Goal: Task Accomplishment & Management: Use online tool/utility

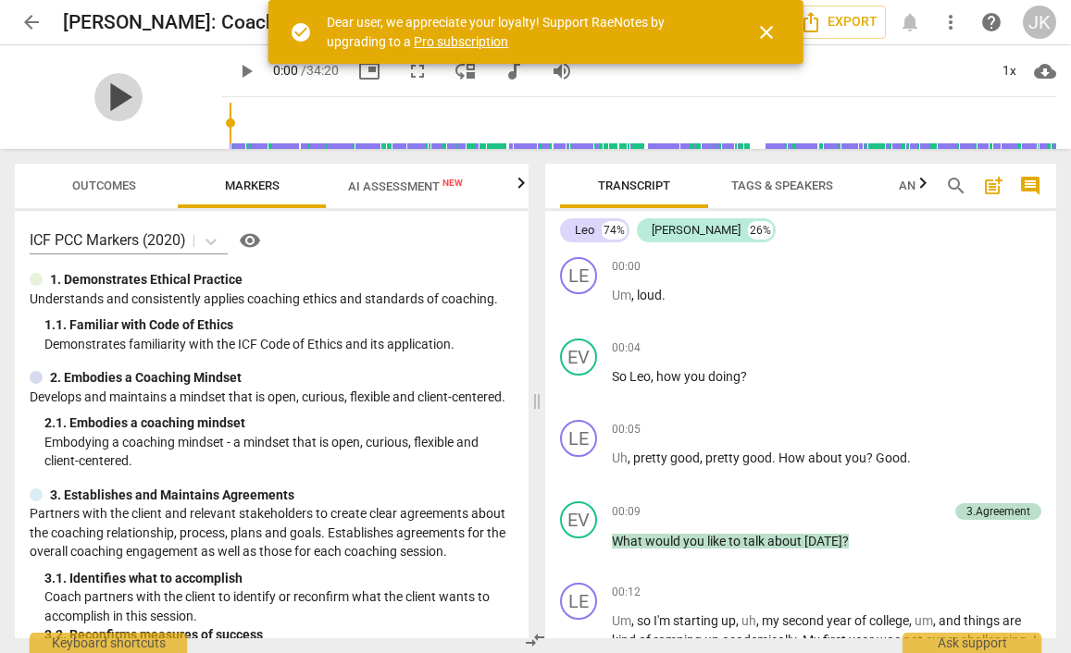
click at [114, 95] on span "play_arrow" at bounding box center [118, 97] width 48 height 48
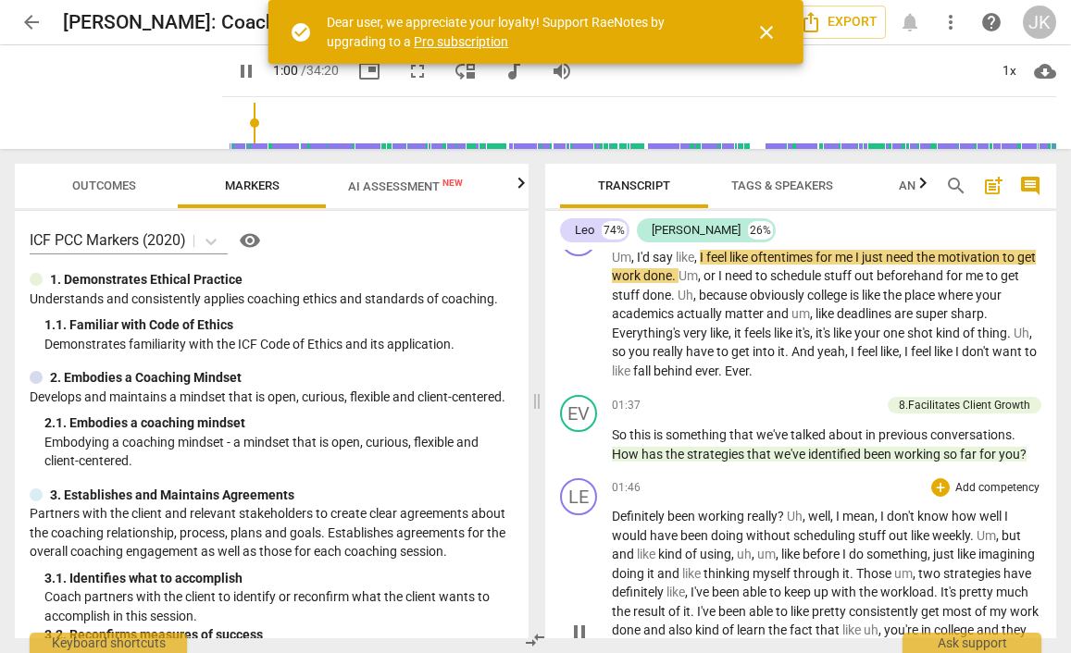
scroll to position [750, 0]
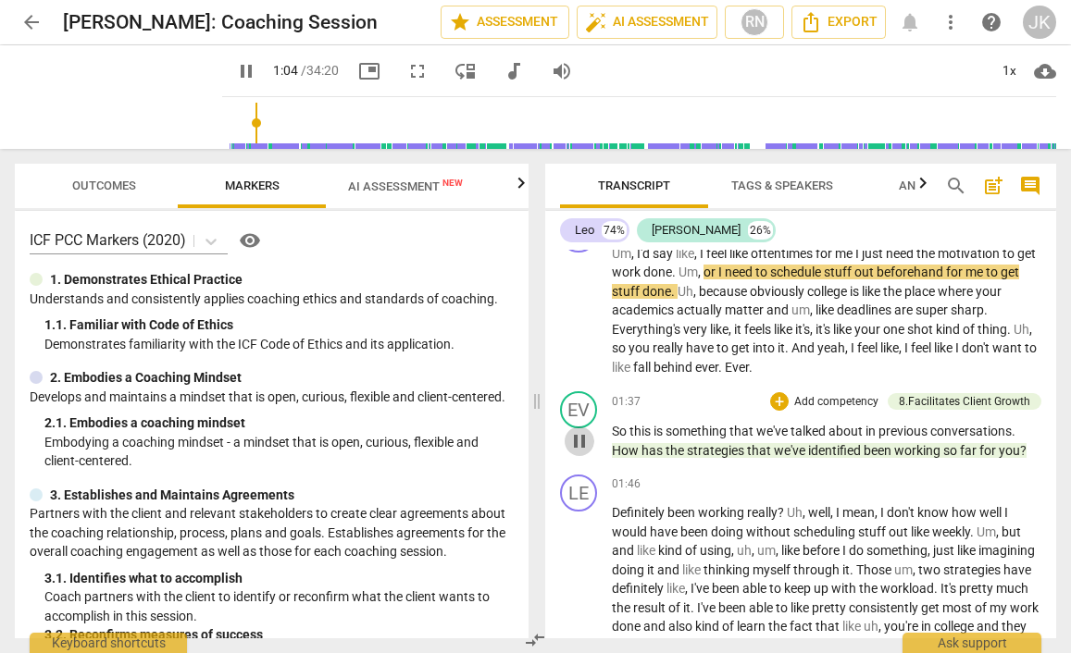
click at [578, 437] on span "pause" at bounding box center [579, 441] width 22 height 22
type input "64"
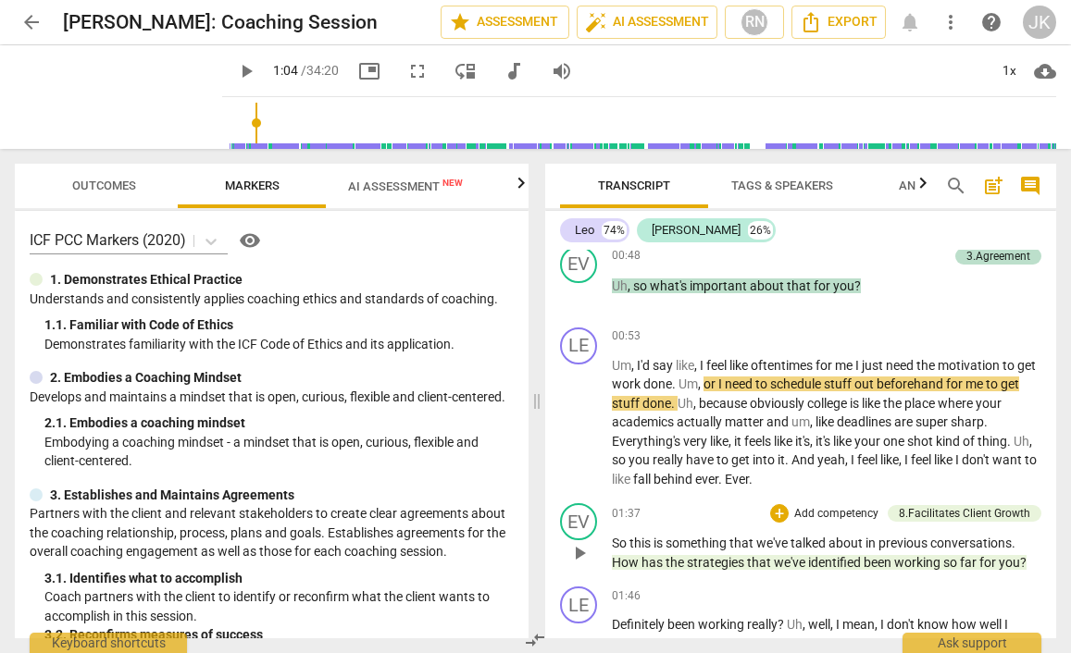
scroll to position [623, 0]
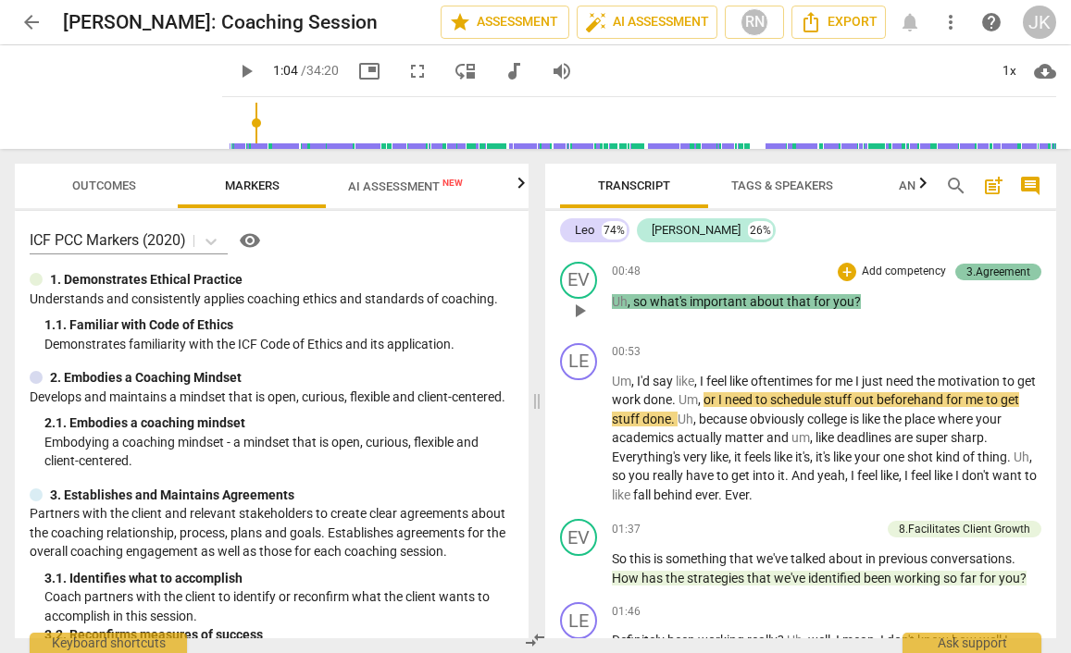
click at [990, 268] on div "3.Agreement" at bounding box center [998, 272] width 64 height 17
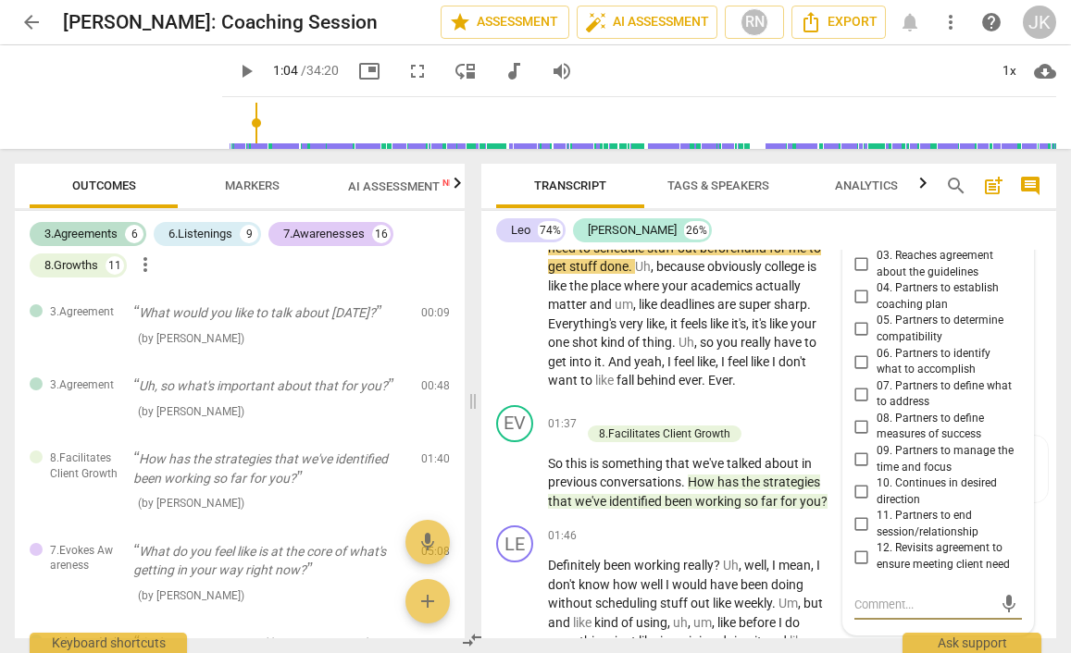
scroll to position [837, 0]
click at [810, 386] on div "LE play_arrow pause 00:53 + Add competency keyboard_arrow_right Um , I'd say li…" at bounding box center [768, 281] width 575 height 235
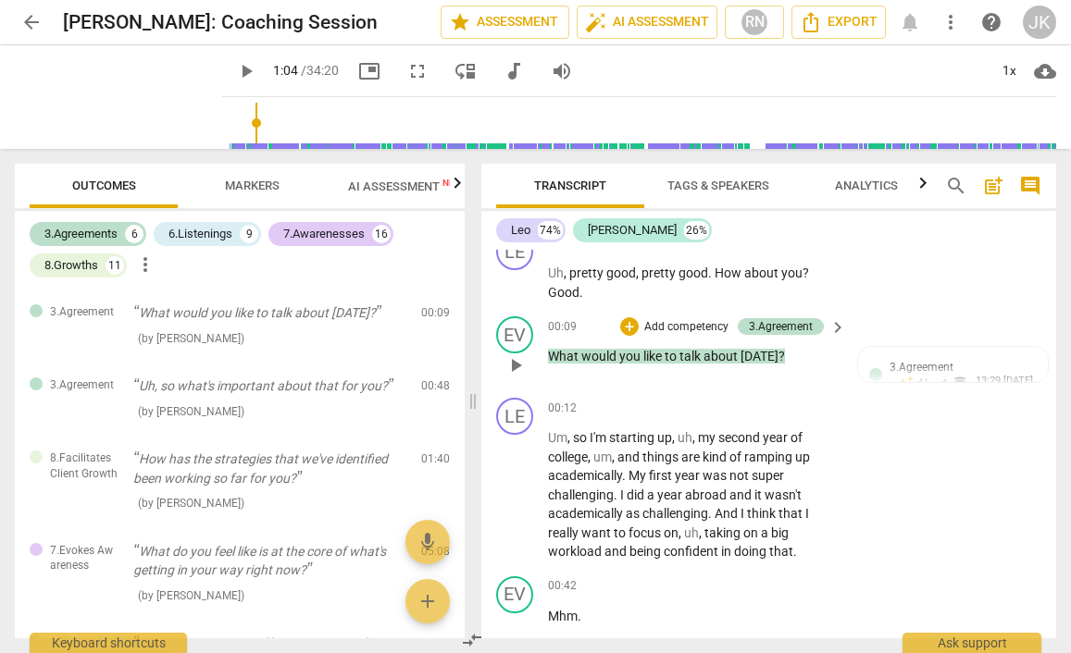
scroll to position [192, 0]
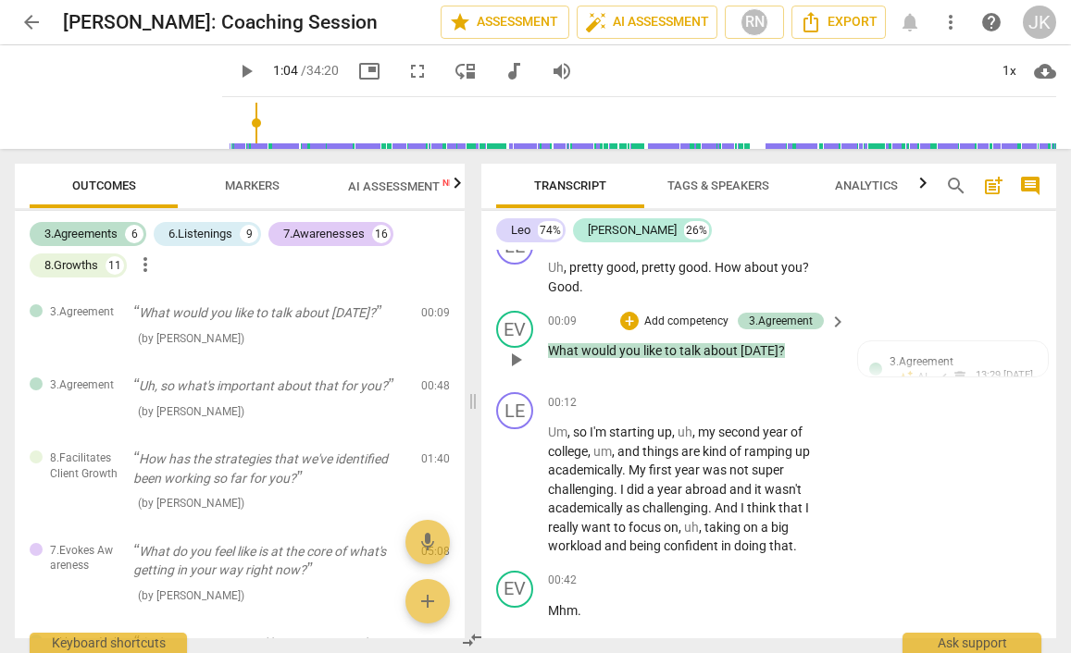
click at [760, 344] on span "[DATE]" at bounding box center [759, 350] width 38 height 15
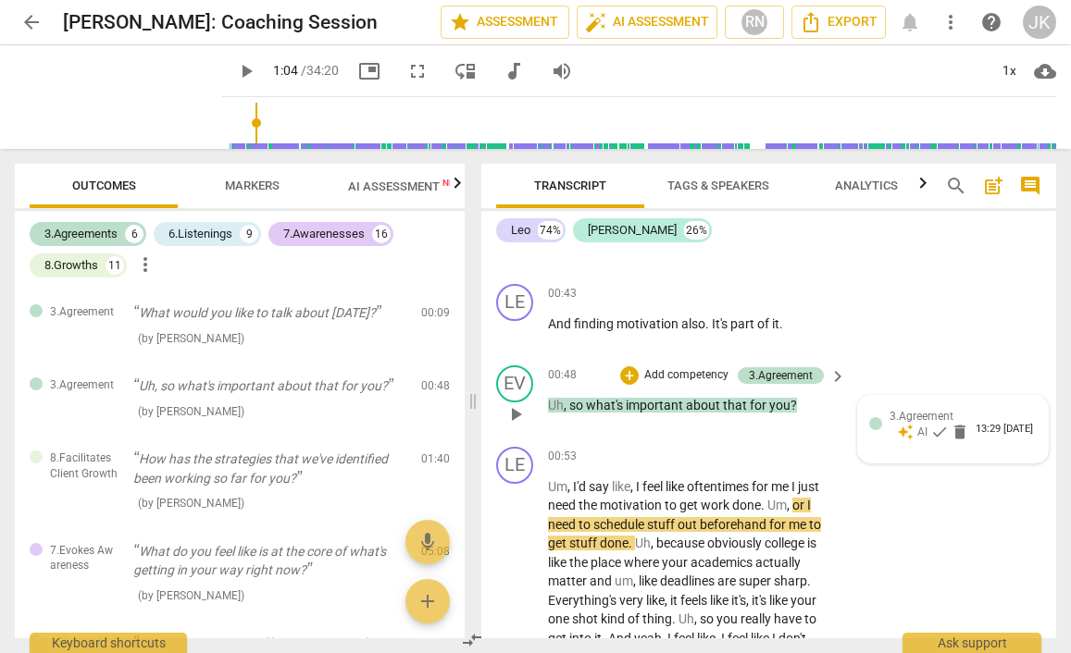
click at [913, 412] on span "3.Agreement" at bounding box center [921, 416] width 64 height 13
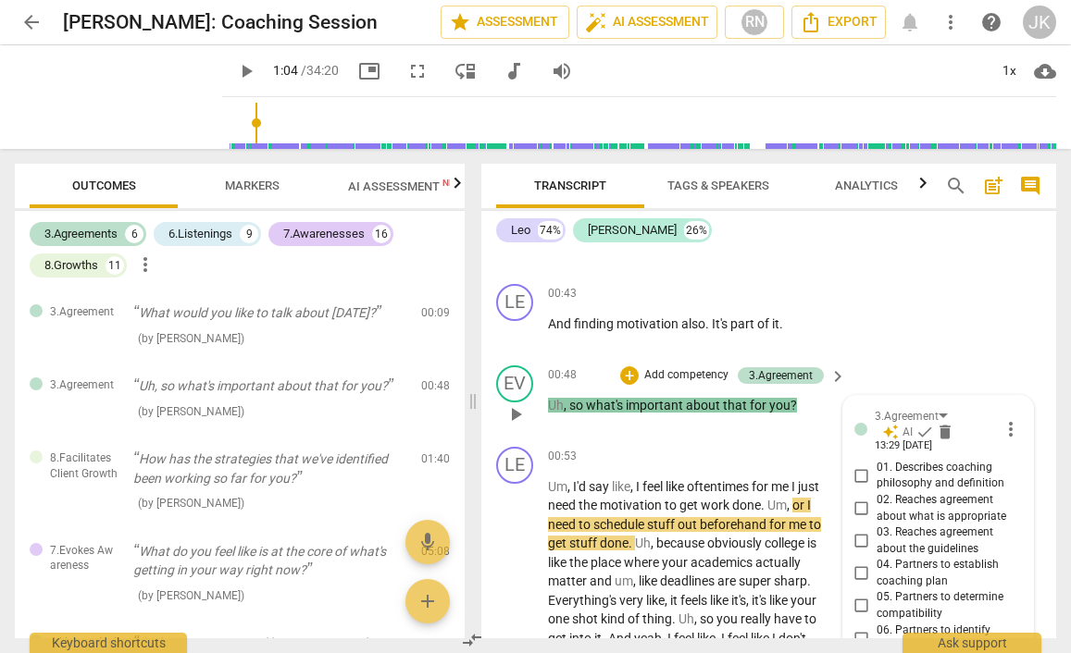
scroll to position [980, 0]
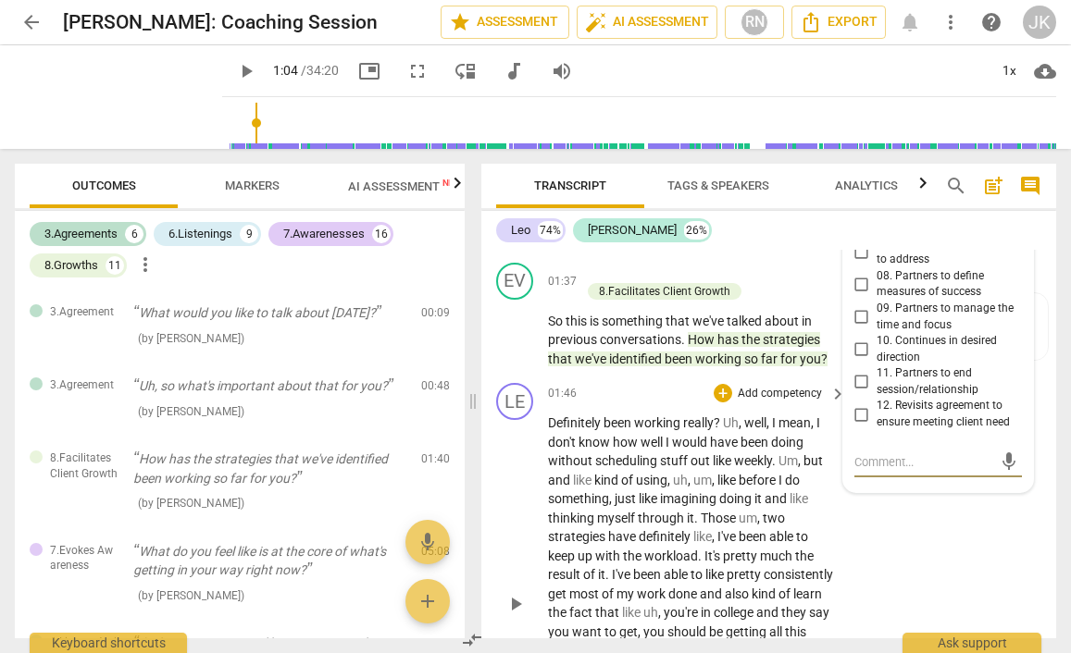
type textarea "S"
type textarea "So"
type textarea "Som"
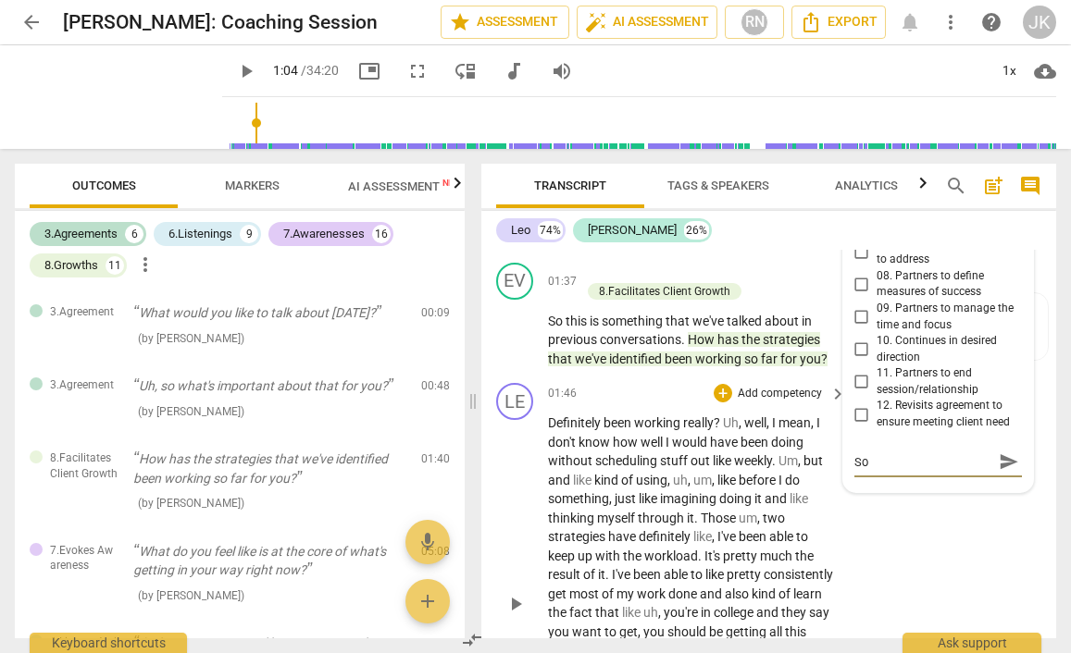
type textarea "Som"
type textarea "Some"
type textarea "Somet"
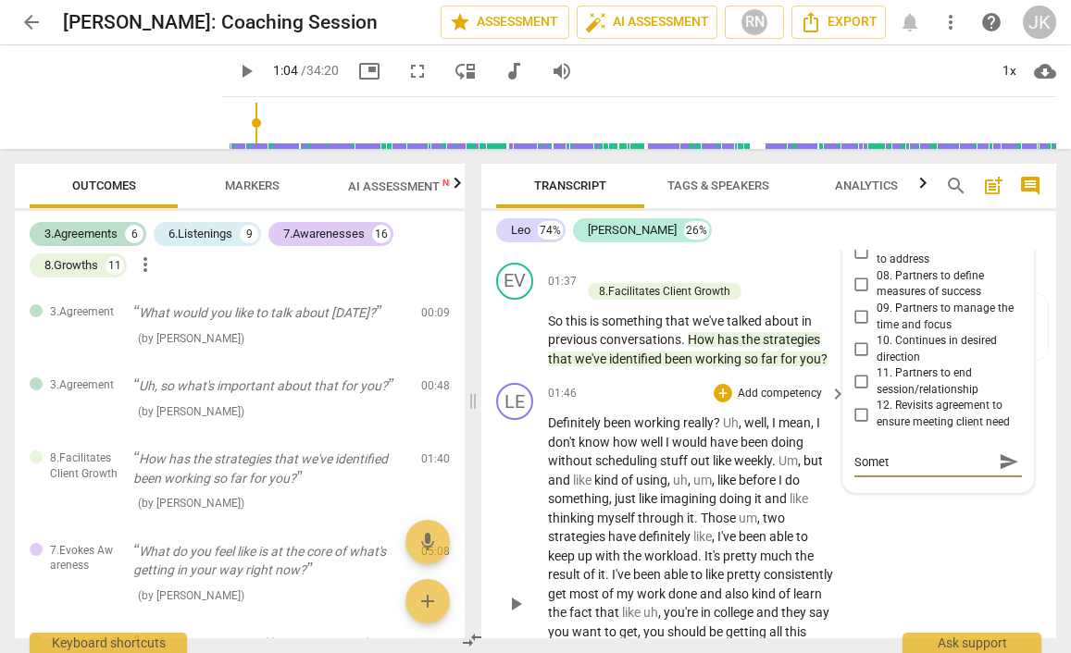
type textarea "Someti"
type textarea "Sometim"
type textarea "Sometime"
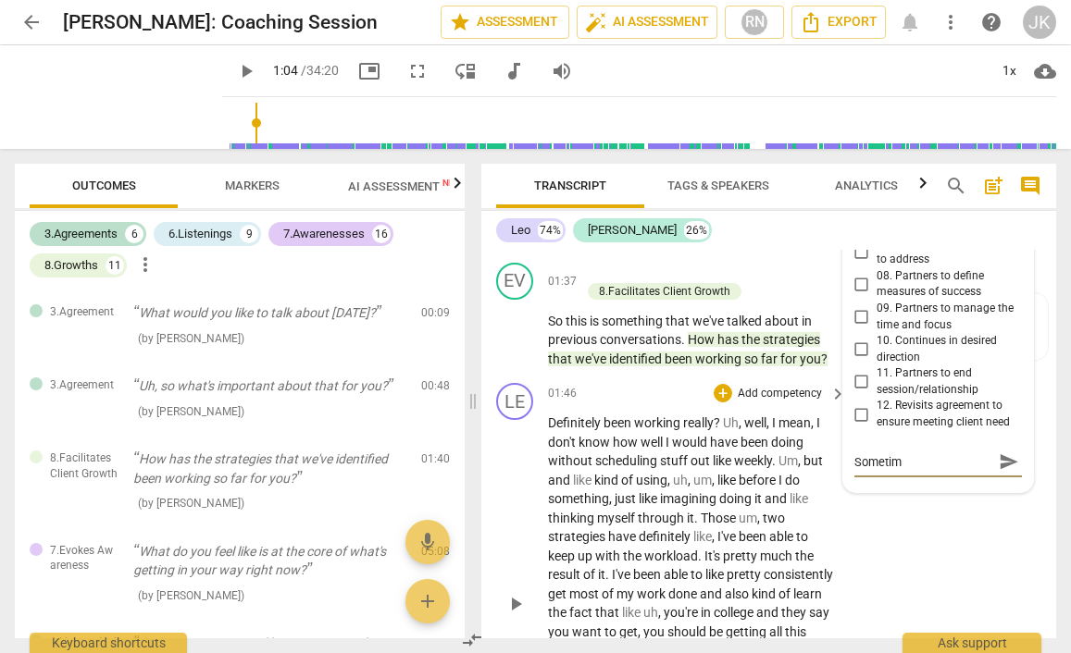
type textarea "Sometime"
type textarea "Sometimes"
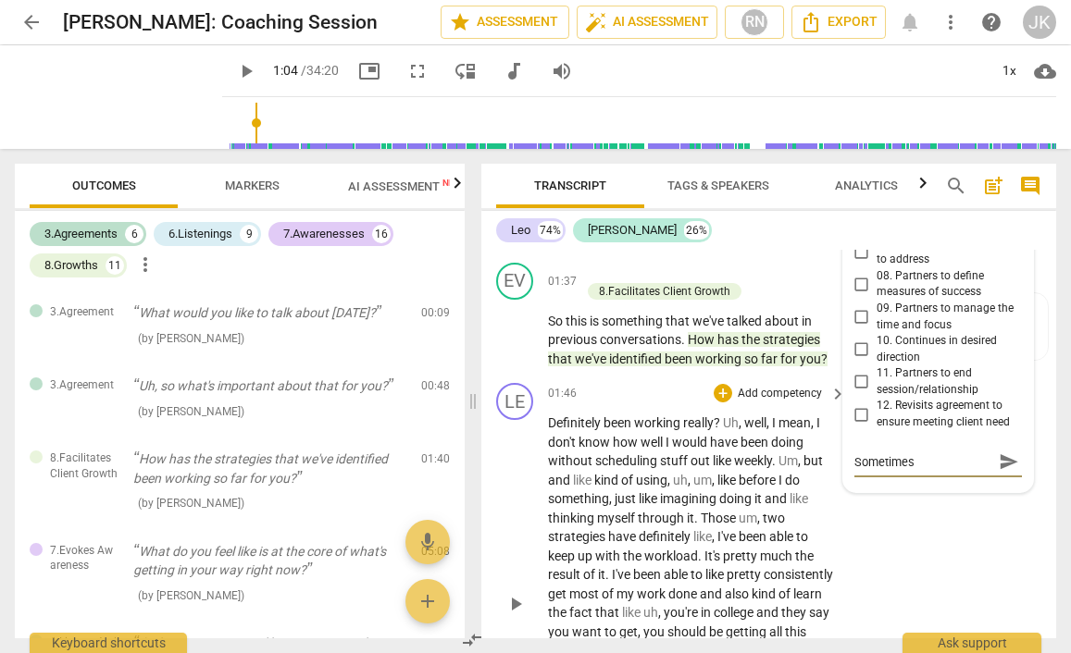
type textarea "Sometimes I"
type textarea "Sometimes I l"
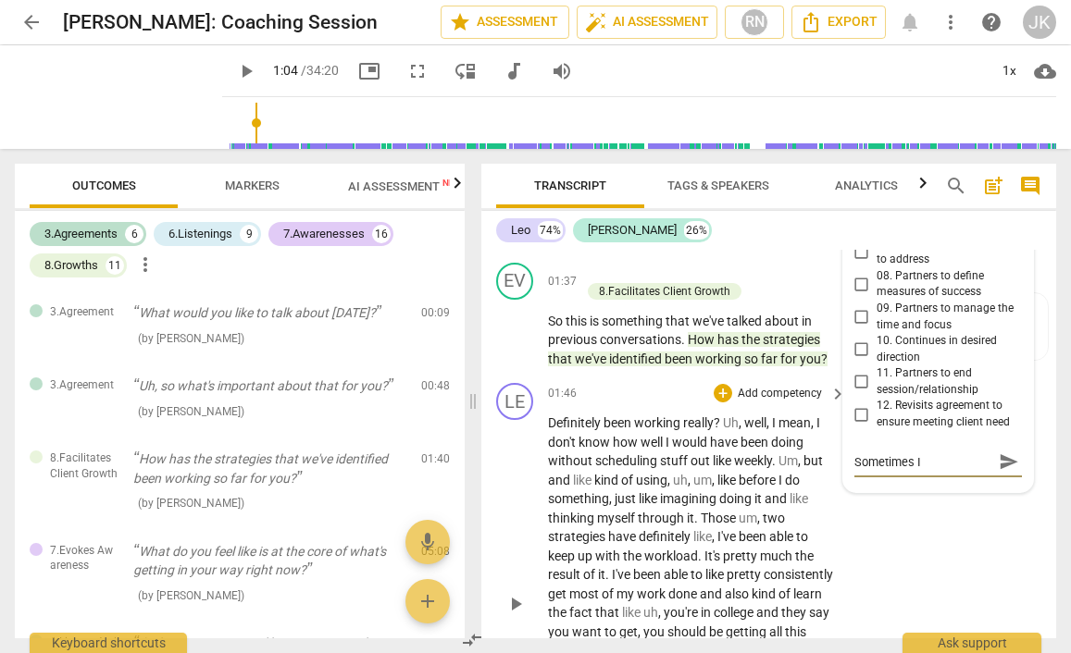
type textarea "Sometimes I l"
type textarea "Sometimes I li"
type textarea "Sometimes I lil"
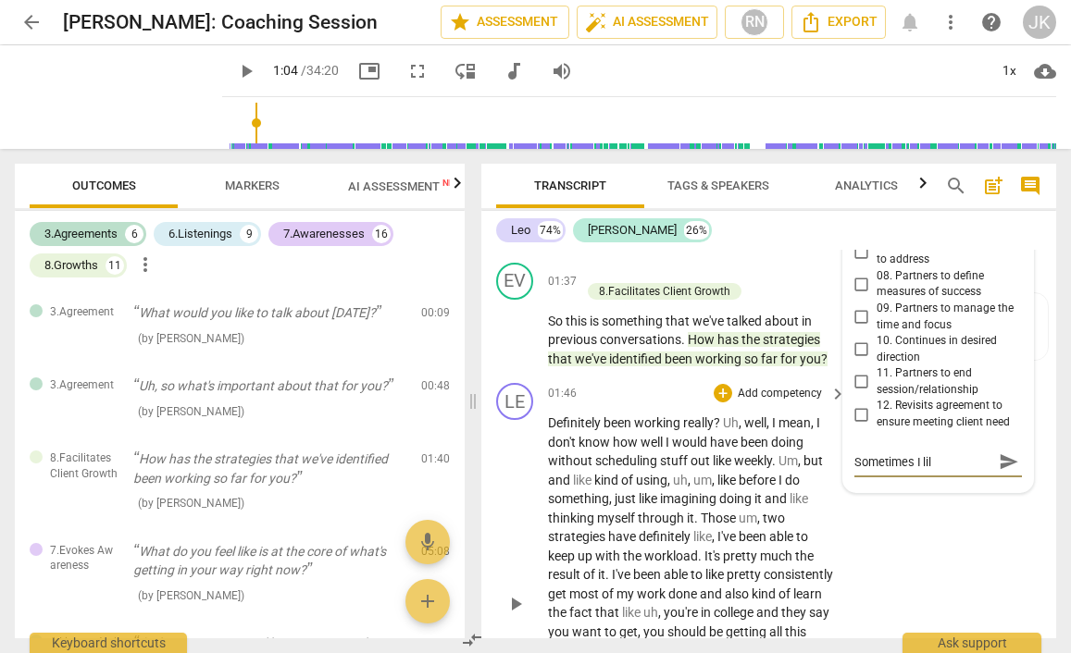
type textarea "Sometimes I lilk"
type textarea "Sometimes I lilke"
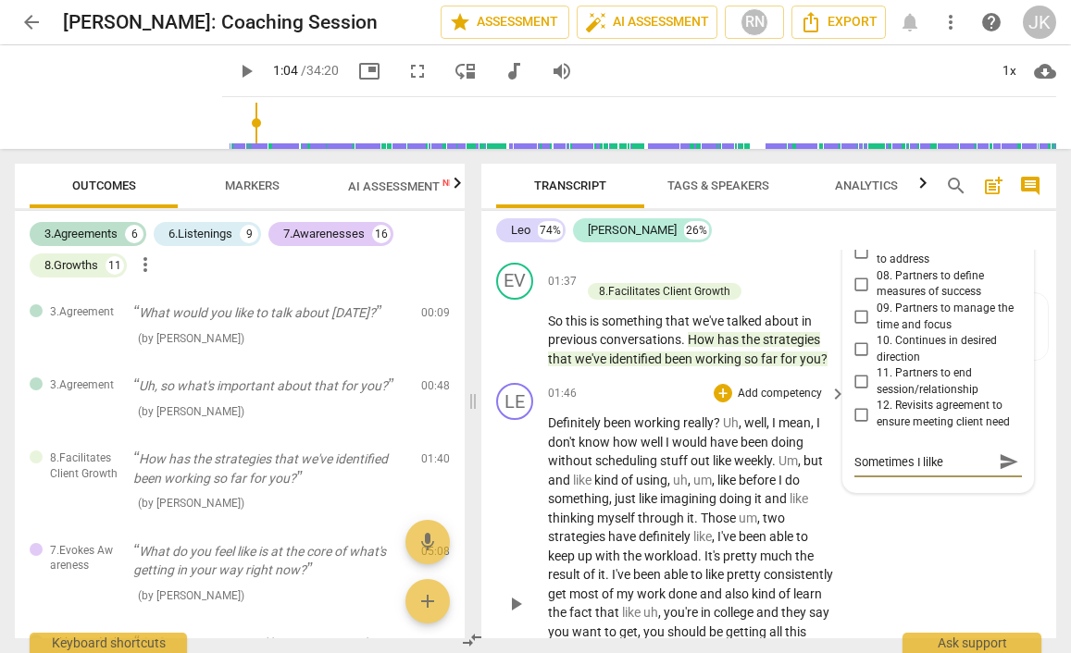
type textarea "Sometimes I lilke"
type textarea "Sometimes I lilke t"
type textarea "Sometimes I lilke to"
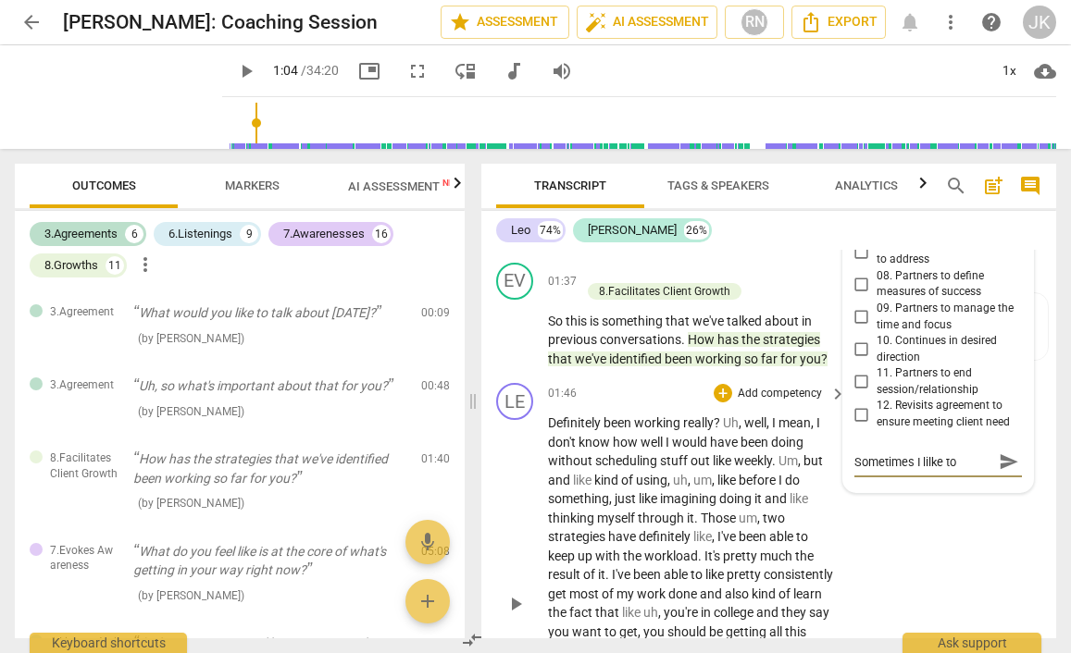
type textarea "Sometimes I lilke to"
type textarea "Sometimes I lilke to u"
type textarea "Sometimes I lilke to [GEOGRAPHIC_DATA]"
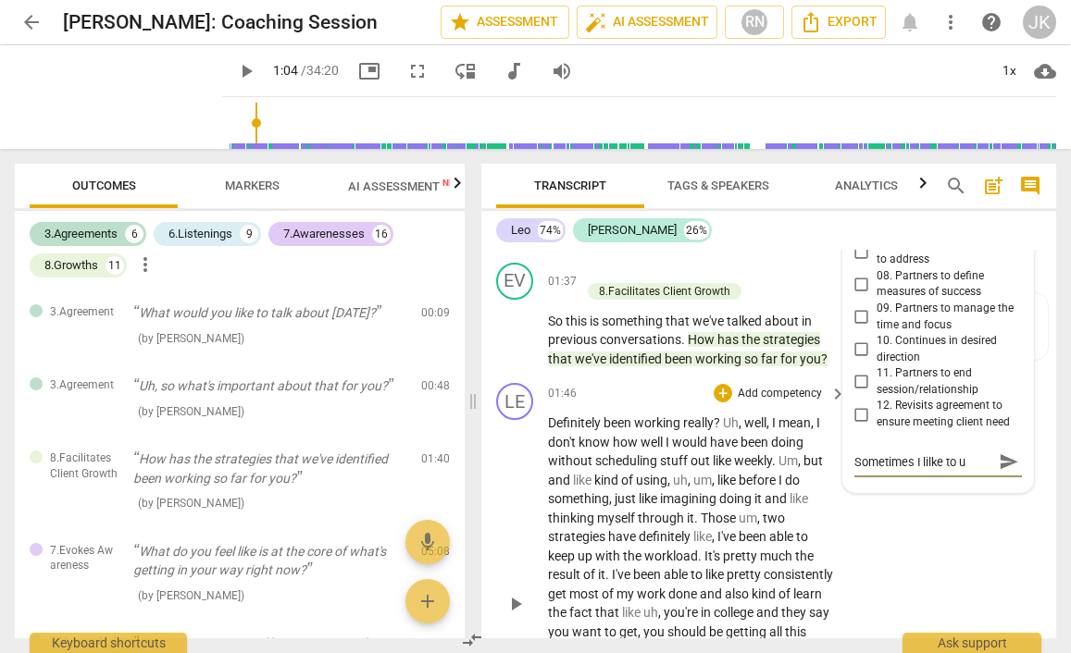
type textarea "Sometimes I lilke to [GEOGRAPHIC_DATA]"
type textarea "Sometimes I lilke to use"
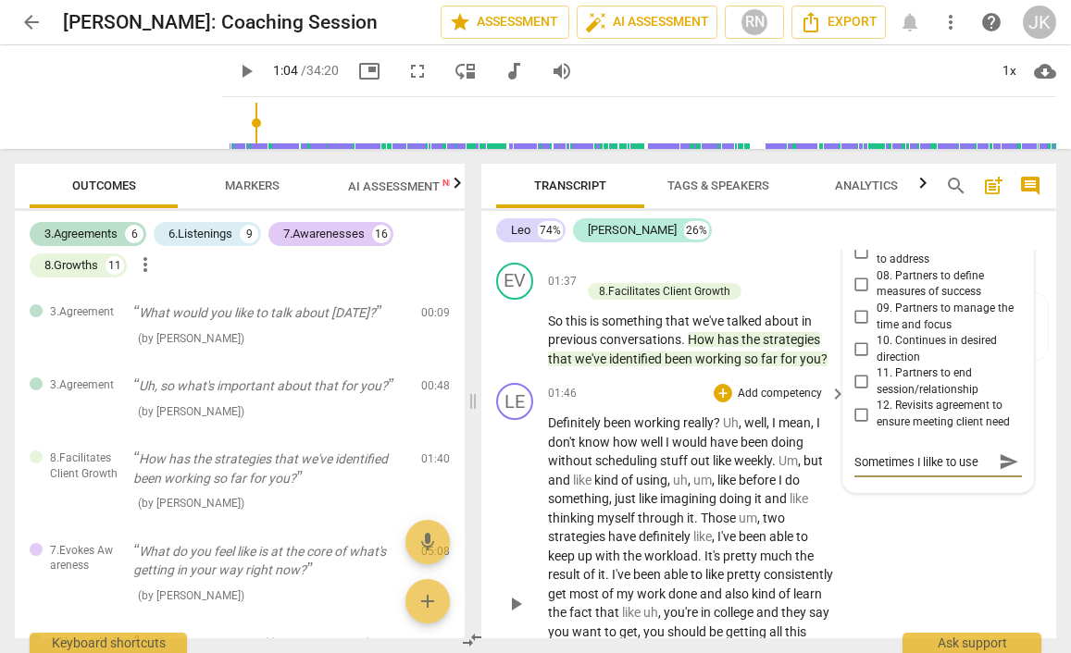
type textarea "Sometimes I lilke to use t"
type textarea "Sometimes I lilke to use th"
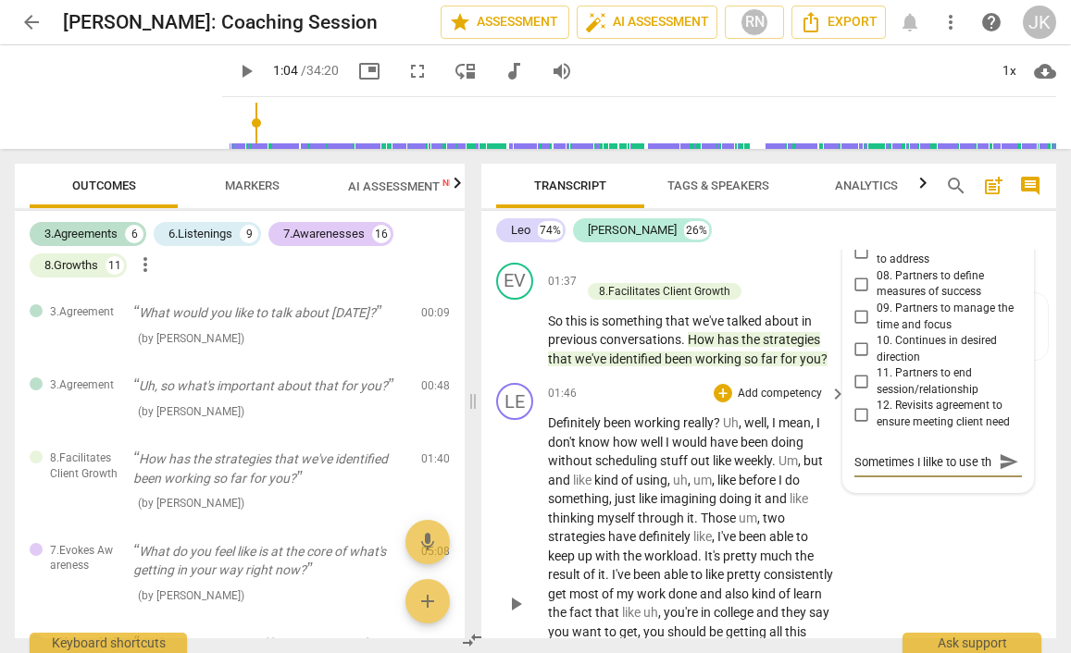
type textarea "Sometimes I lilke to use the"
type textarea "Sometimes I lilke to use the w"
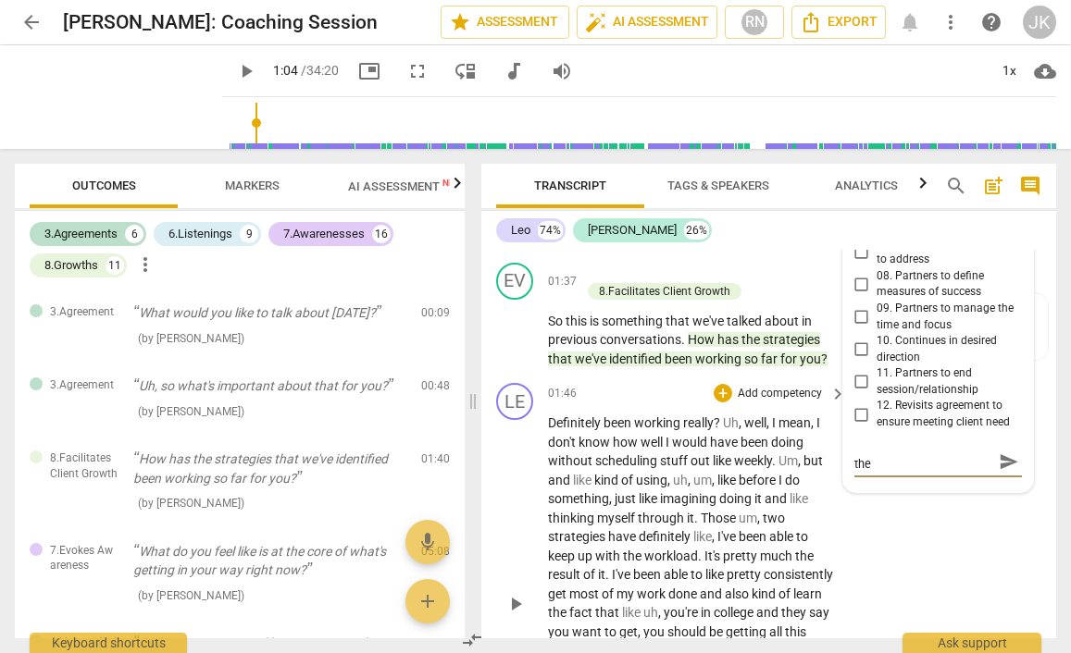
type textarea "Sometimes I lilke to use the w"
type textarea "Sometimes I lilke to use the wo"
type textarea "Sometimes I lilke to use the wor"
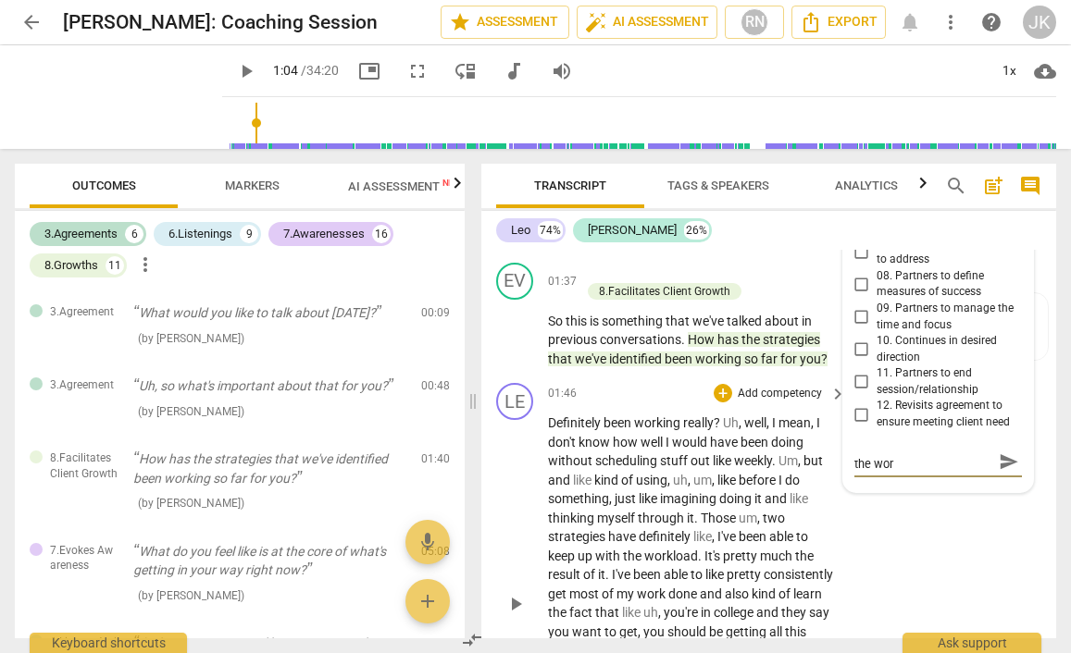
scroll to position [0, 0]
type textarea "Sometimes I lilke to use the work"
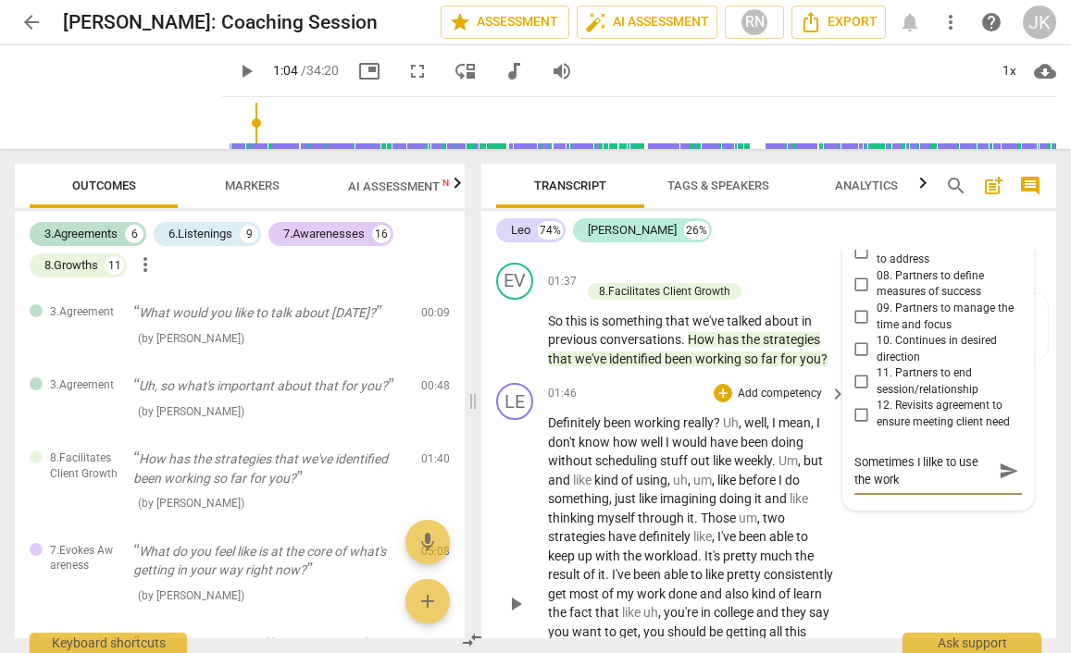
type textarea "Sometimes I lilke to use the work '"
type textarea "Sometimes I lilke to use the work 'f"
type textarea "Sometimes I lilke to use the work 'fo"
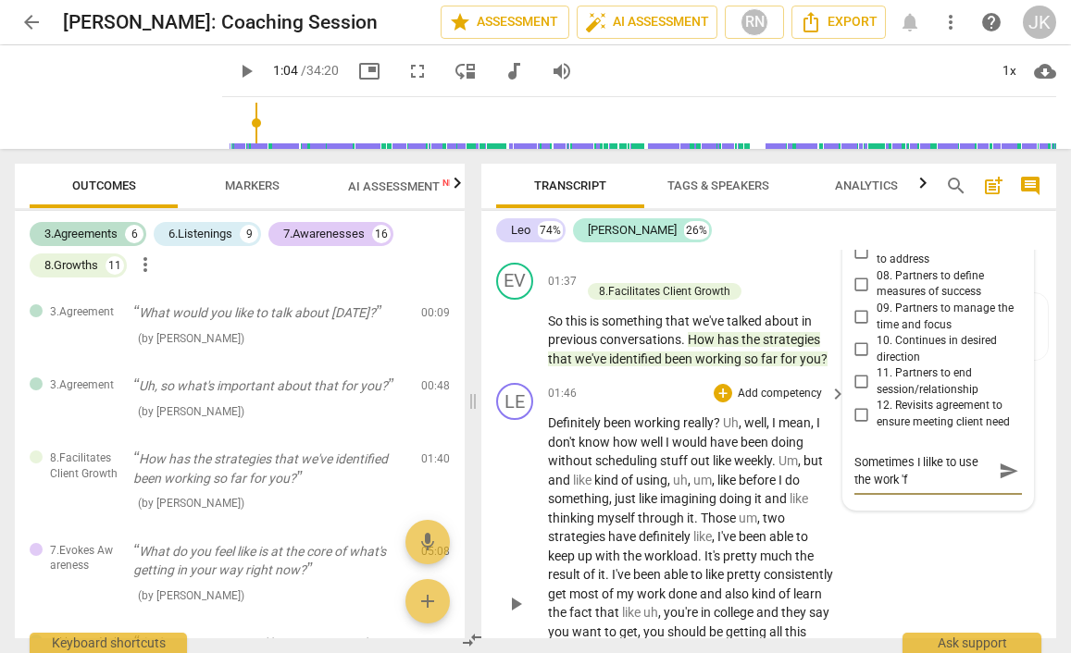
type textarea "Sometimes I lilke to use the work 'fo"
type textarea "Sometimes I lilke to use the work 'foc"
type textarea "Sometimes I lilke to use the work 'focu"
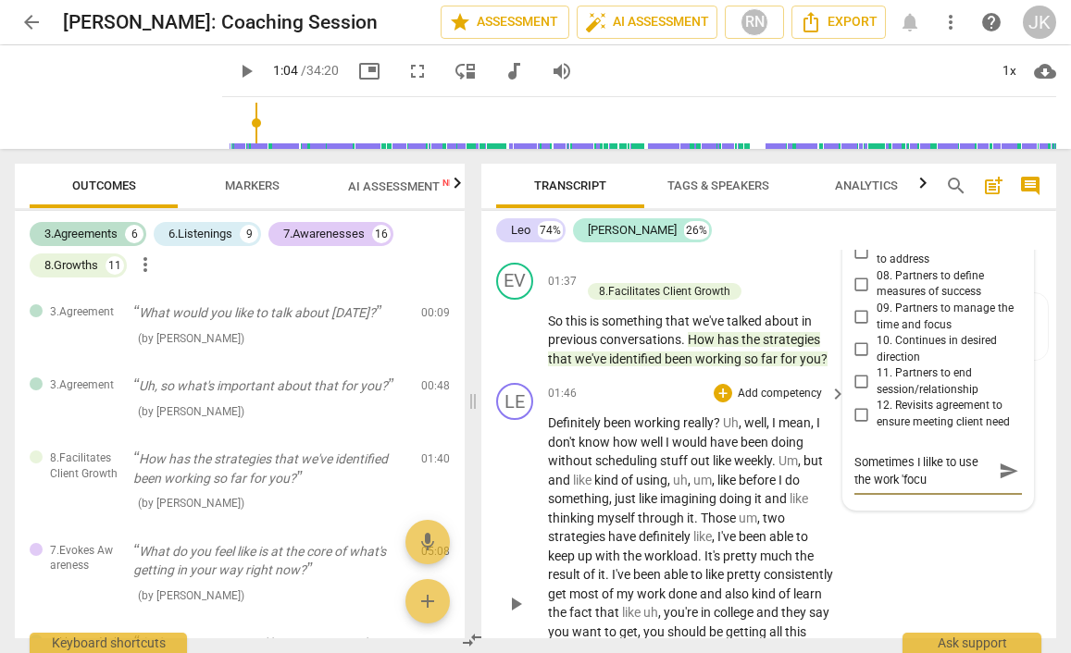
type textarea "Sometimes I lilke to use the work 'focus"
type textarea "Sometimes I lilke to use the work 'focus o"
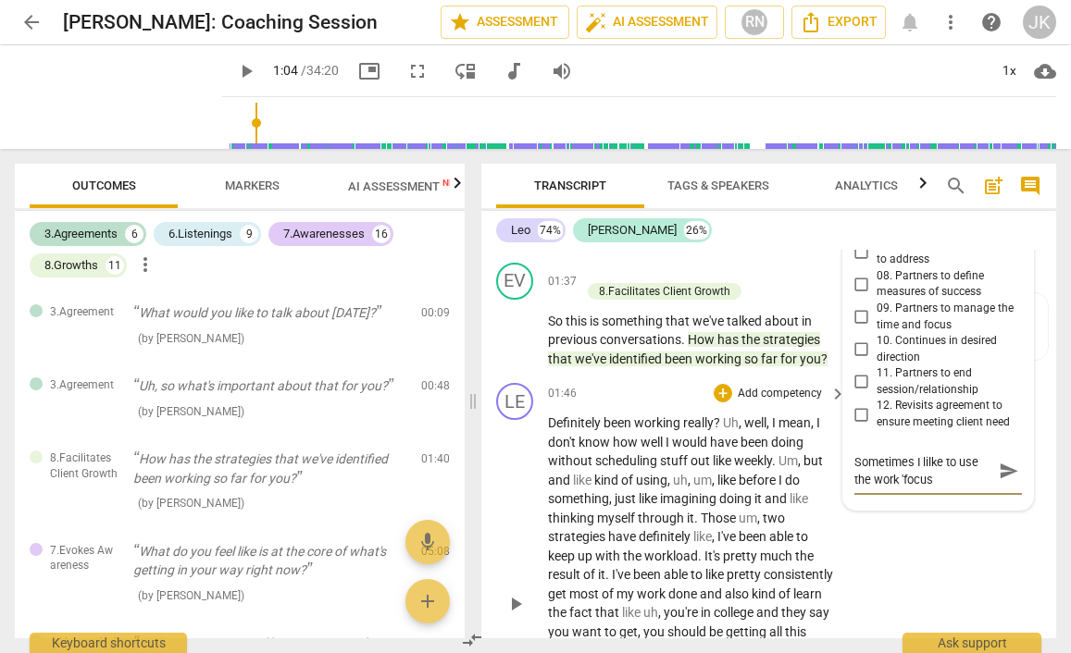
type textarea "Sometimes I lilke to use the work 'focus o"
type textarea "Sometimes I lilke to use the work 'focus on"
type textarea "Sometimes I lilke to use the work 'focus on'"
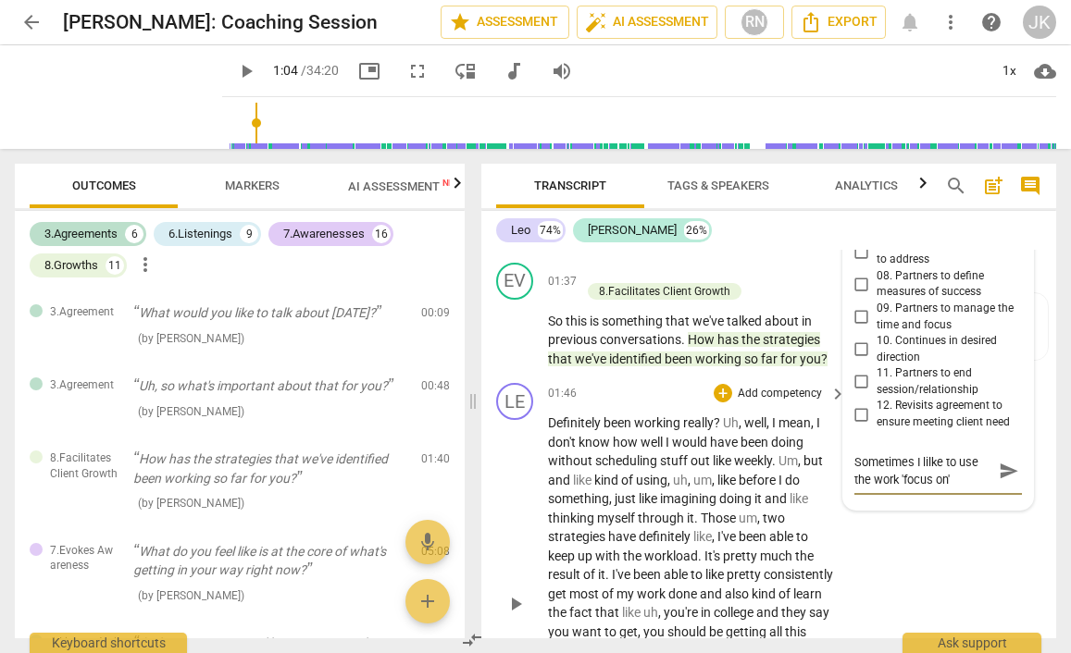
type textarea "Sometimes I lilke to use the work 'focus on'"
type textarea "Sometimes I lilke to use the work 'focus on' t"
type textarea "Sometimes I lilke to use the work 'focus on' to"
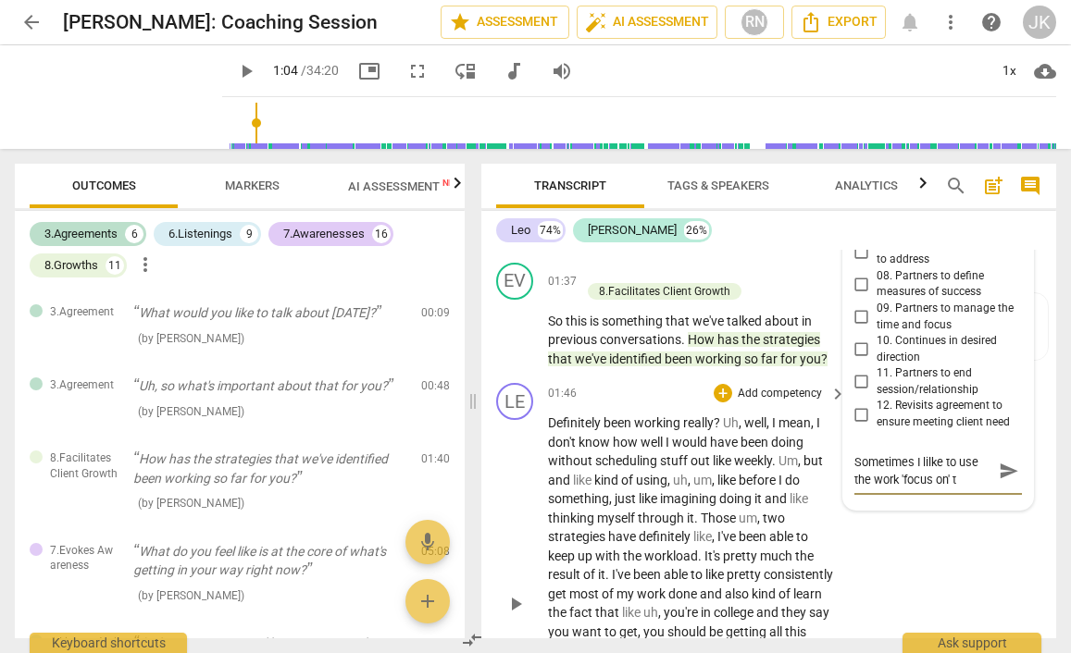
type textarea "Sometimes I lilke to use the work 'focus on' to"
type textarea "Sometimes I lilke to use the work 'focus on' [PERSON_NAME]"
type textarea "Sometimes I lilke to use the work 'focus on' toda"
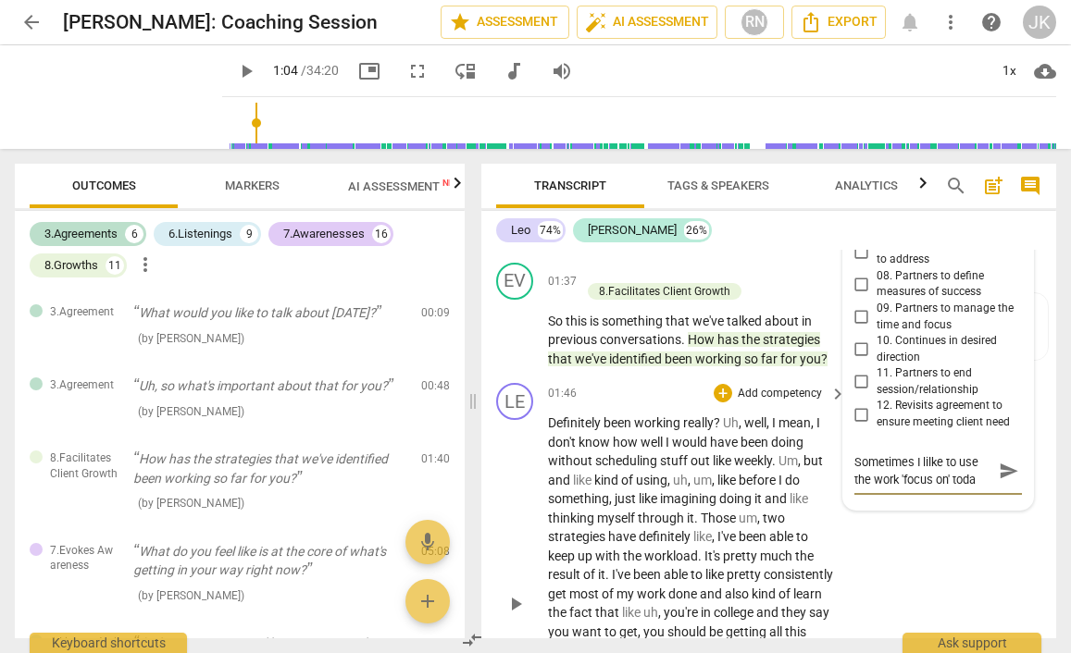
type textarea "Sometimes I lilke to use the work 'focus on' [DATE]"
click at [893, 462] on textarea "Sometimes I lilke to use the work 'focus on' [DATE]" at bounding box center [923, 470] width 138 height 35
type textarea "Sometimes I lilke to use the wor 'focus on' [DATE]"
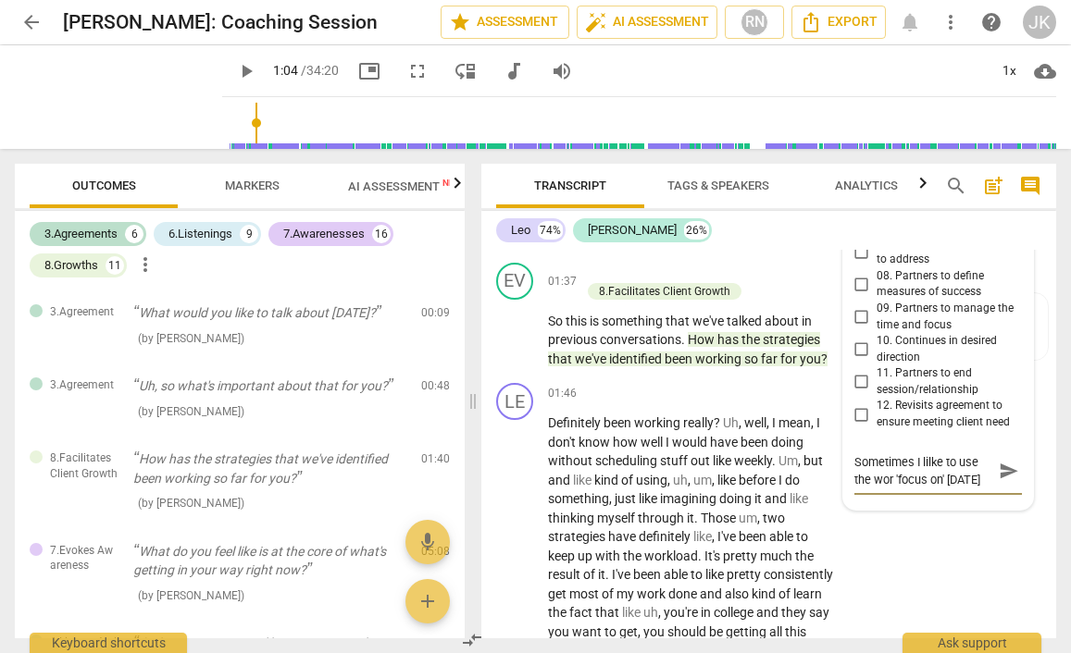
type textarea "Sometimes I lilke to use the wo 'focus on' [DATE]"
type textarea "Sometimes I lilke to use the w 'focus on' [DATE]"
type textarea "Sometimes I lilke to use the 'focus on' [DATE]"
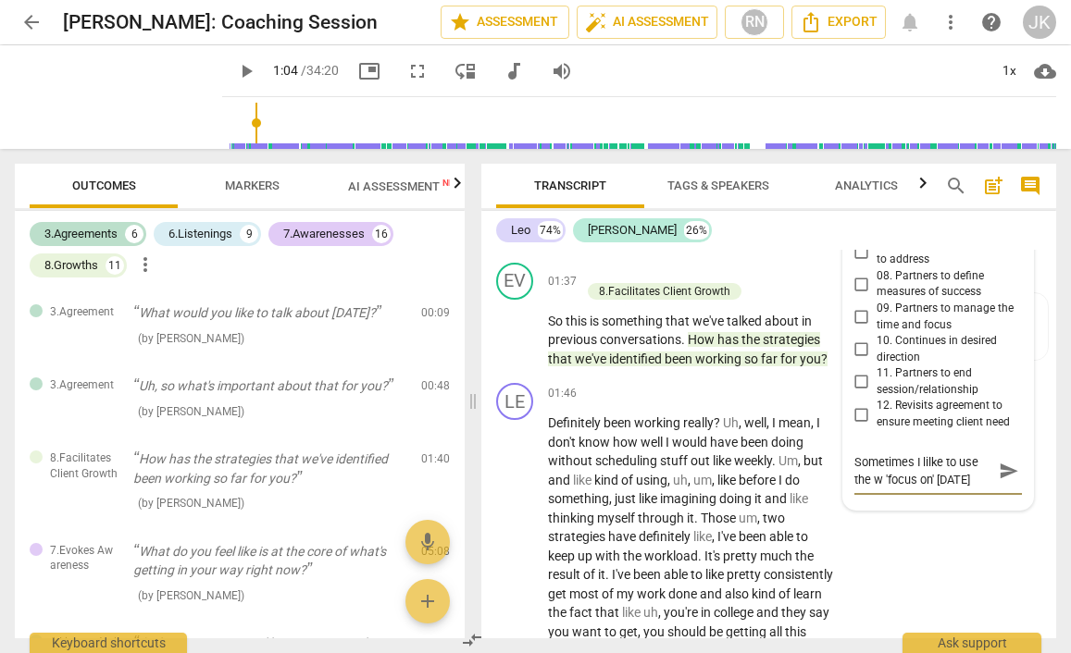
type textarea "Sometimes I lilke to use the 'focus on' [DATE]"
type textarea "Sometimes I lilke to use the p 'focus on' [DATE]"
type textarea "Sometimes I lilke to use the ph 'focus on' [DATE]"
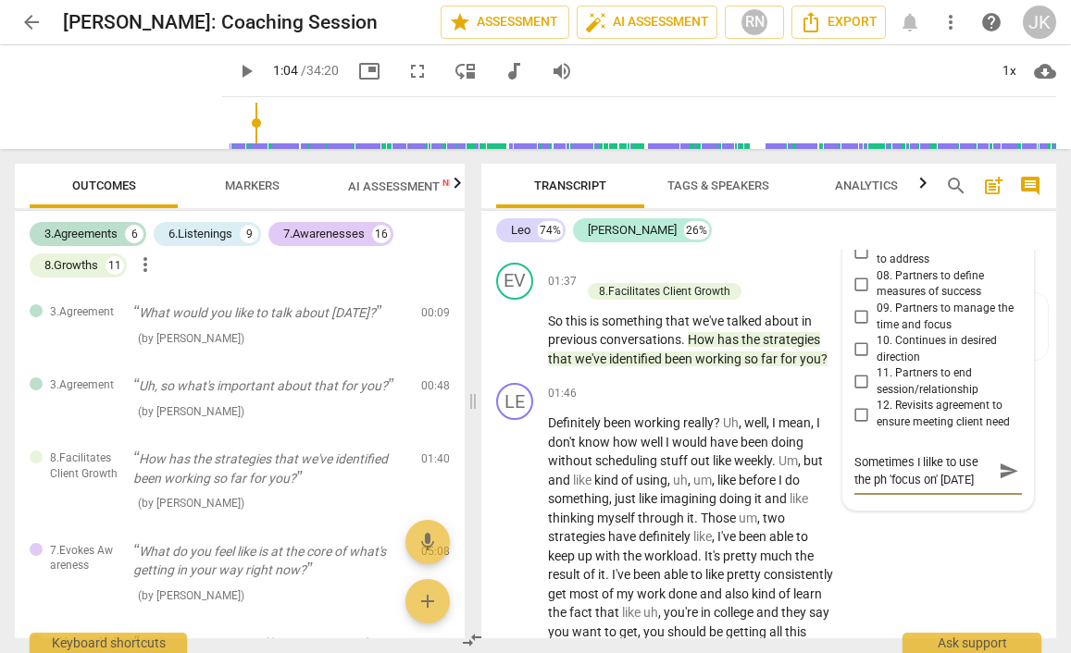
type textarea "Sometimes I lilke to use the phr 'focus on' [DATE]"
type textarea "Sometimes I lilke to use the phra 'focus on' [DATE]"
type textarea "Sometimes I lilke to use the phras 'focus on' [DATE]"
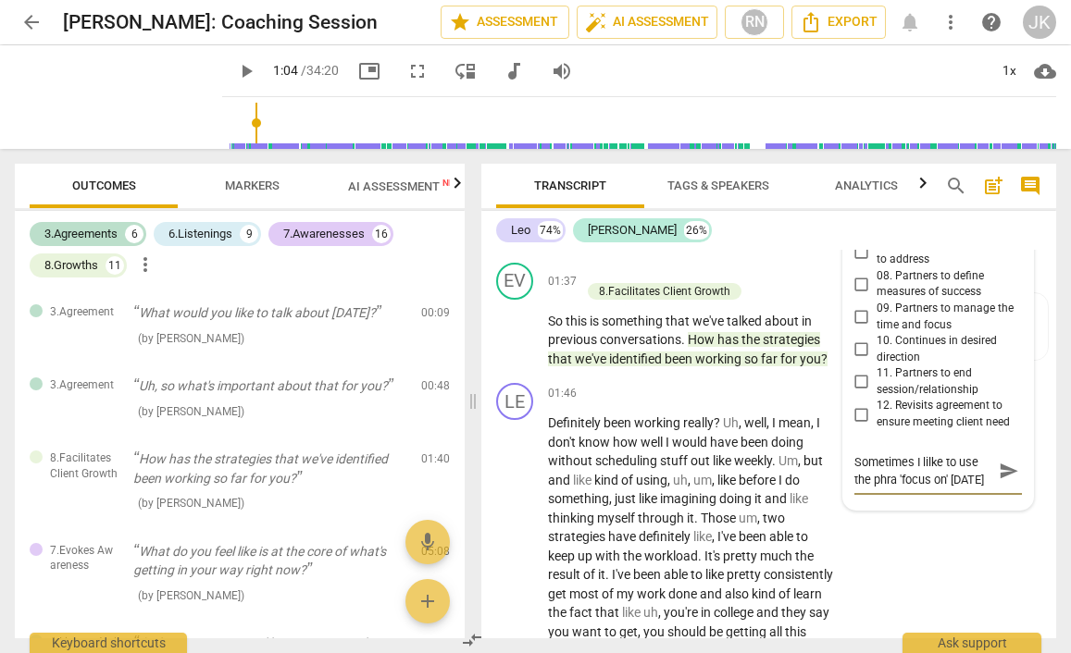
type textarea "Sometimes I lilke to use the phras 'focus on' [DATE]"
type textarea "Sometimes I lilke to use the phrase 'focus on' [DATE]"
drag, startPoint x: 964, startPoint y: 461, endPoint x: 853, endPoint y: 434, distance: 114.2
click at [854, 448] on div "Sometimes I lilke to use the phrase 'focus on' [DATE] Sometimes I lilke to use …" at bounding box center [937, 471] width 167 height 47
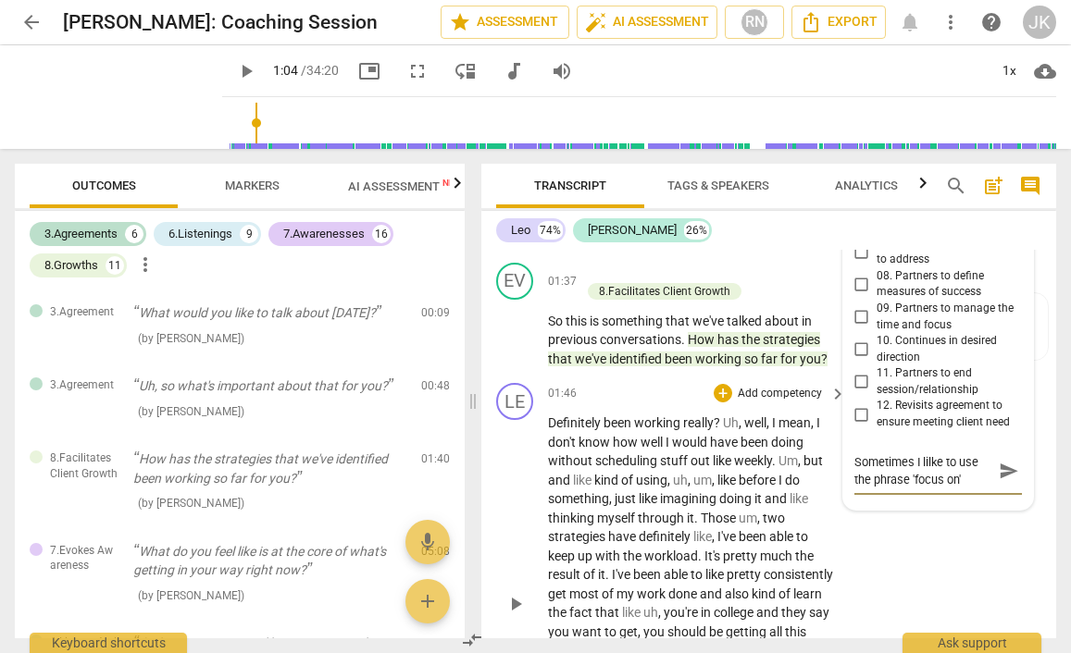
type textarea "[DATE]"
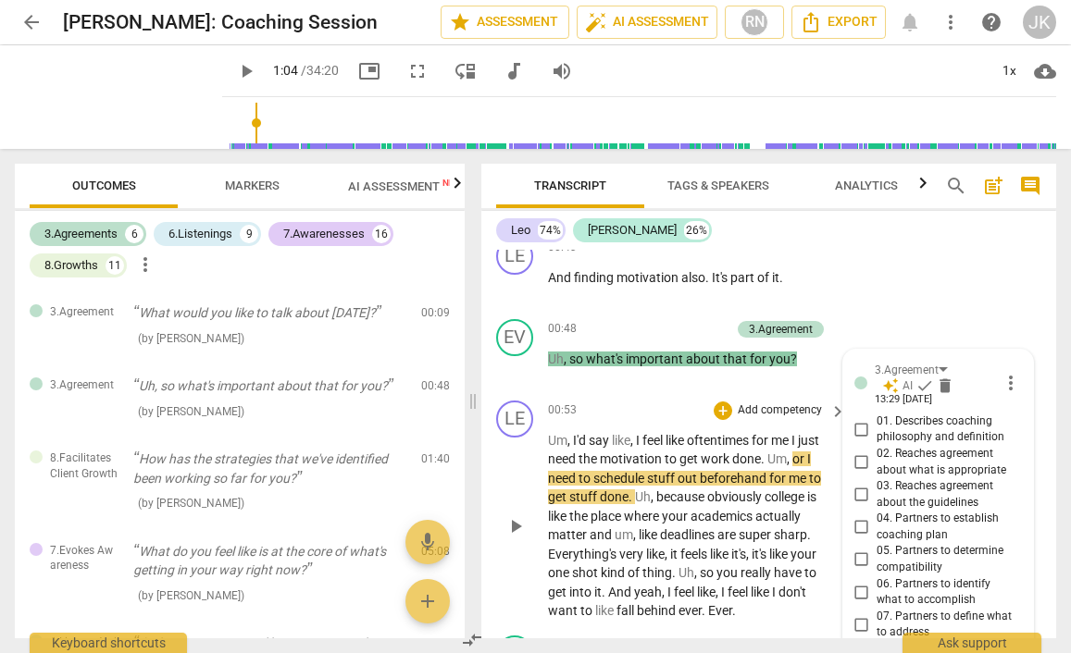
scroll to position [601, 0]
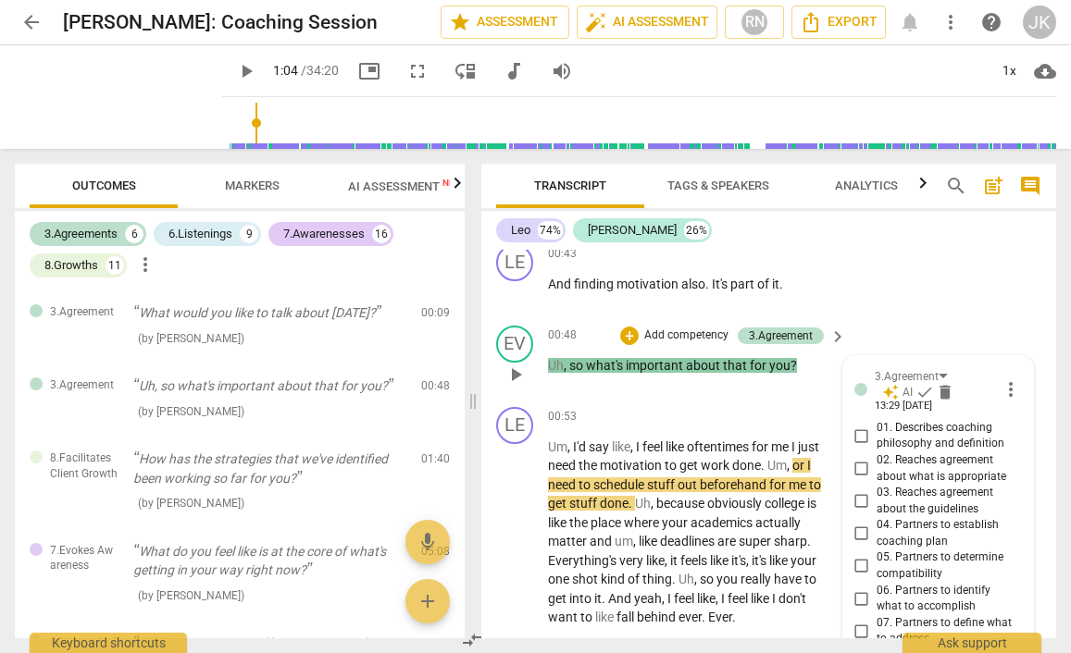
type textarea "[DATE]"
click at [697, 358] on span "about" at bounding box center [704, 365] width 37 height 15
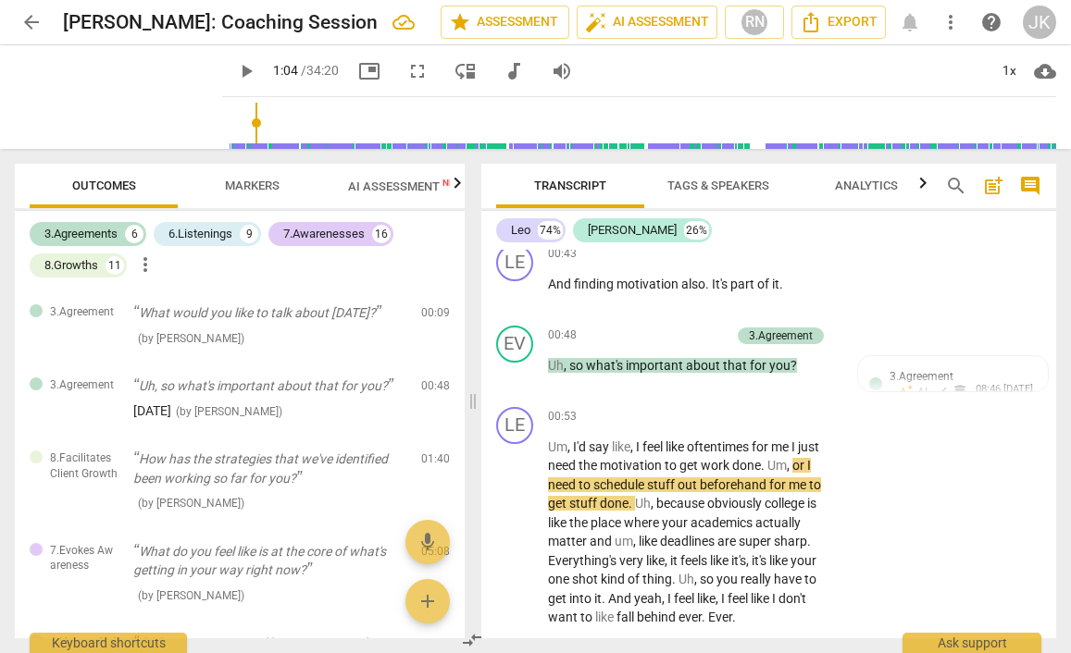
click at [899, 374] on span "3.Agreement" at bounding box center [921, 376] width 64 height 13
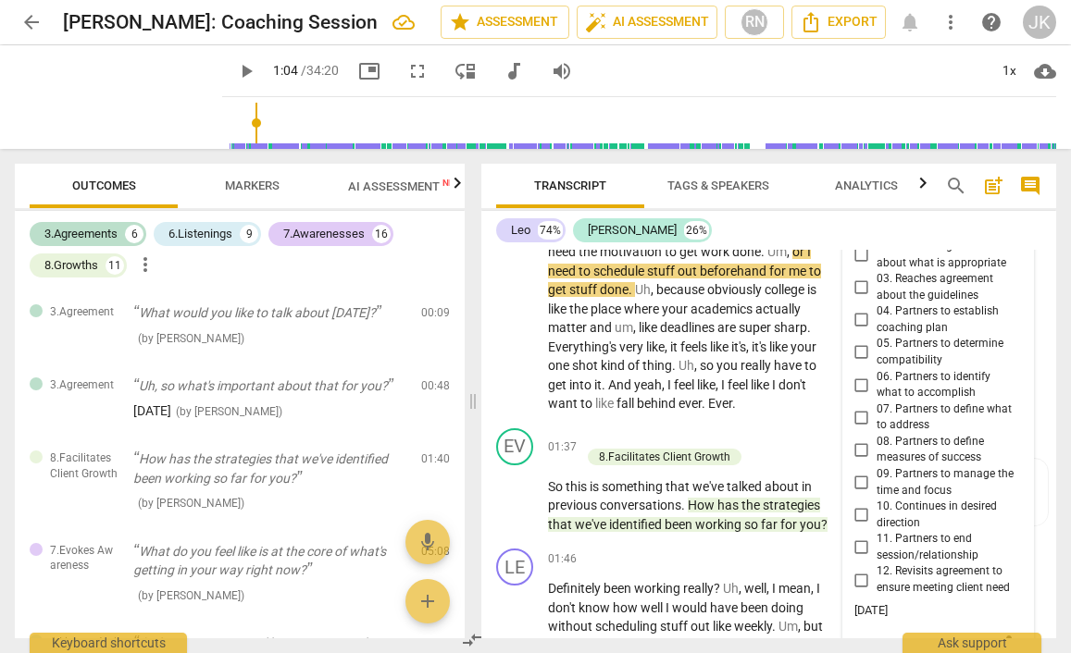
scroll to position [662, 0]
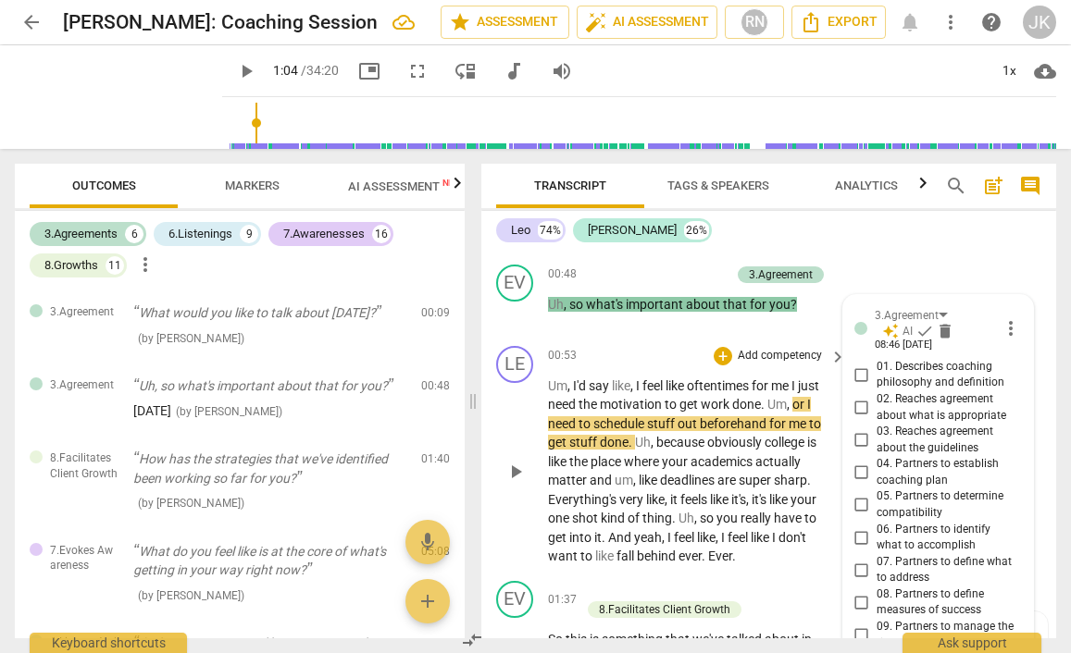
click at [813, 351] on p "Add competency" at bounding box center [780, 356] width 88 height 17
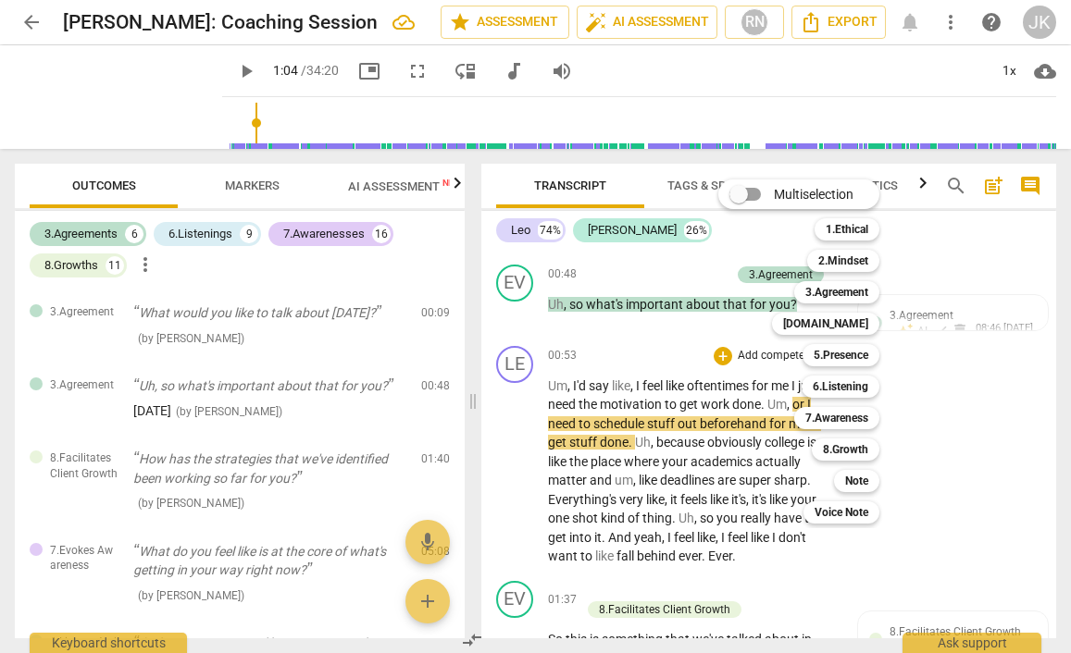
click at [253, 176] on div at bounding box center [535, 326] width 1071 height 653
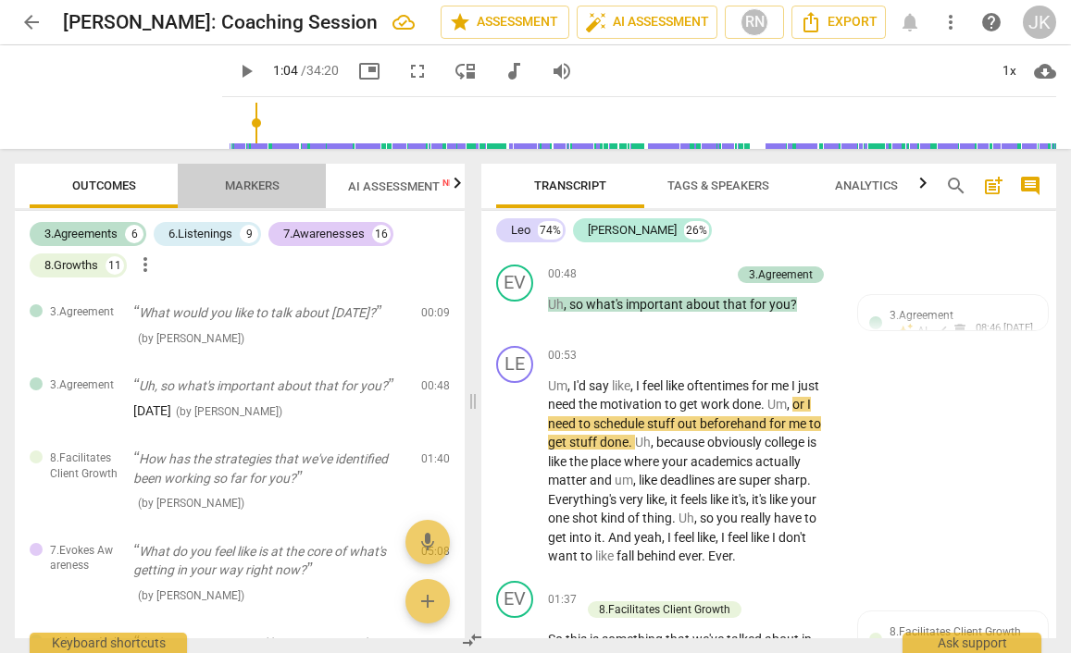
click at [254, 183] on span "Markers" at bounding box center [252, 186] width 55 height 14
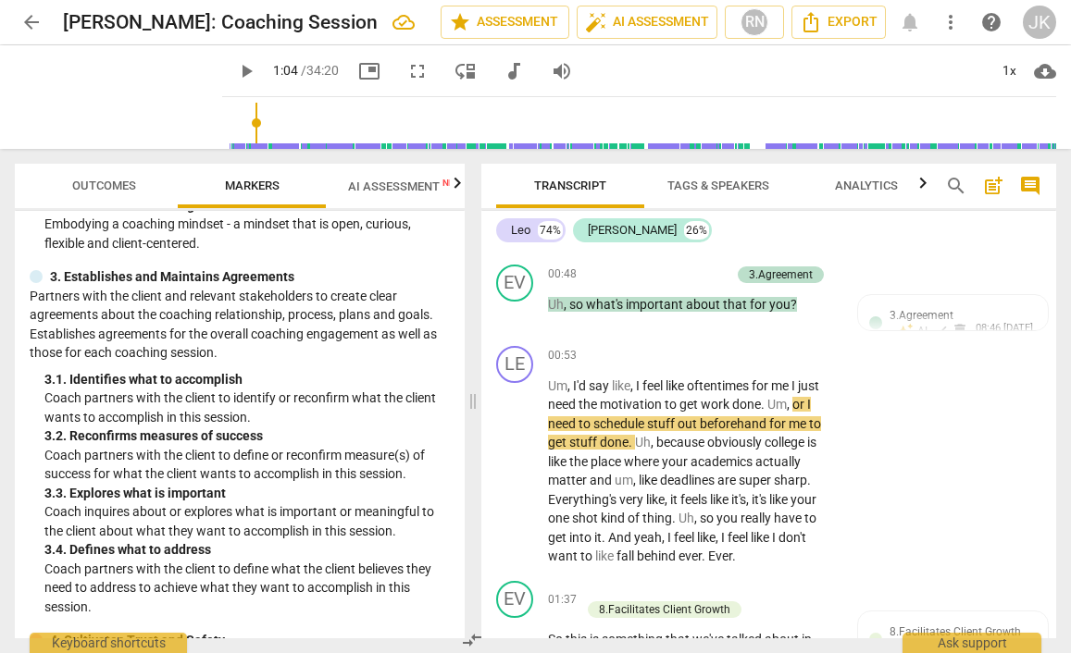
scroll to position [270, 0]
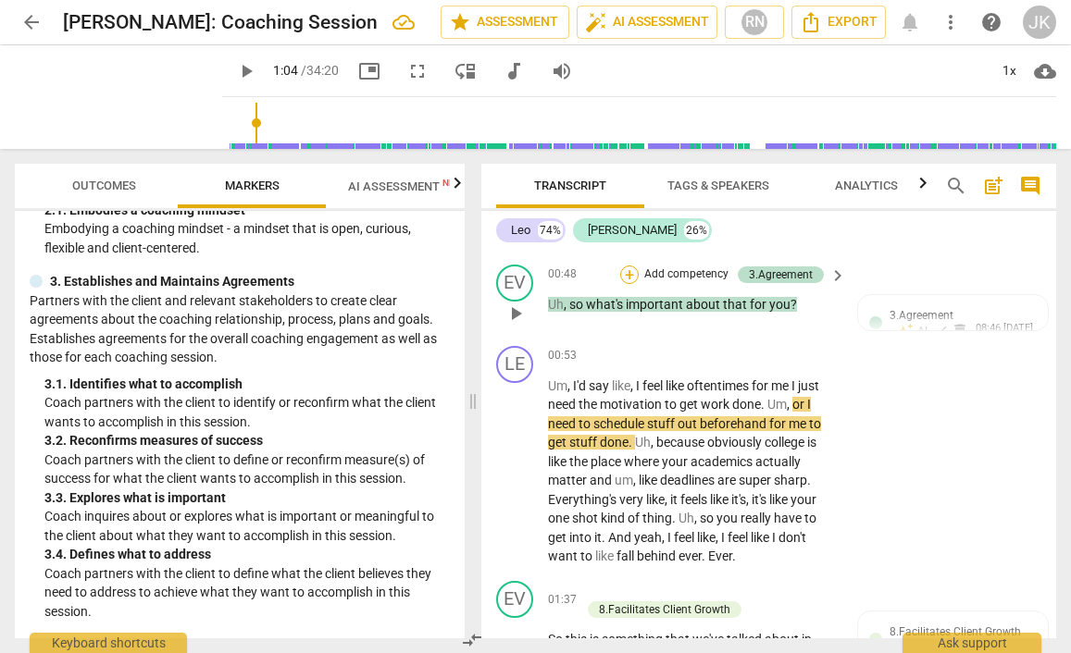
click at [632, 269] on div "+" at bounding box center [629, 275] width 19 height 19
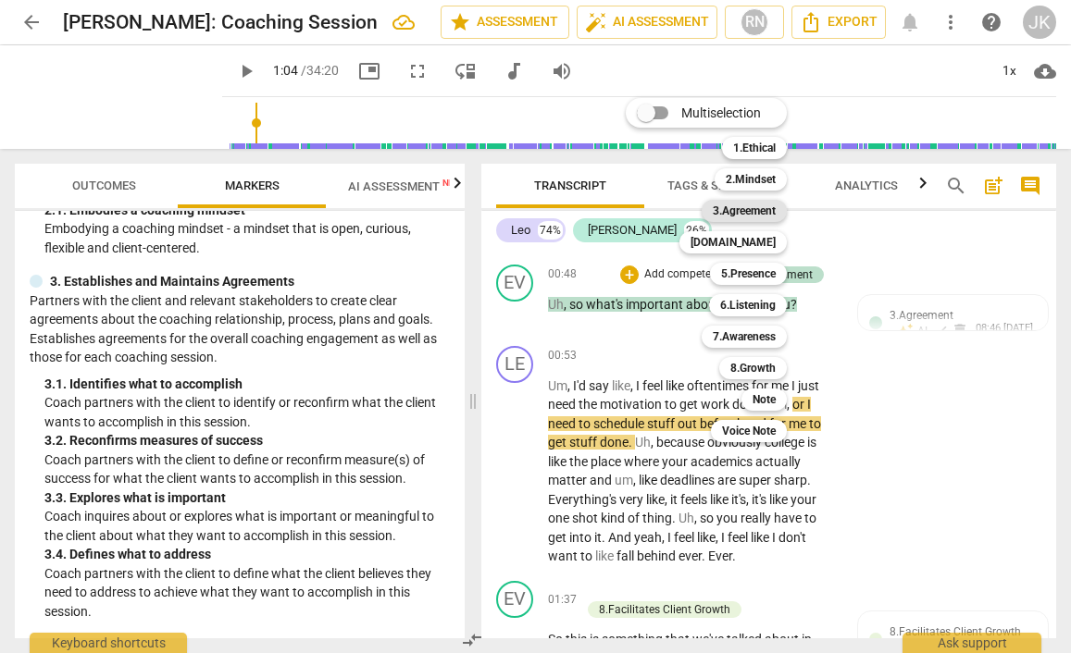
click at [739, 210] on b "3.Agreement" at bounding box center [744, 211] width 63 height 22
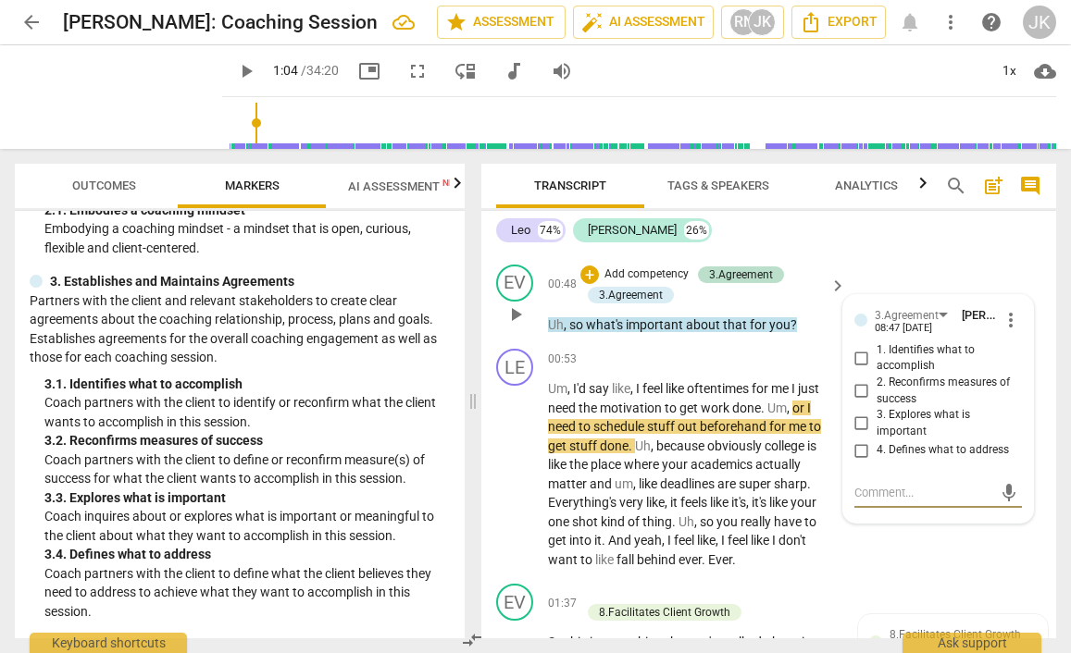
click at [853, 413] on input "3. Explores what is important" at bounding box center [862, 424] width 30 height 22
checkbox input "true"
click at [878, 555] on div "LE play_arrow pause 00:53 + Add competency keyboard_arrow_right Um , I'd say li…" at bounding box center [768, 458] width 575 height 235
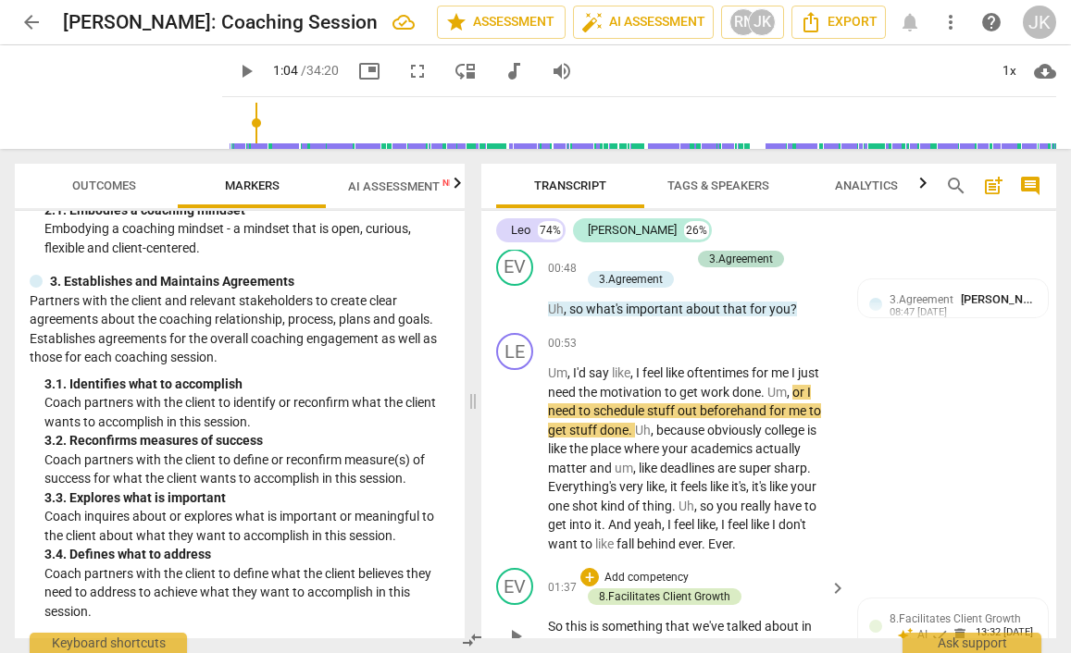
scroll to position [676, 0]
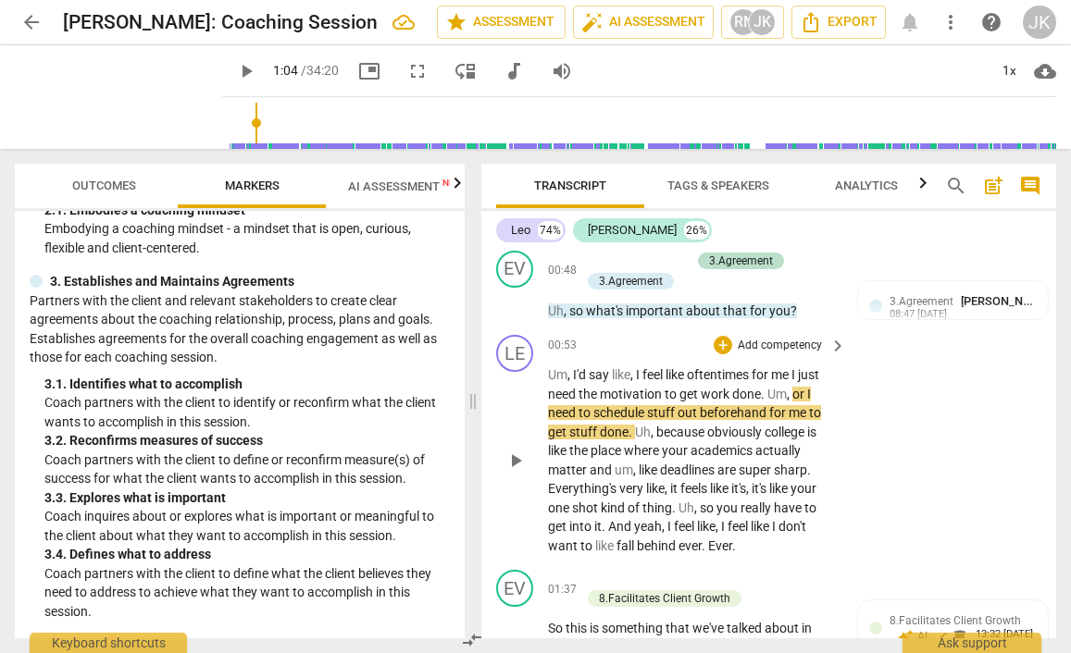
click at [514, 450] on span "play_arrow" at bounding box center [515, 461] width 22 height 22
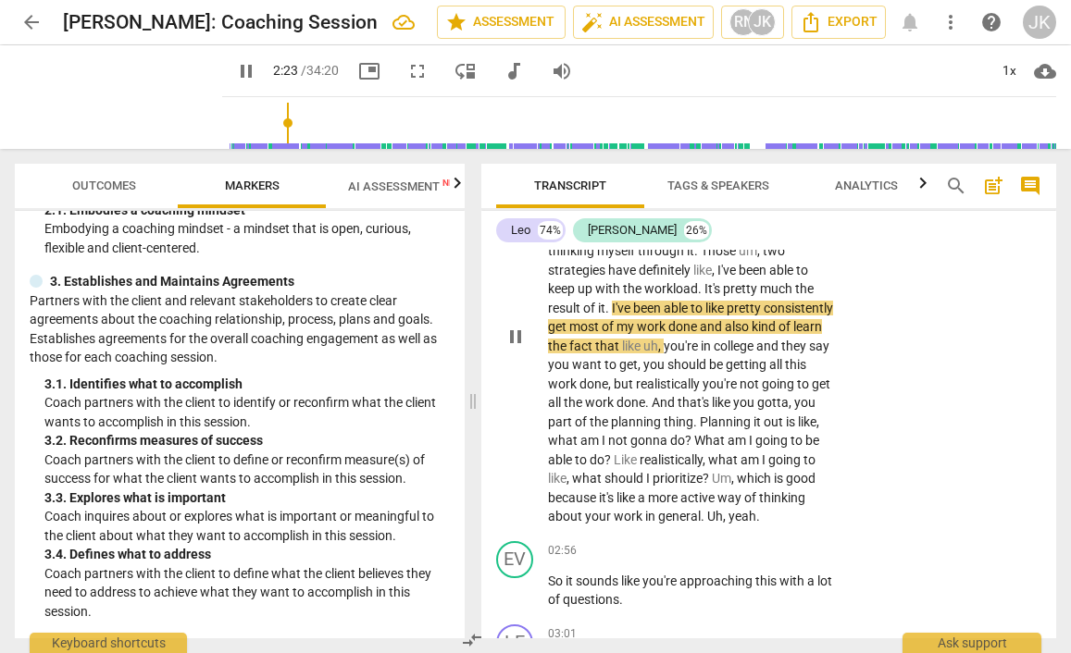
scroll to position [1271, 0]
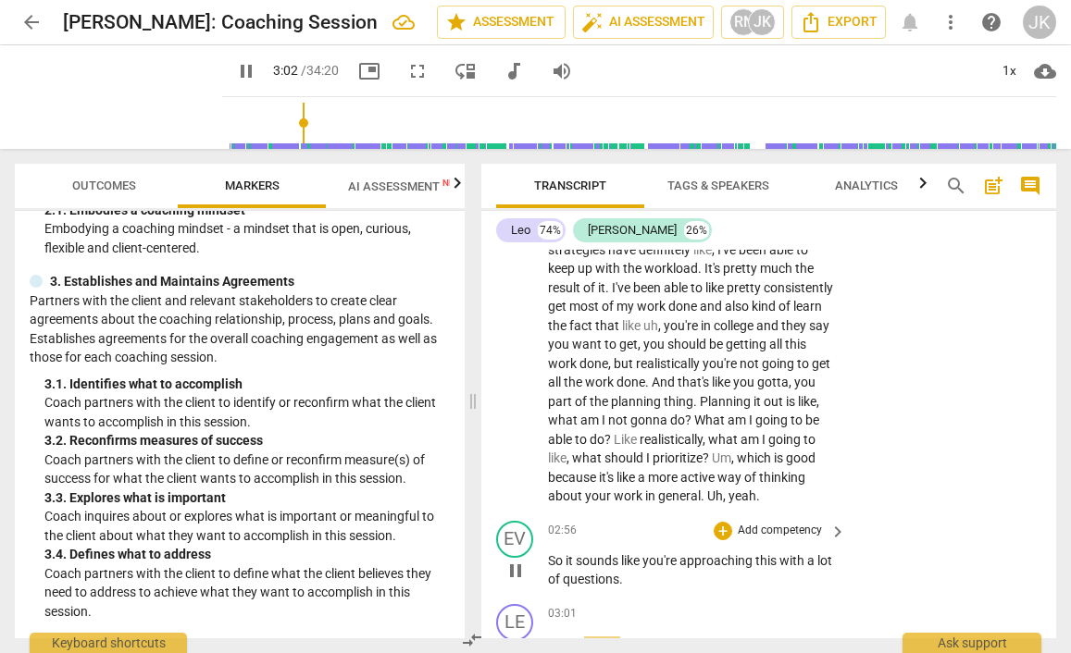
click at [515, 560] on span "pause" at bounding box center [515, 571] width 22 height 22
type input "183"
click at [723, 522] on div "+" at bounding box center [722, 531] width 19 height 19
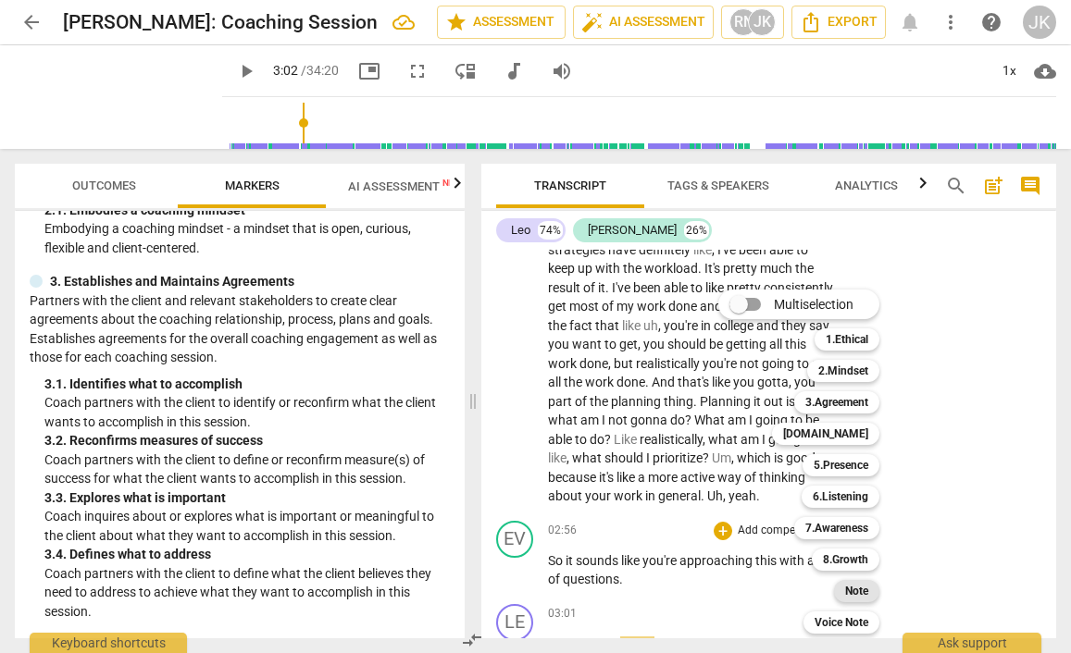
click at [862, 588] on b "Note" at bounding box center [856, 591] width 23 height 22
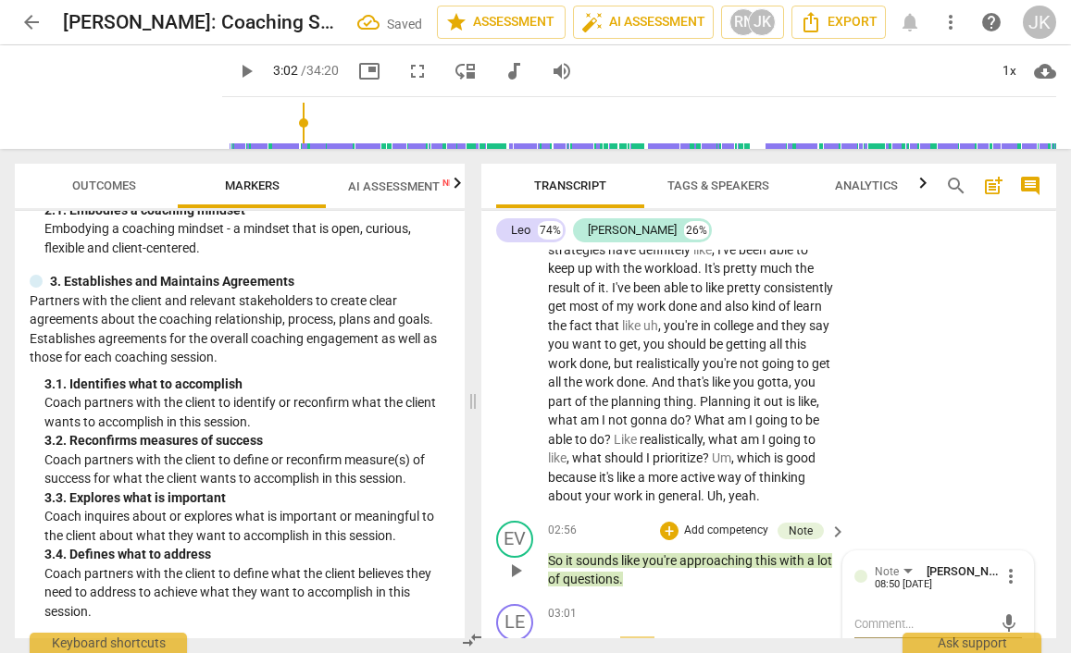
type textarea "G"
type textarea "Go"
type textarea "Goo"
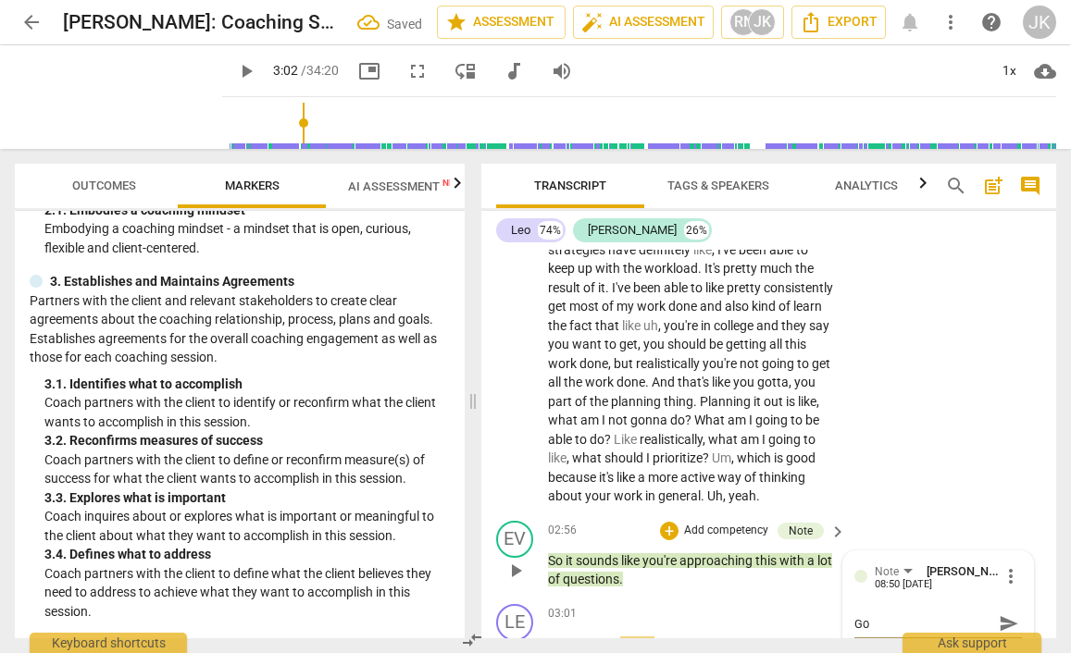
type textarea "Goo"
type textarea "Good"
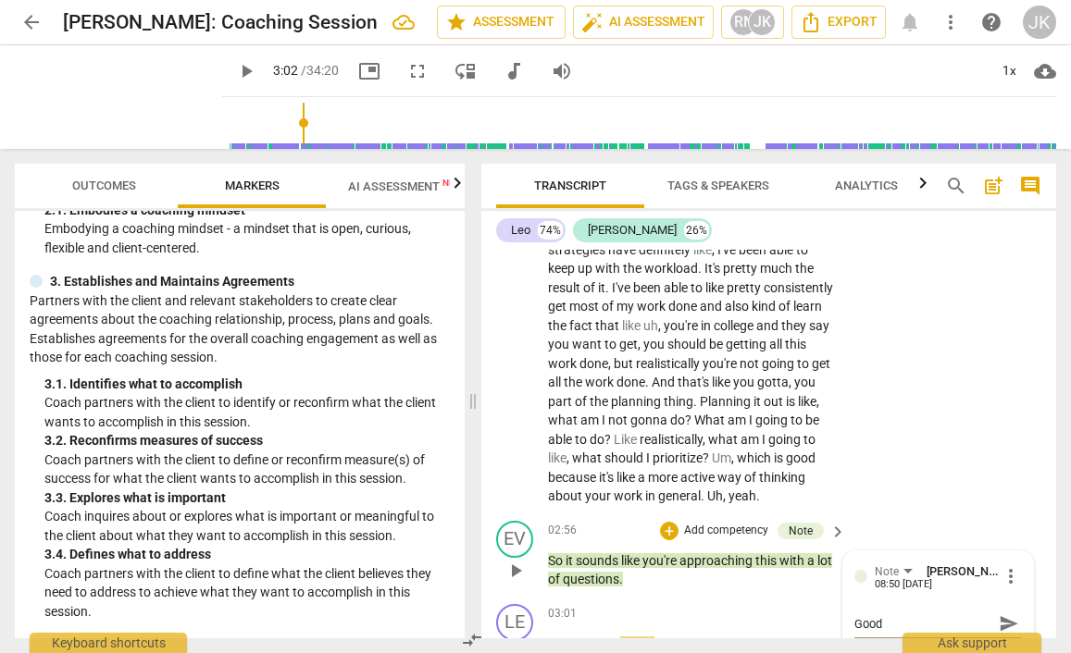
type textarea "Good s"
type textarea "Good su"
type textarea "Good sum"
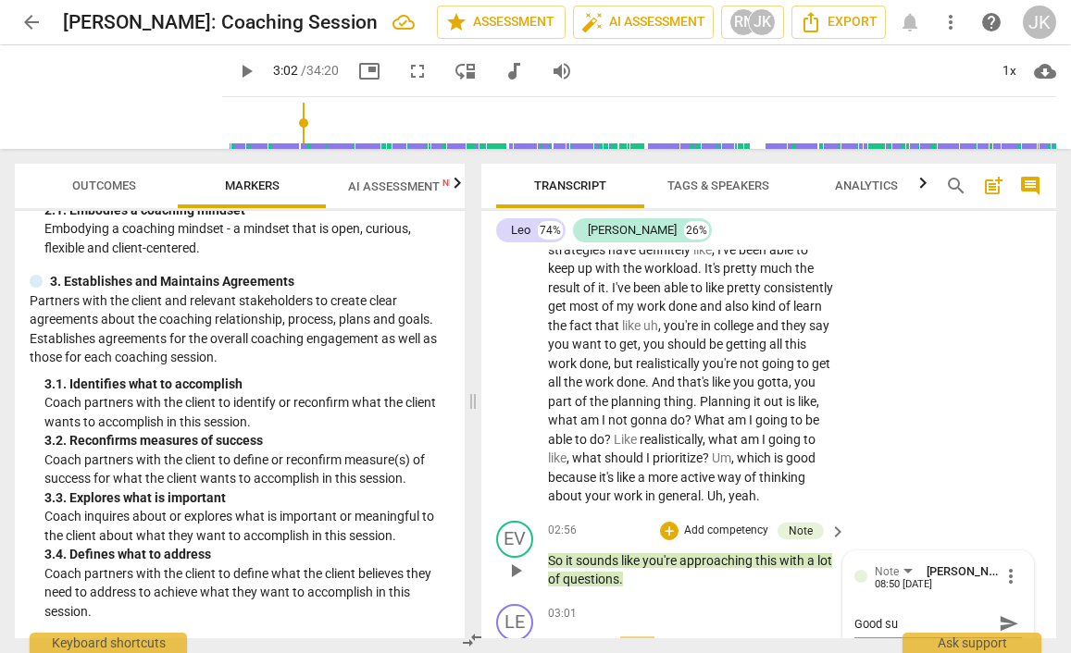
type textarea "Good sum"
type textarea "Good summ"
type textarea "Good summa"
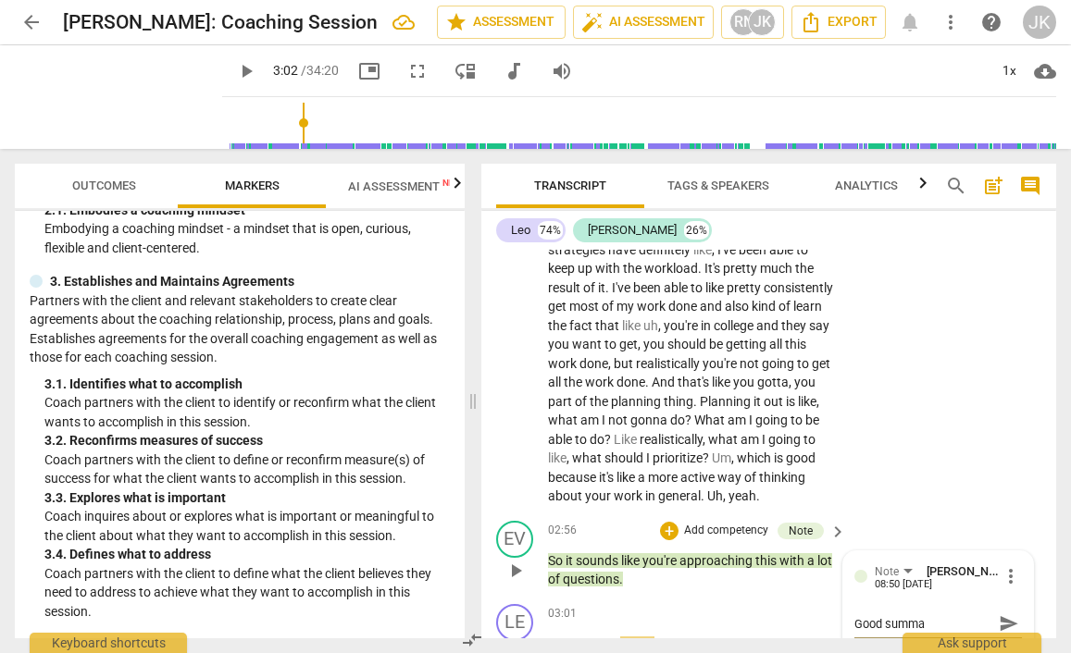
type textarea "Good [PERSON_NAME]"
type textarea "Good summary"
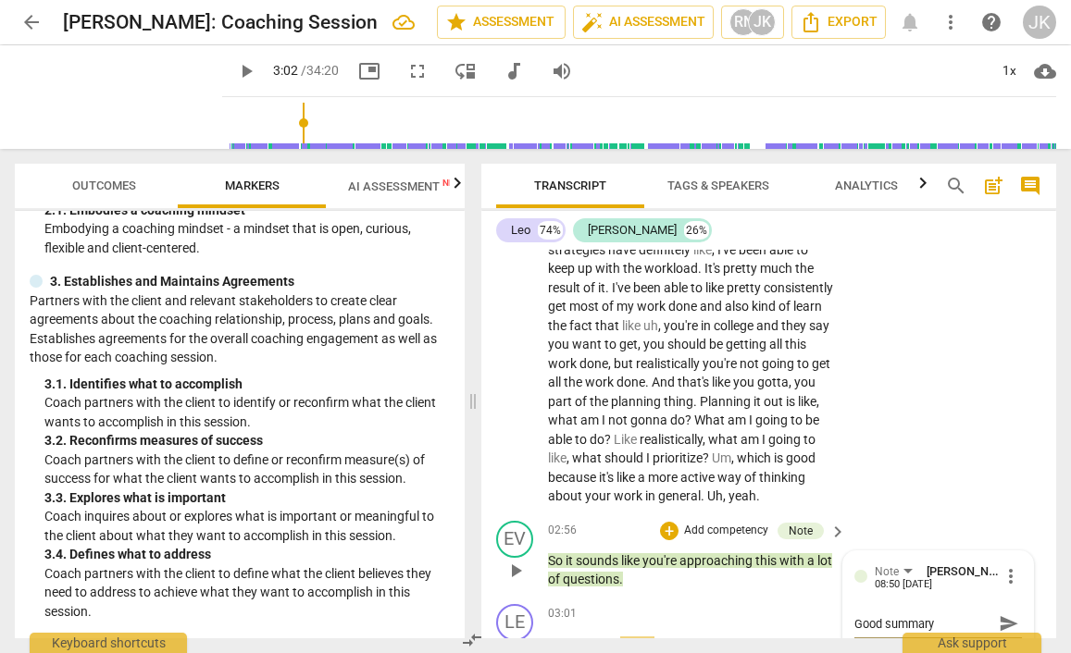
type textarea "Good summary"
type textarea "Good [PERSON_NAME]"
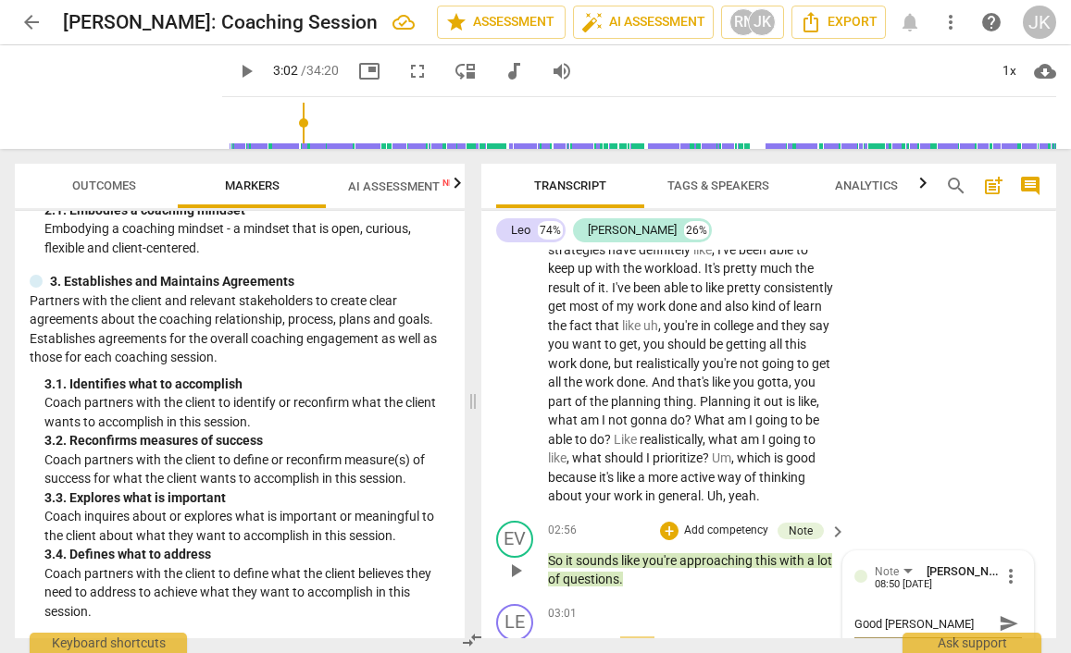
type textarea "Good summa"
type textarea "Good summ"
type textarea "Good sum"
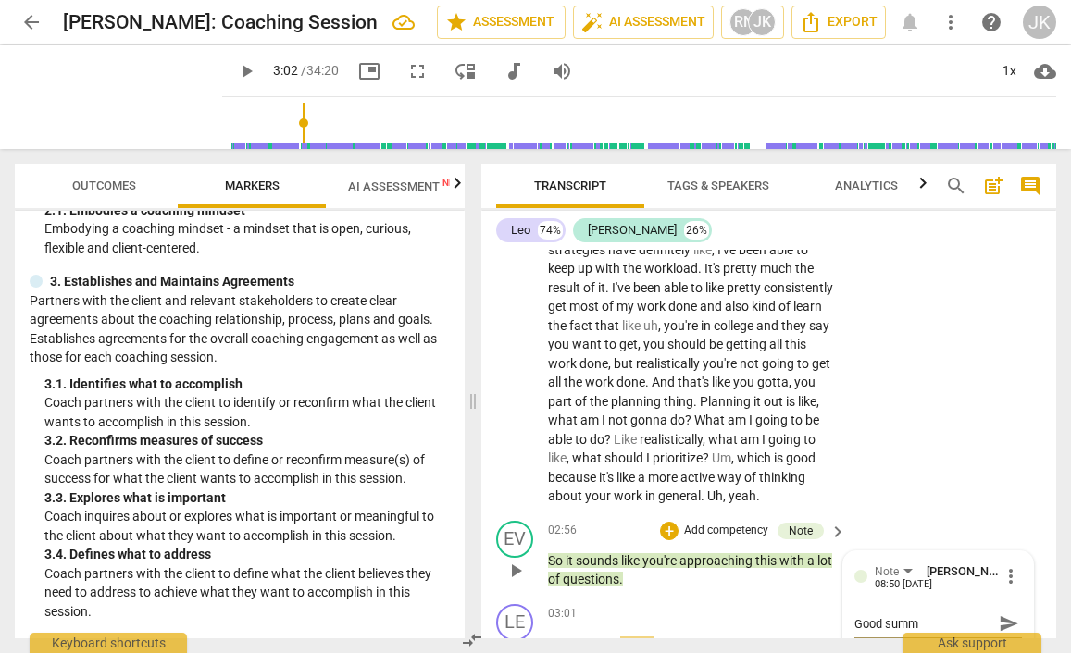
type textarea "Good sum"
type textarea "Good su"
type textarea "Good s"
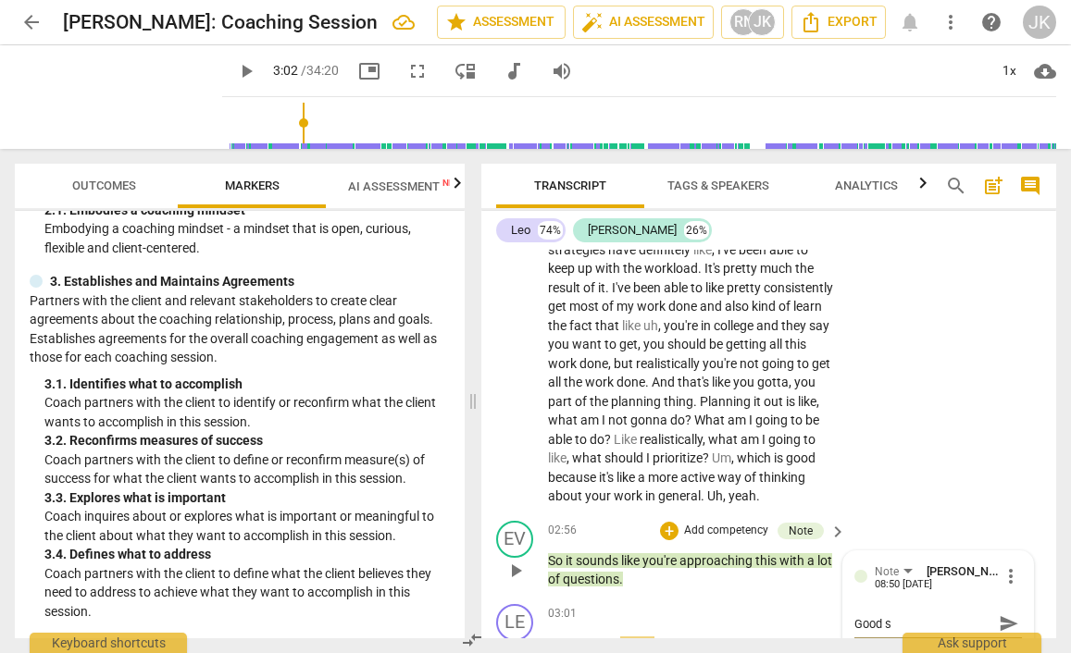
type textarea "Good"
type textarea "Good r"
type textarea "Good re"
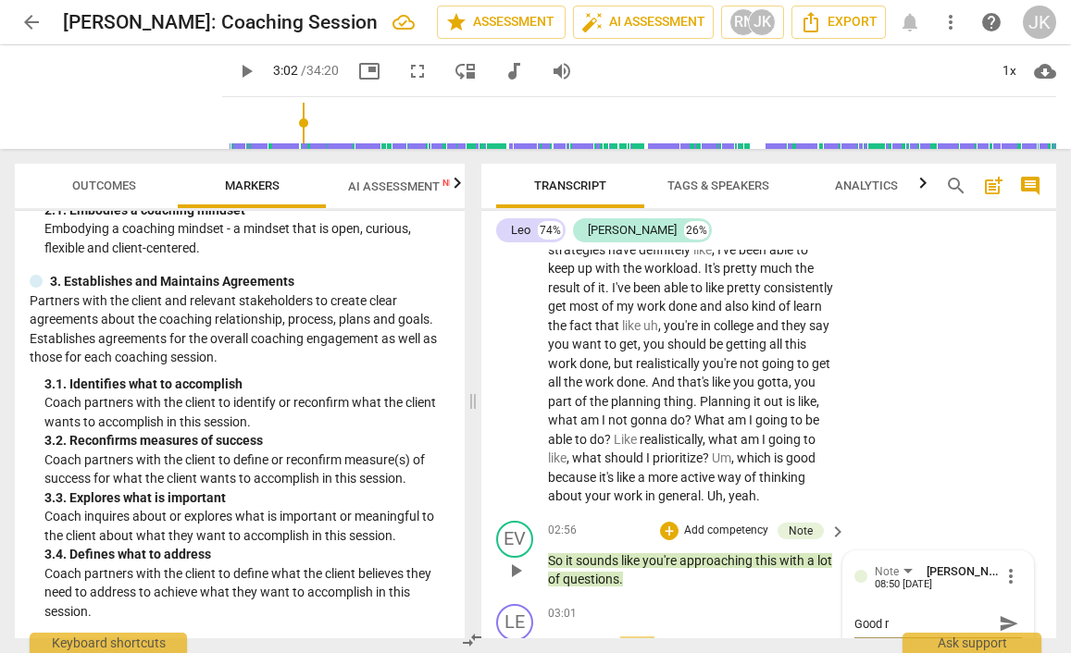
type textarea "Good re"
type textarea "Good res"
type textarea "Good resp"
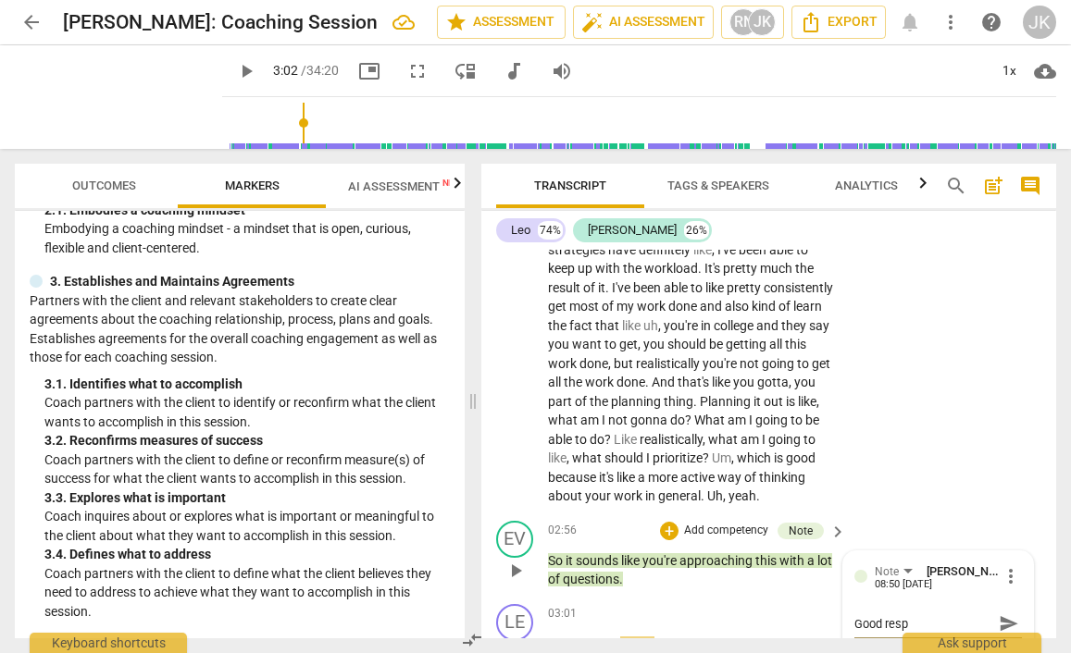
type textarea "Good respo"
type textarea "Good respon"
type textarea "Good respons"
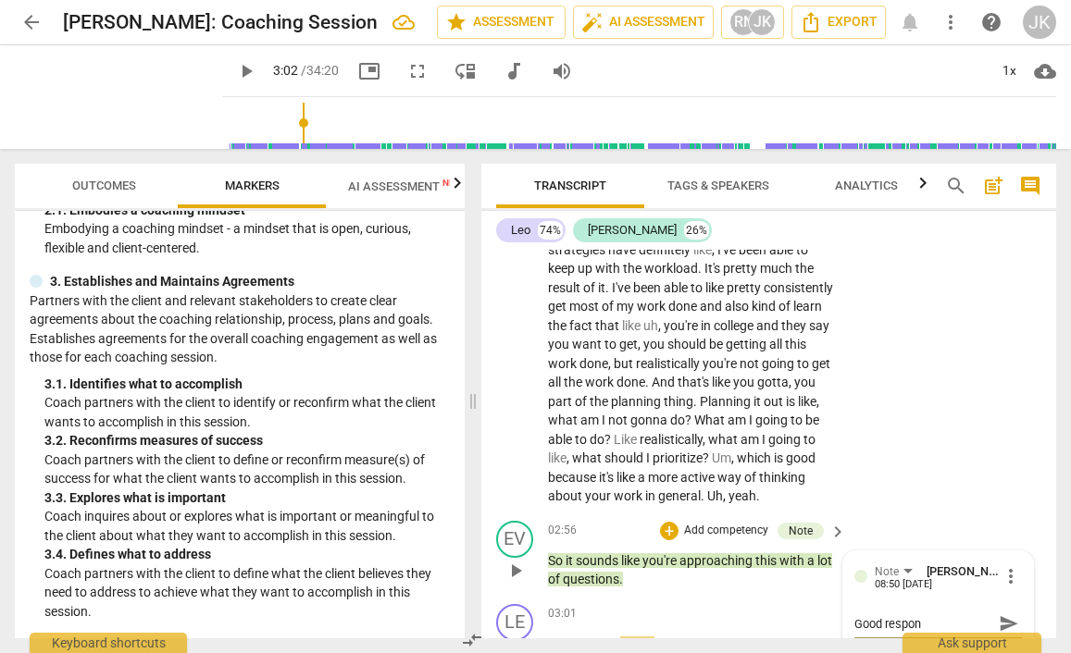
type textarea "Good respons"
type textarea "Good response"
type textarea "Good respons"
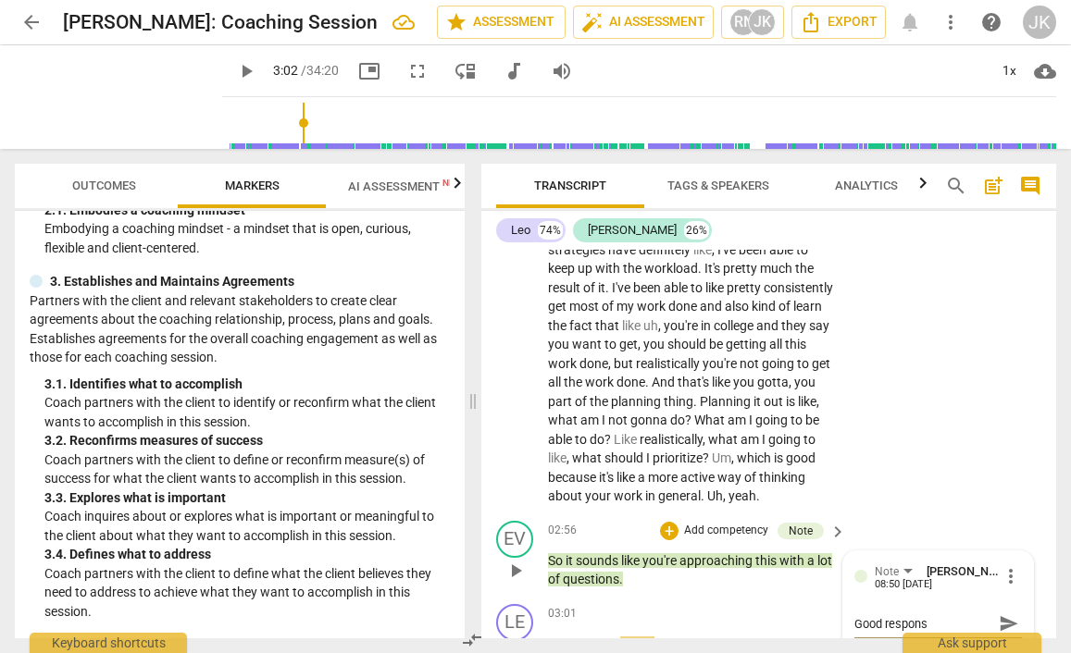
type textarea "Good respon"
type textarea "Good respo"
type textarea "Good resp"
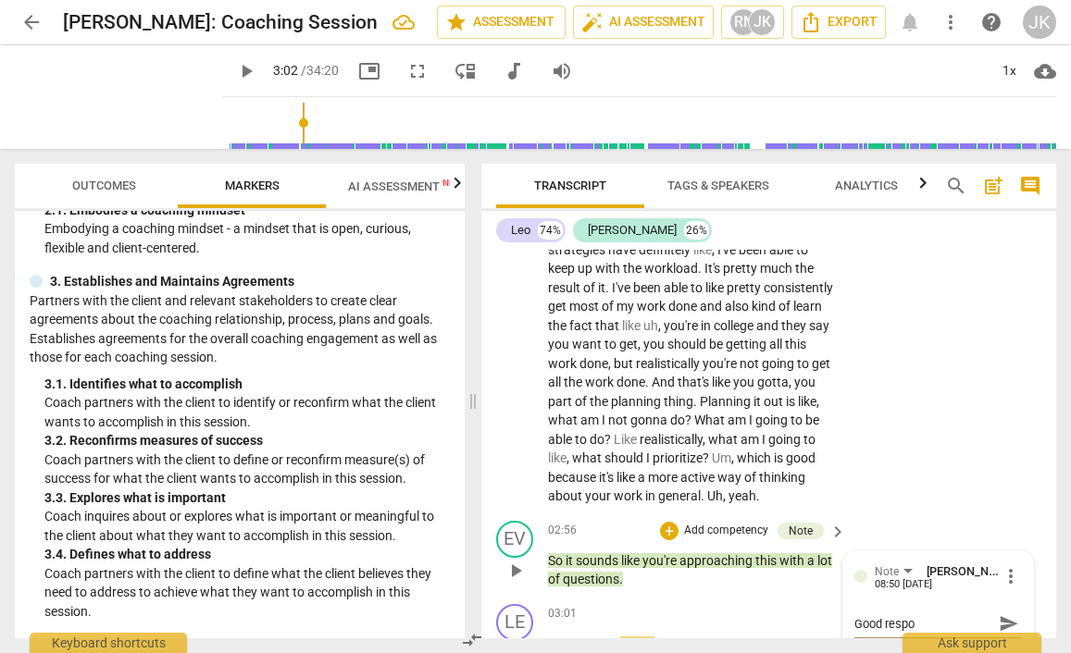
type textarea "Good resp"
type textarea "Good res"
type textarea "Good re"
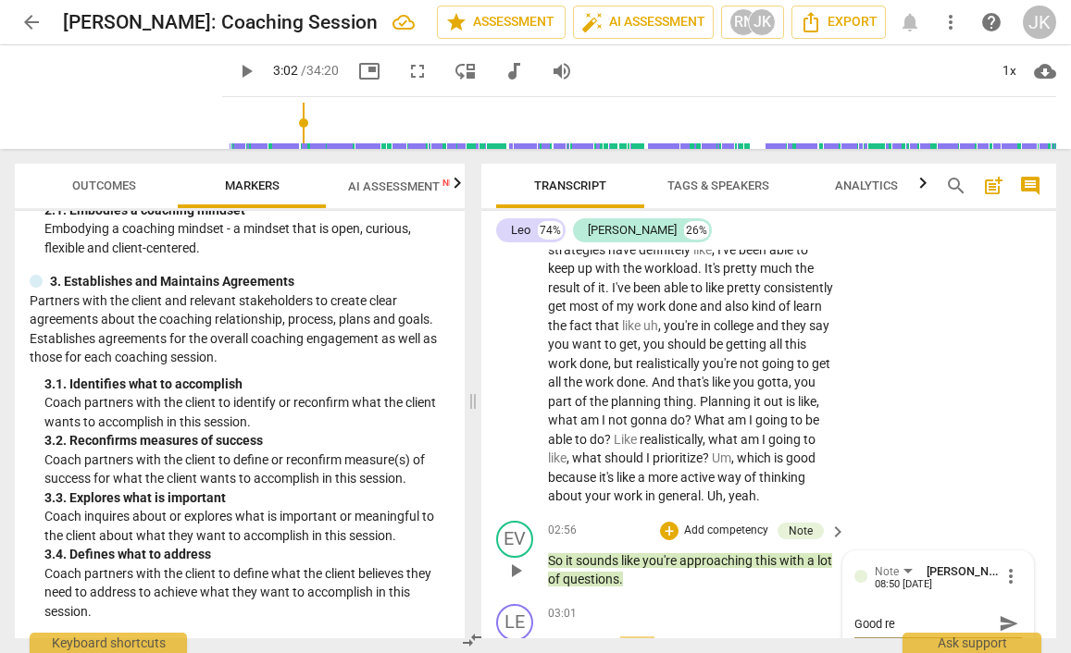
type textarea "Good r"
type textarea "Good"
type textarea "Good s"
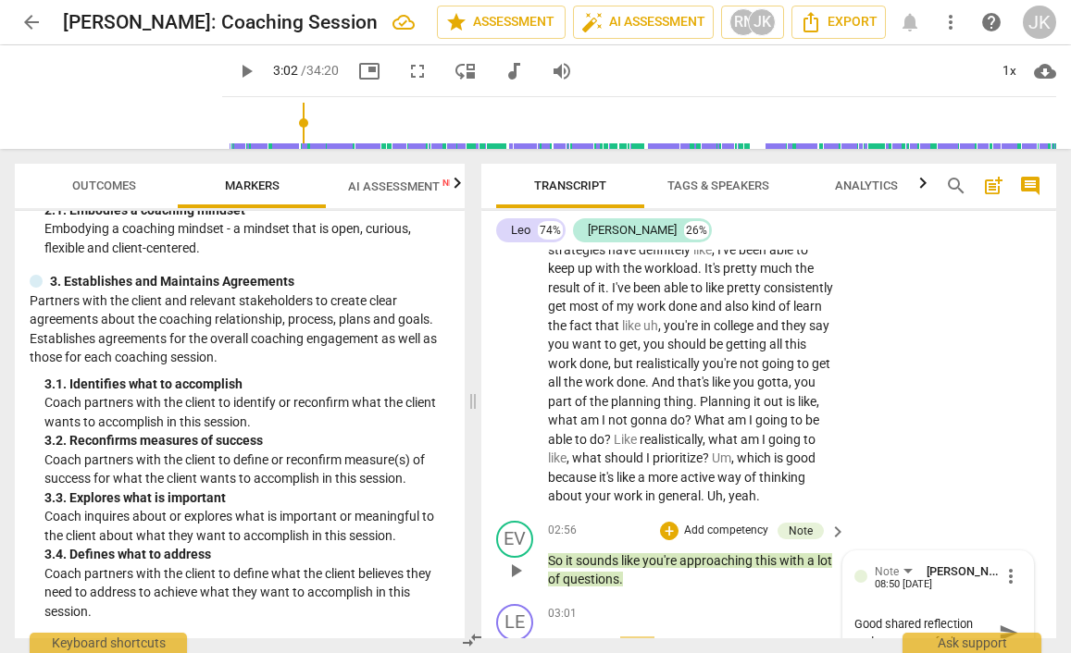
scroll to position [16, 0]
click at [515, 560] on span "play_arrow" at bounding box center [515, 571] width 22 height 22
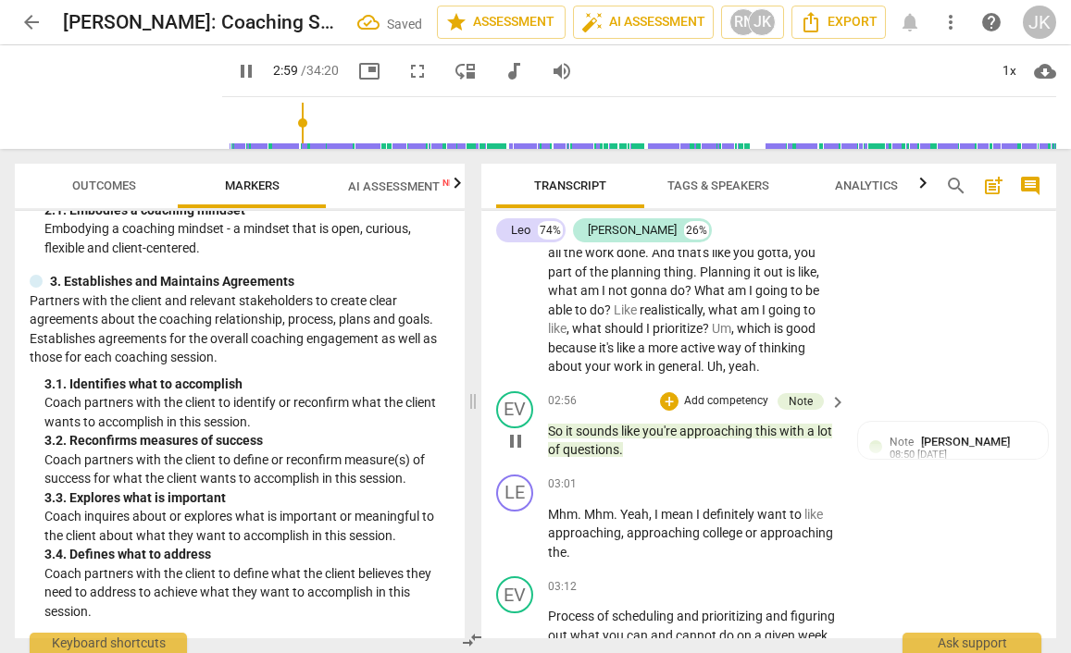
scroll to position [1420, 0]
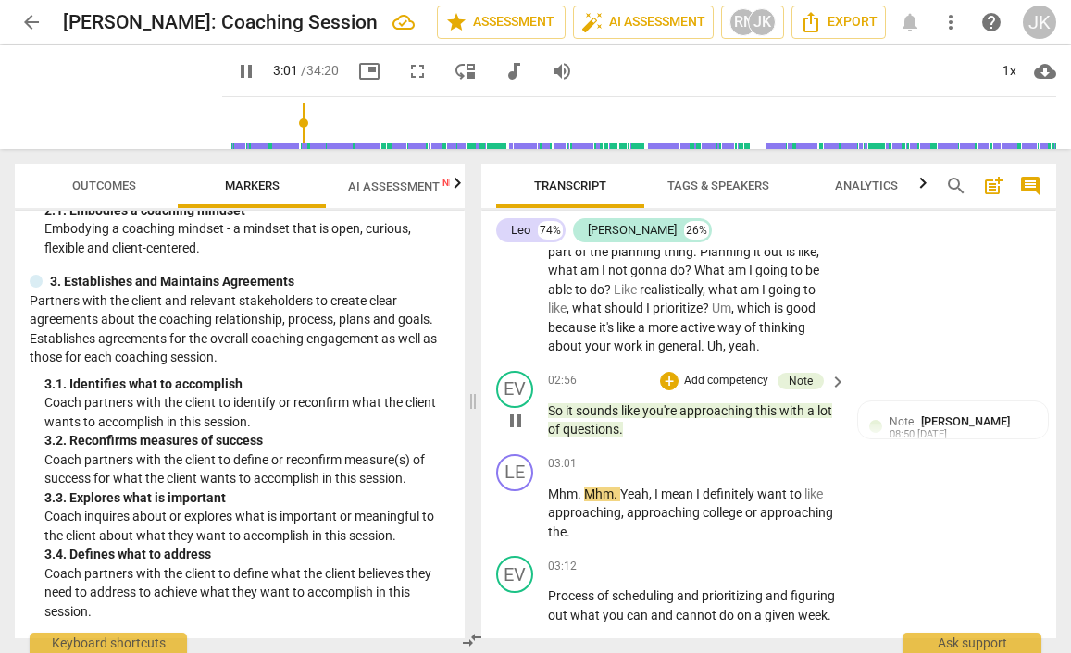
click at [513, 410] on span "pause" at bounding box center [515, 421] width 22 height 22
click at [926, 415] on span "[PERSON_NAME]" at bounding box center [965, 422] width 89 height 14
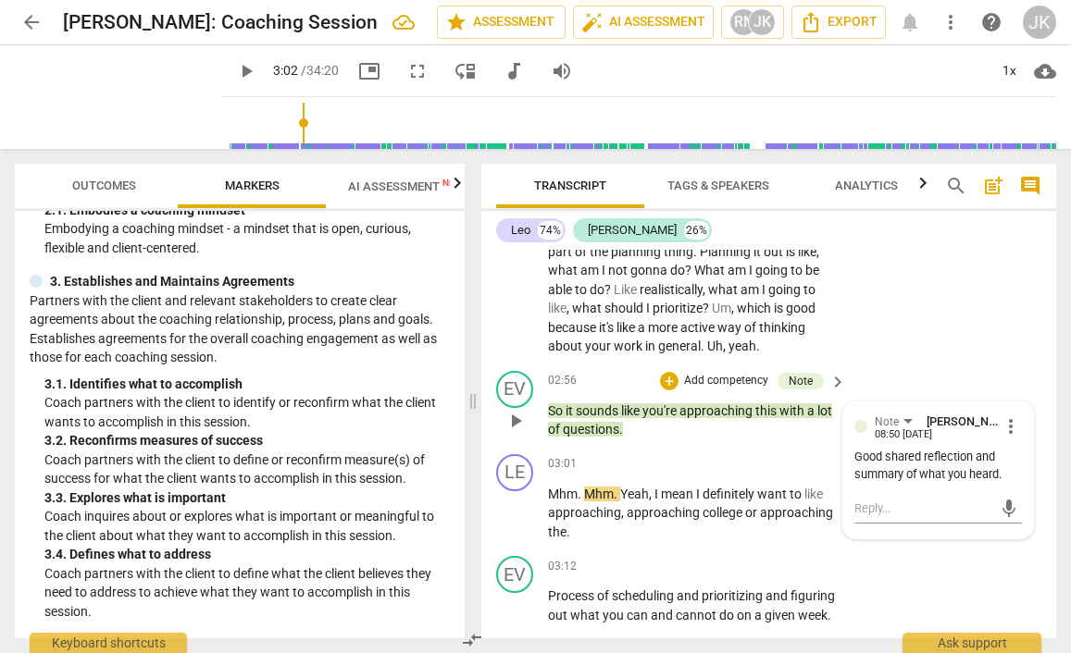
click at [1006, 416] on span "more_vert" at bounding box center [1010, 427] width 22 height 22
click at [1026, 403] on li "Edit" at bounding box center [1023, 407] width 64 height 35
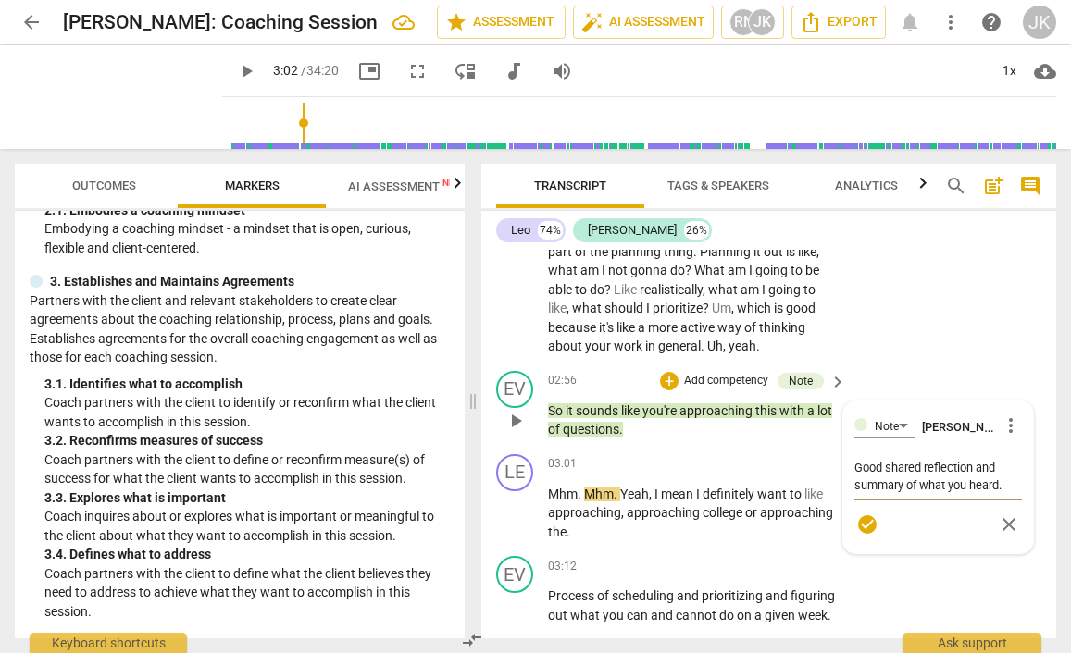
click at [1004, 464] on textarea "Good shared reflection and summary of what you heard." at bounding box center [937, 476] width 167 height 35
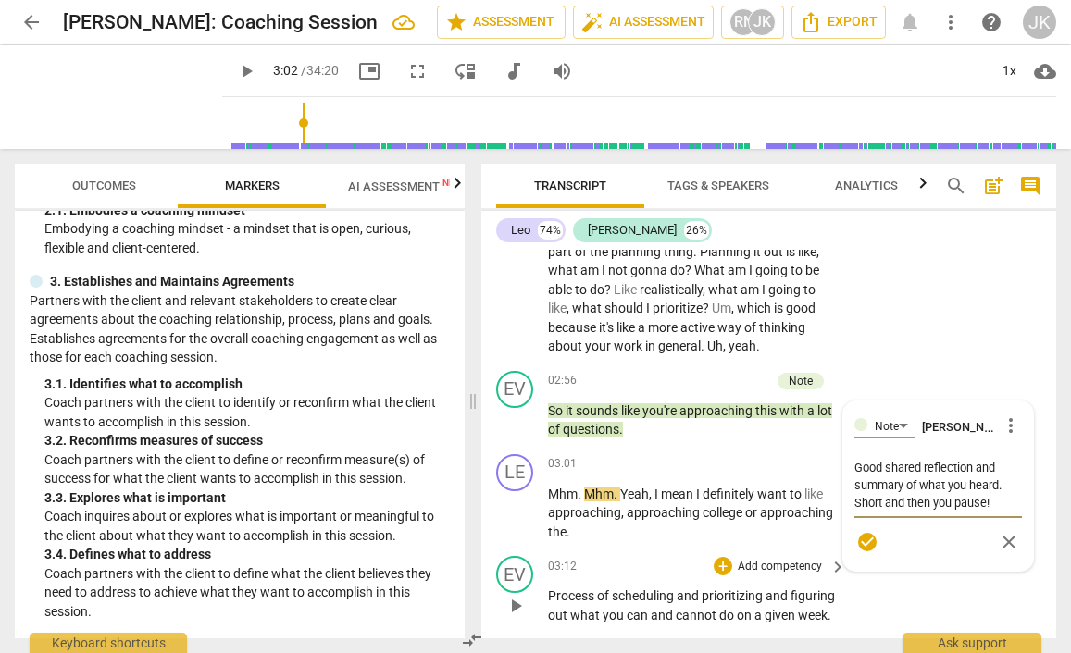
click at [961, 591] on div "EV play_arrow pause 03:12 + Add competency keyboard_arrow_right Process of sche…" at bounding box center [768, 590] width 575 height 83
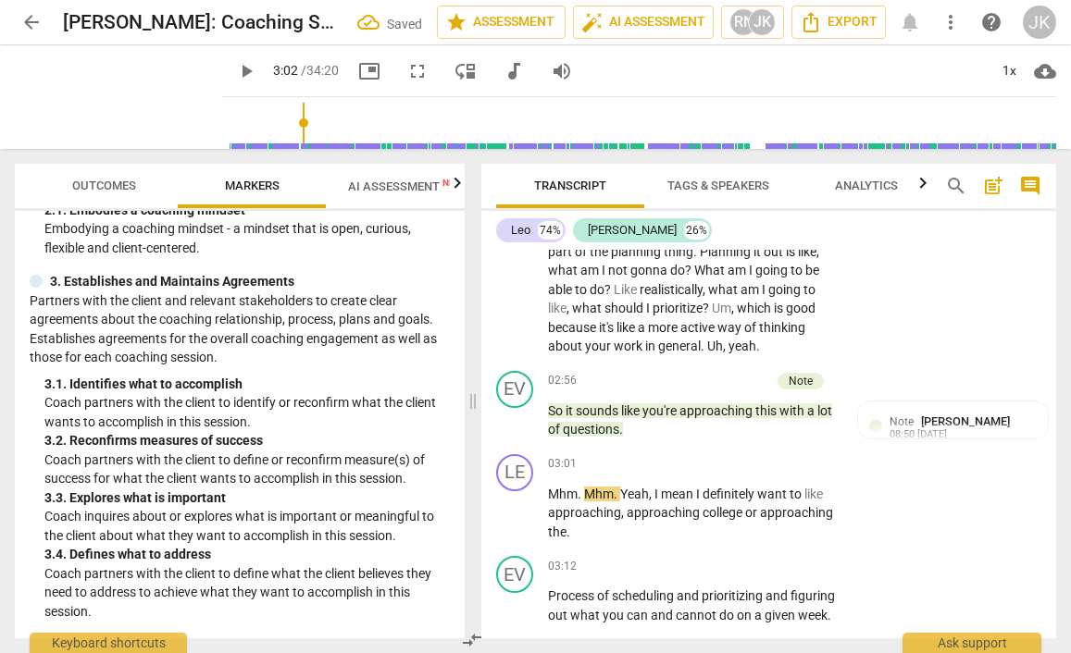
click at [235, 68] on span "play_arrow" at bounding box center [246, 71] width 22 height 22
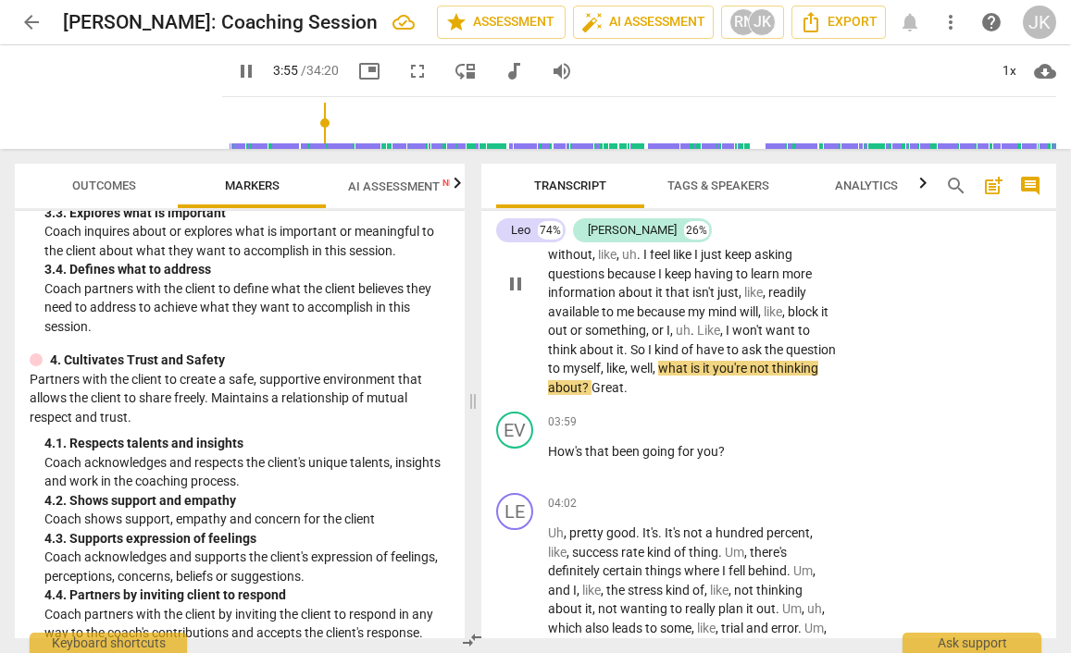
scroll to position [1919, 0]
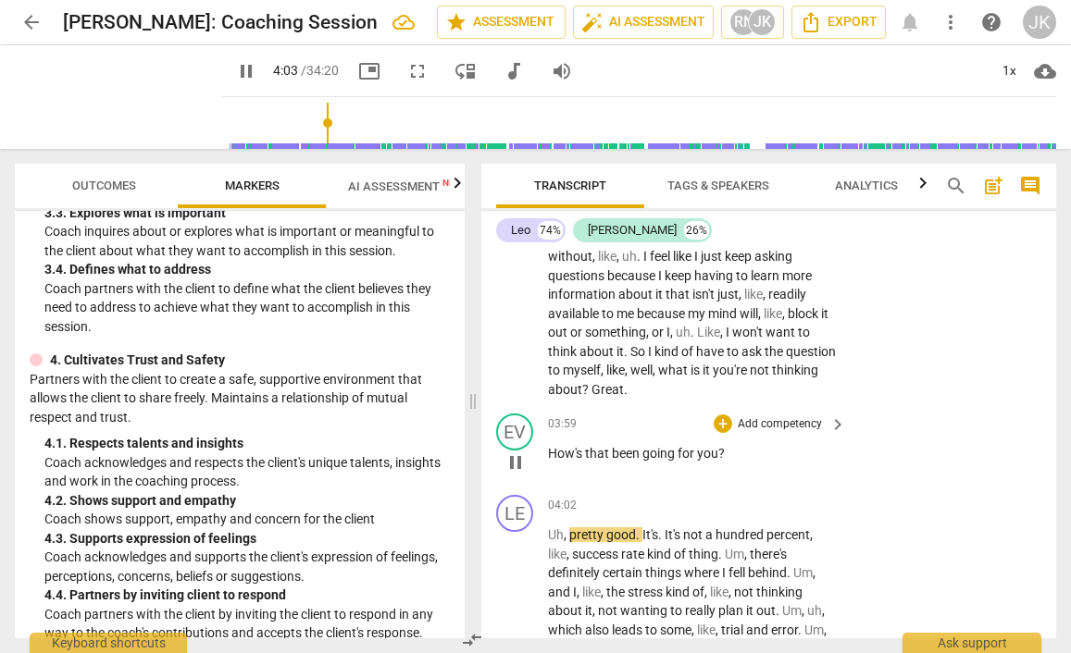
click at [517, 452] on span "pause" at bounding box center [515, 463] width 22 height 22
click at [722, 415] on div "+" at bounding box center [722, 424] width 19 height 19
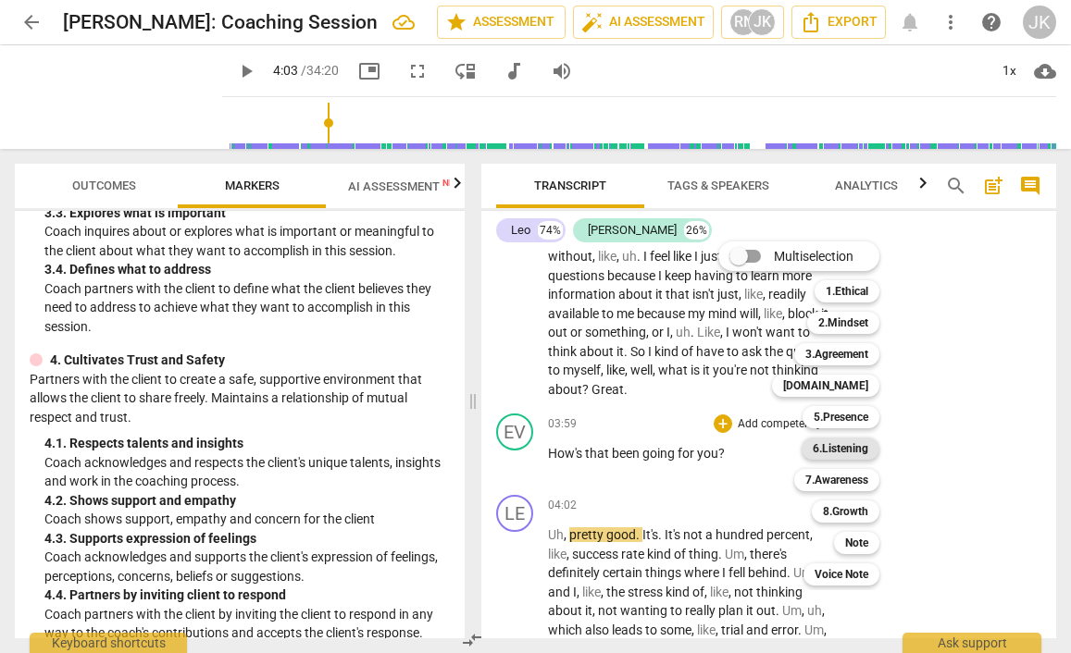
click at [830, 449] on b "6.Listening" at bounding box center [841, 449] width 56 height 22
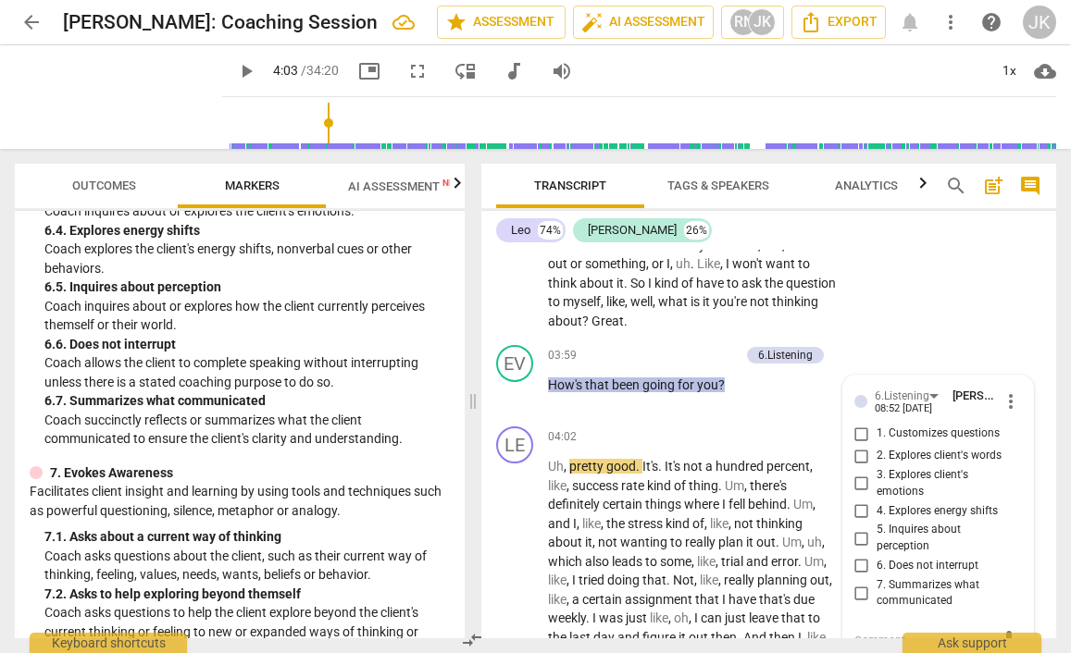
scroll to position [1505, 0]
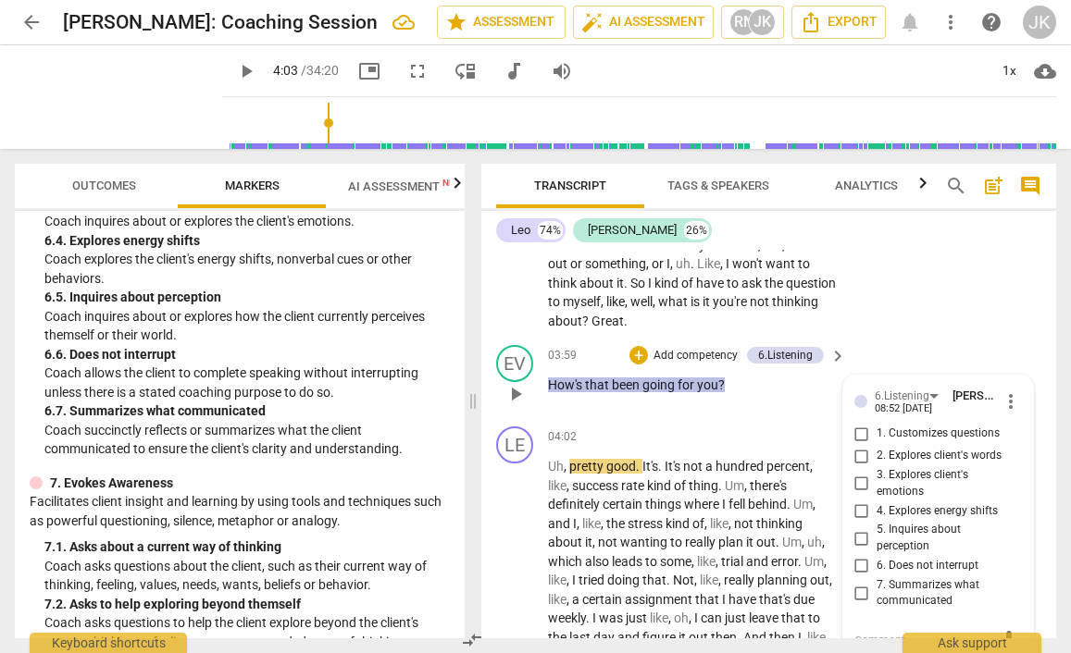
click at [861, 527] on input "5. Inquires about perception" at bounding box center [862, 538] width 30 height 22
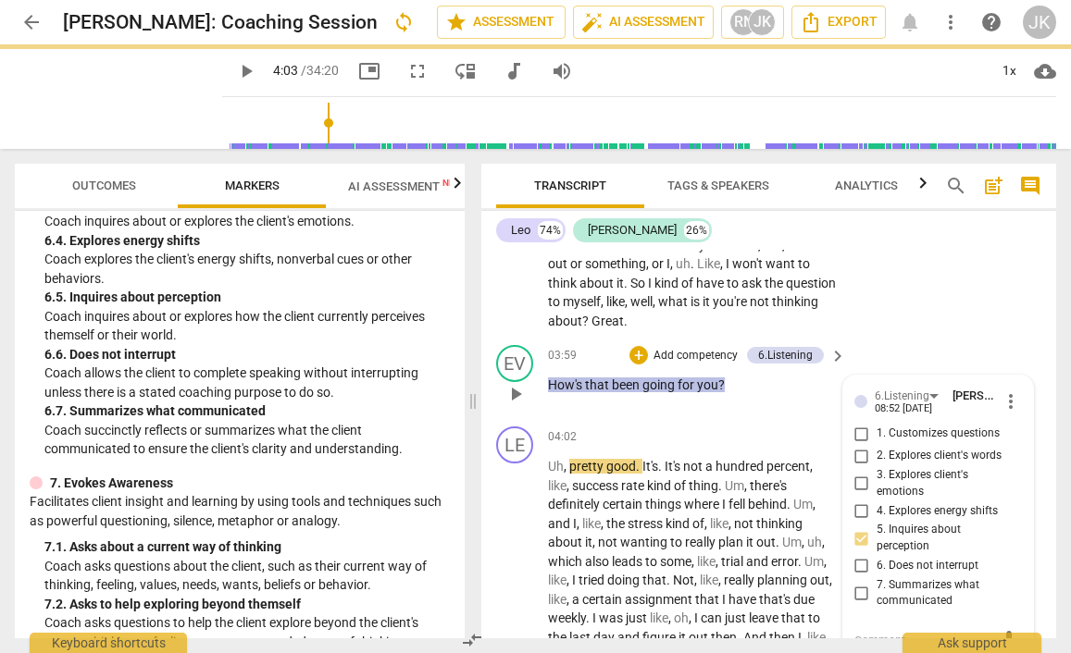
click at [861, 632] on textarea at bounding box center [923, 641] width 138 height 18
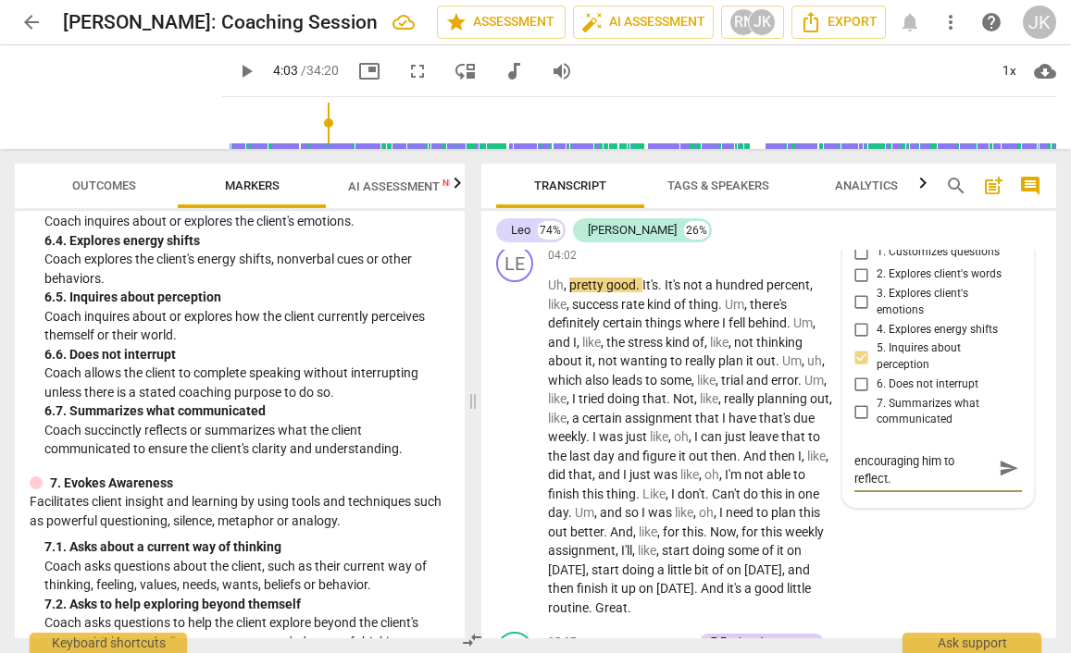
scroll to position [2172, 0]
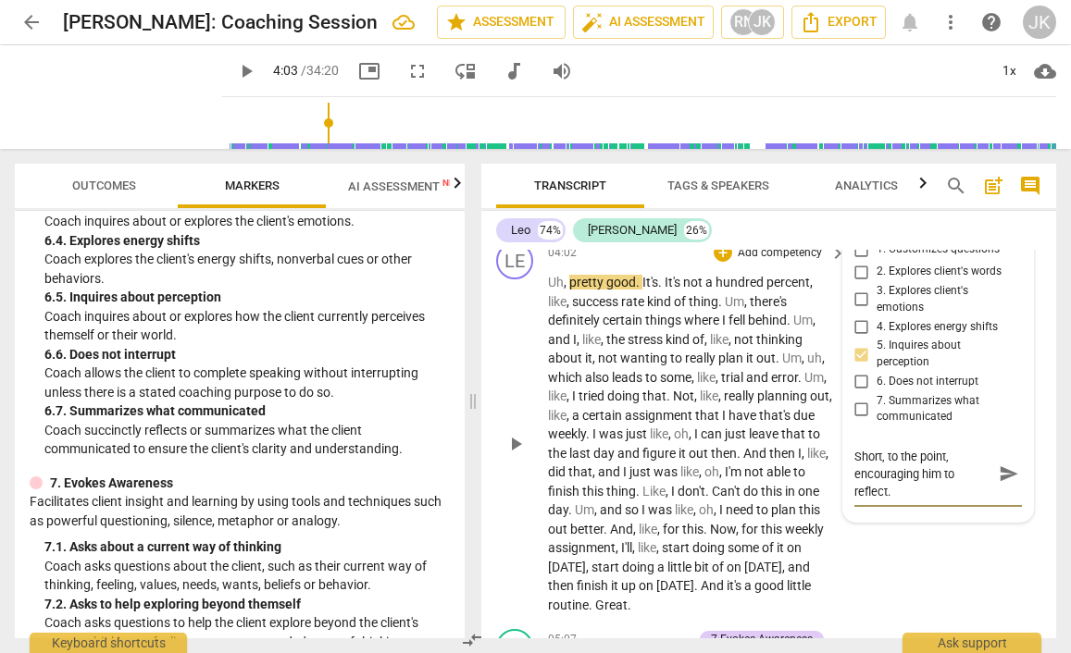
click at [915, 573] on div "LE play_arrow pause 04:02 + Add competency keyboard_arrow_right Uh , pretty goo…" at bounding box center [768, 428] width 575 height 387
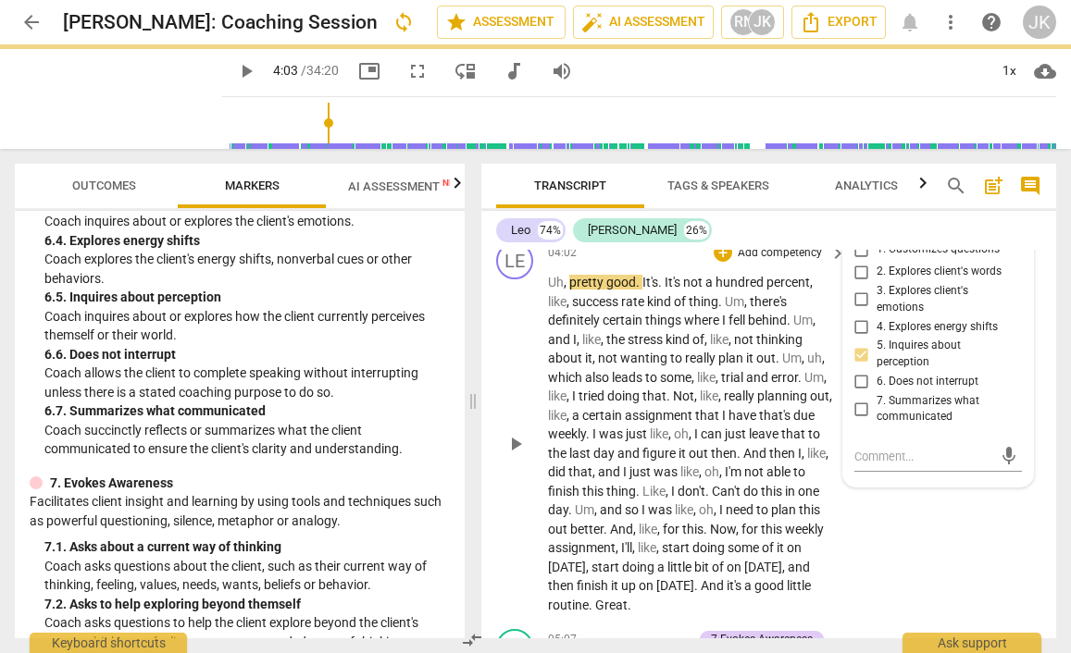
scroll to position [0, 0]
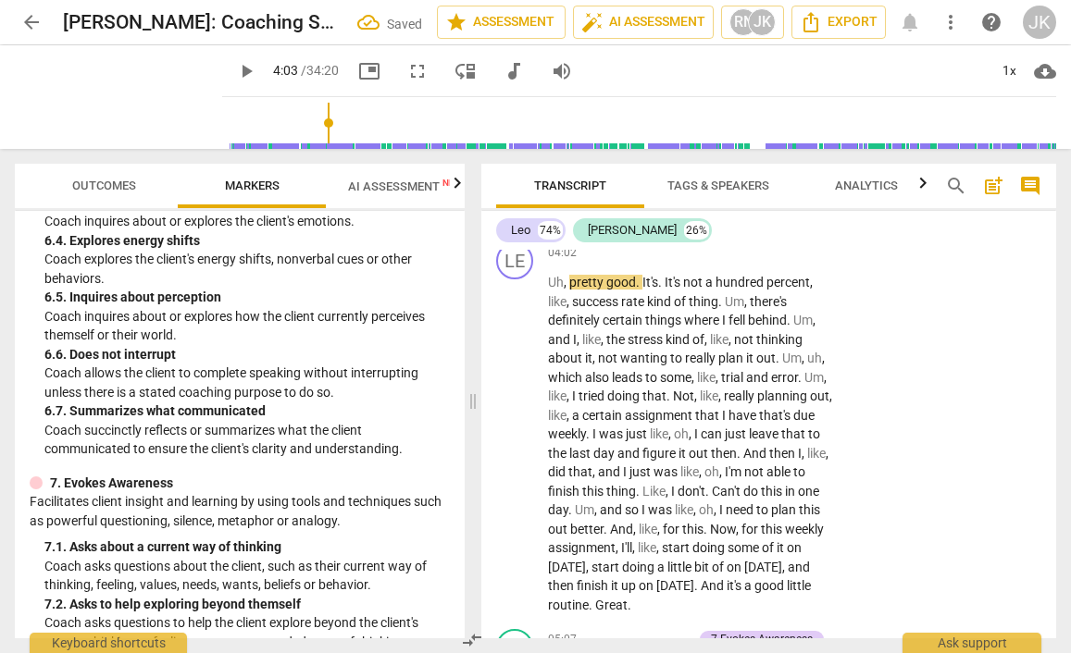
click at [235, 63] on span "play_arrow" at bounding box center [246, 71] width 22 height 22
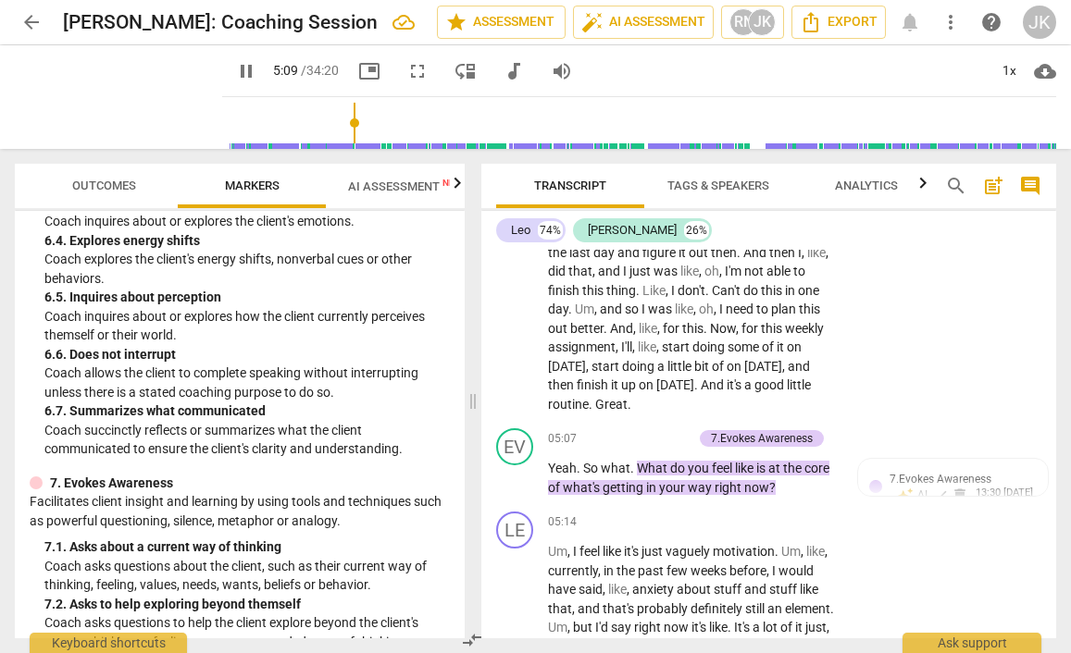
scroll to position [2375, 0]
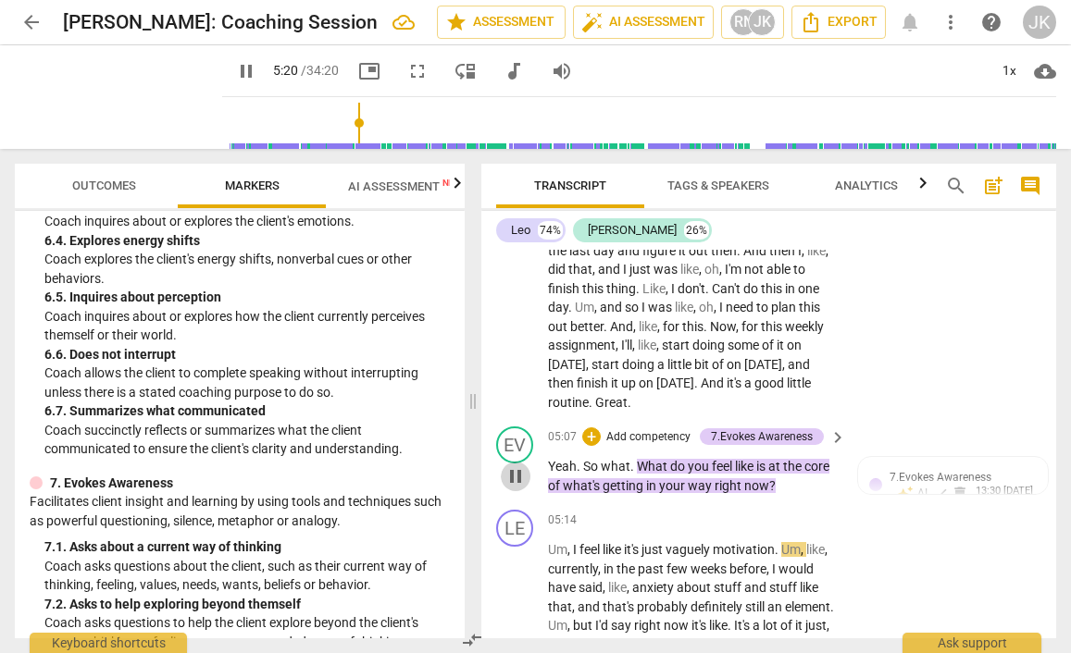
click at [516, 465] on span "pause" at bounding box center [515, 476] width 22 height 22
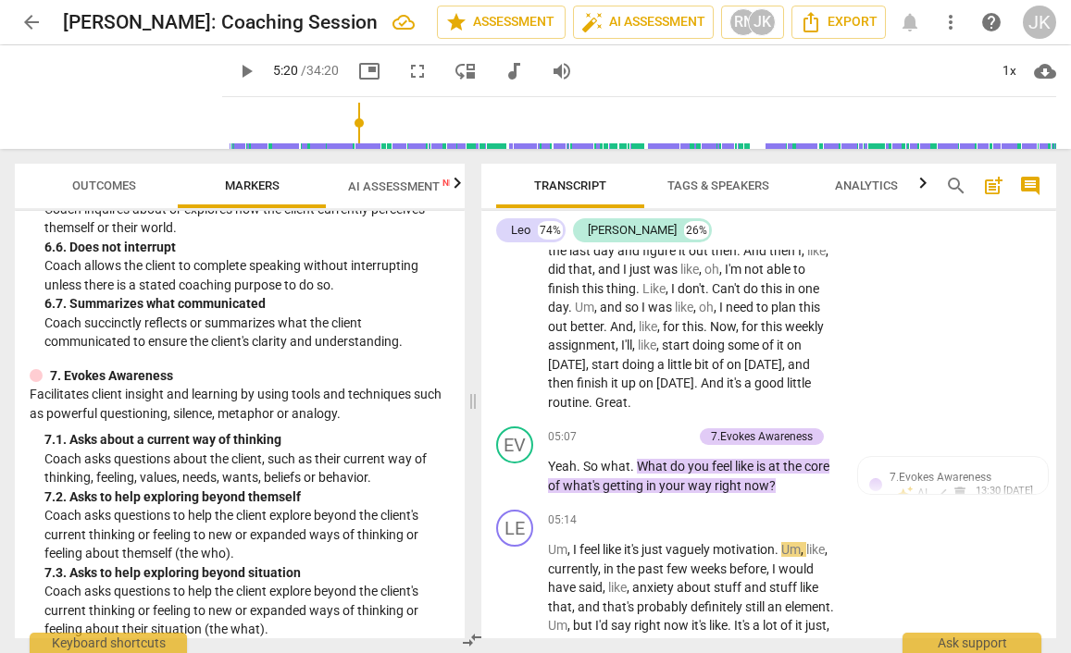
scroll to position [1614, 0]
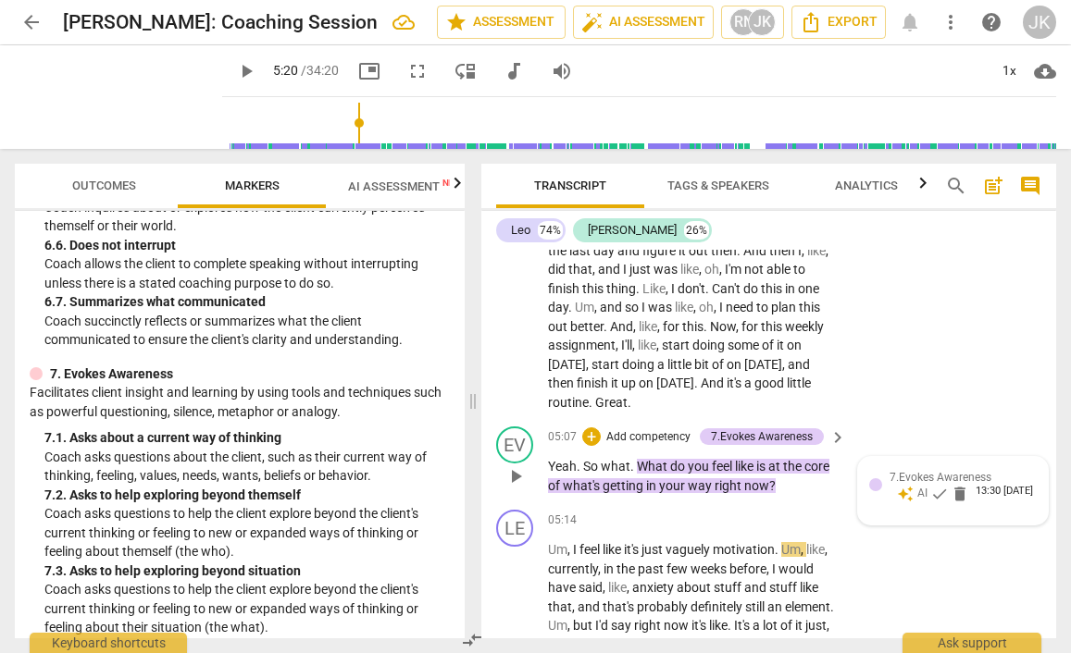
click at [924, 471] on span "7.Evokes Awareness" at bounding box center [940, 477] width 102 height 13
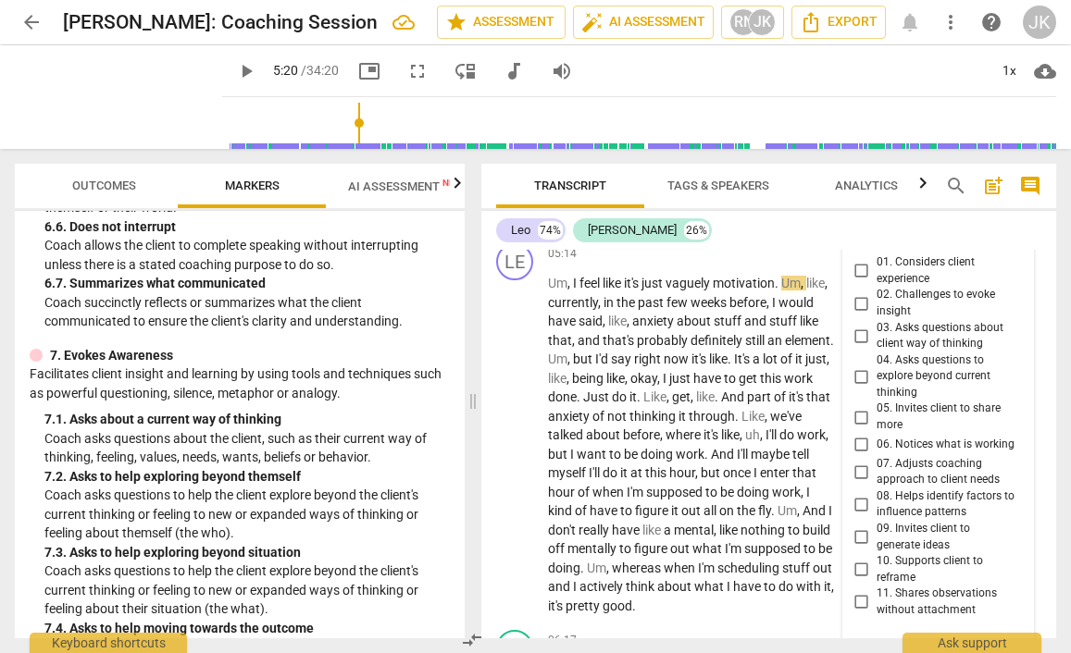
scroll to position [1627, 0]
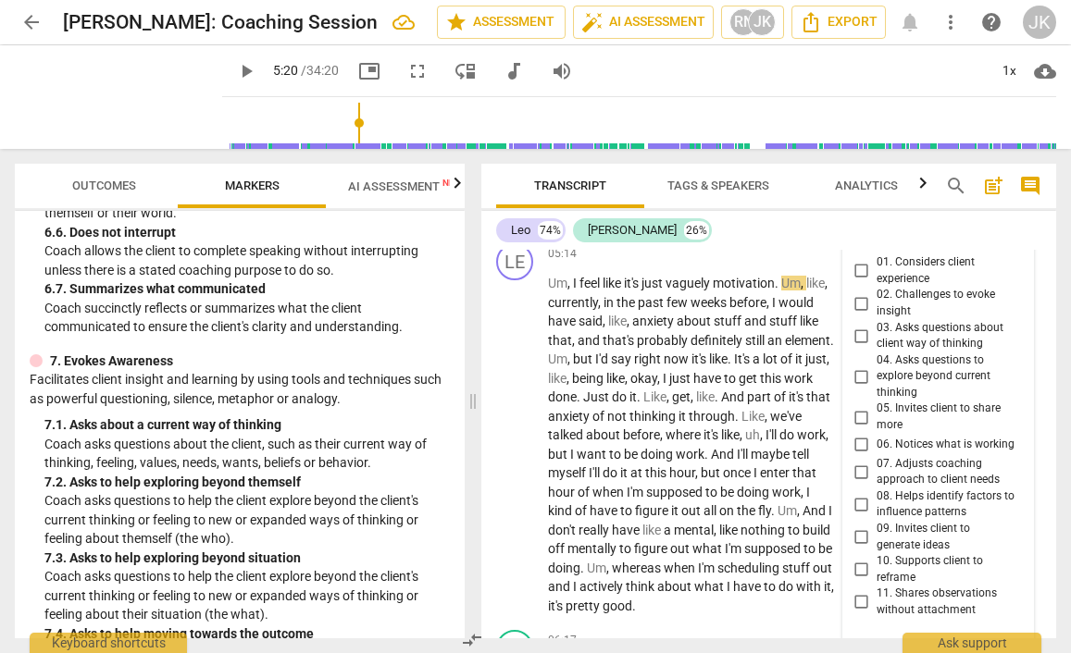
click at [39, 354] on div at bounding box center [36, 360] width 13 height 13
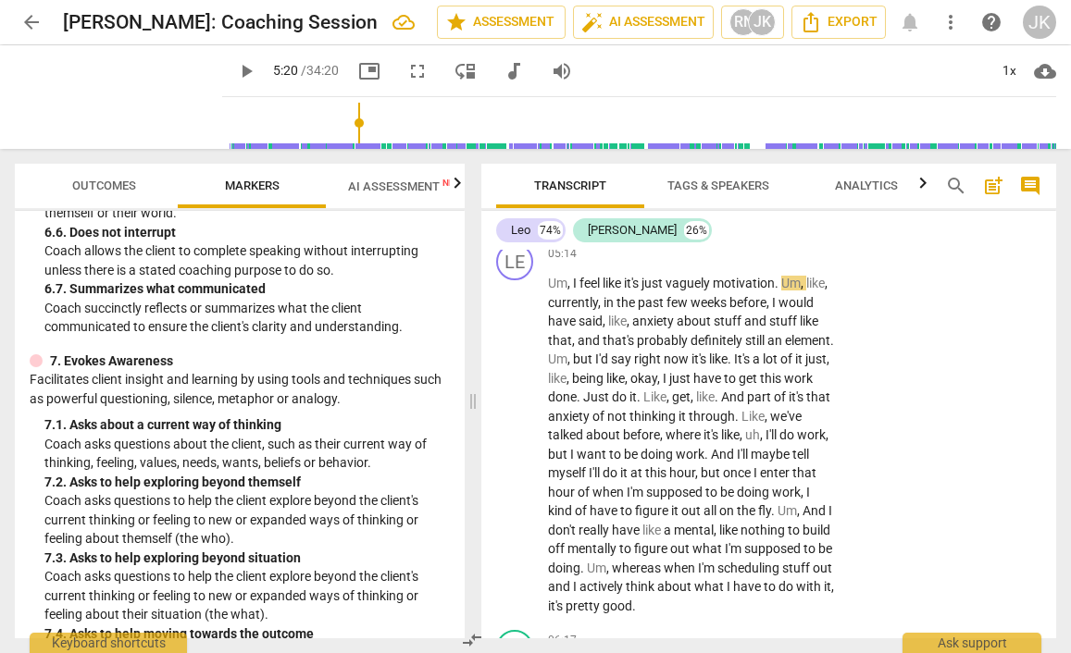
click at [39, 354] on div at bounding box center [36, 360] width 13 height 13
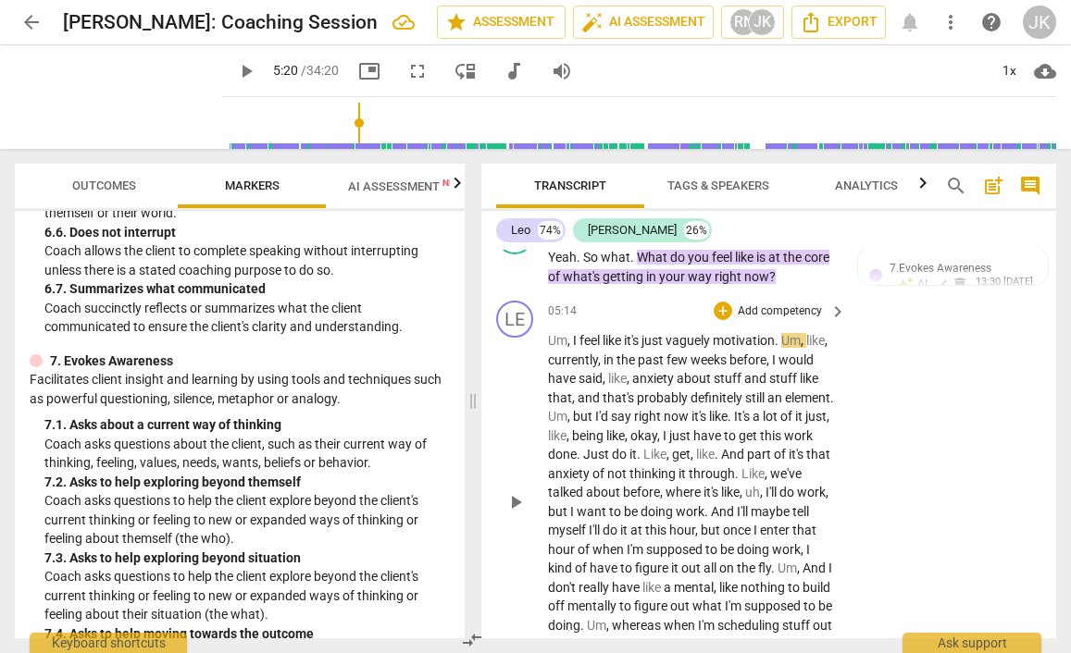
scroll to position [2580, 0]
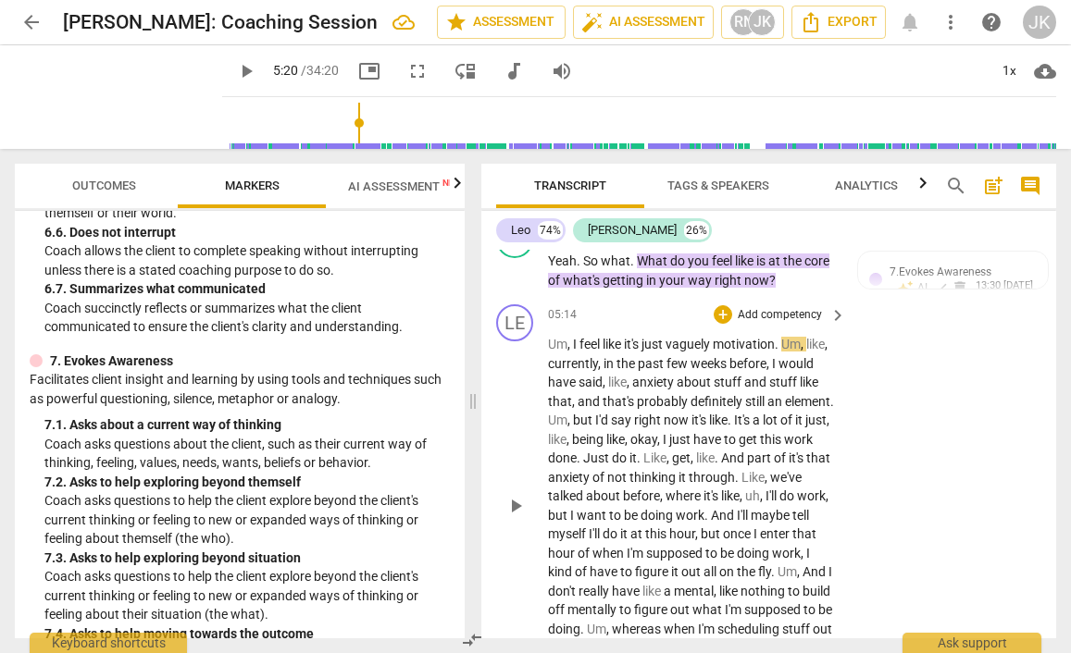
click at [782, 307] on p "Add competency" at bounding box center [780, 315] width 88 height 17
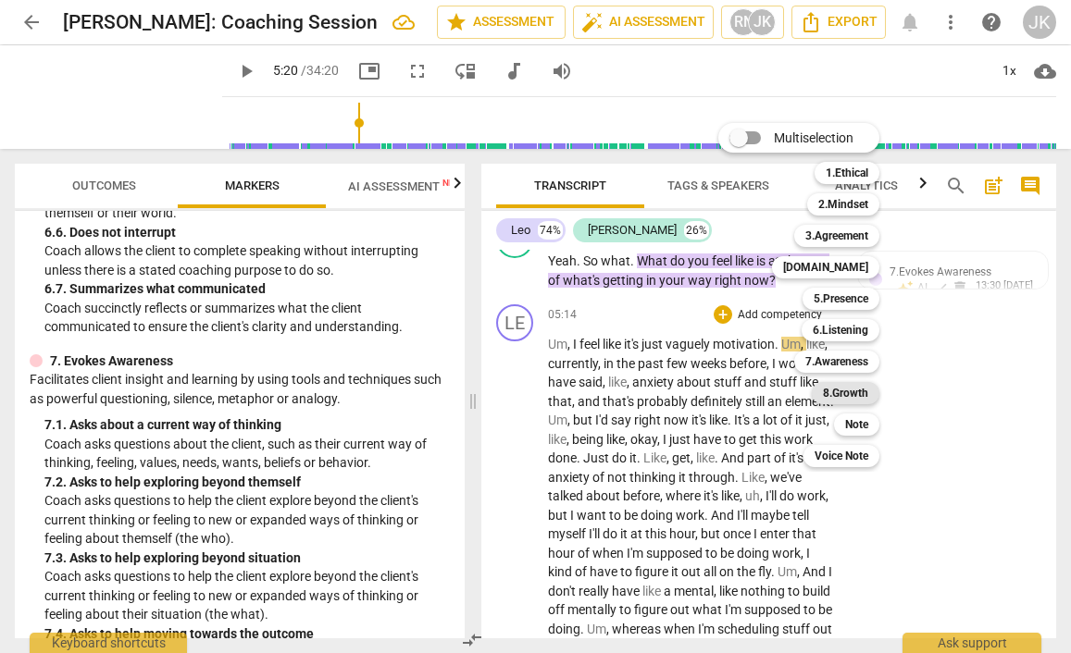
click at [852, 389] on b "8.Growth" at bounding box center [845, 393] width 45 height 22
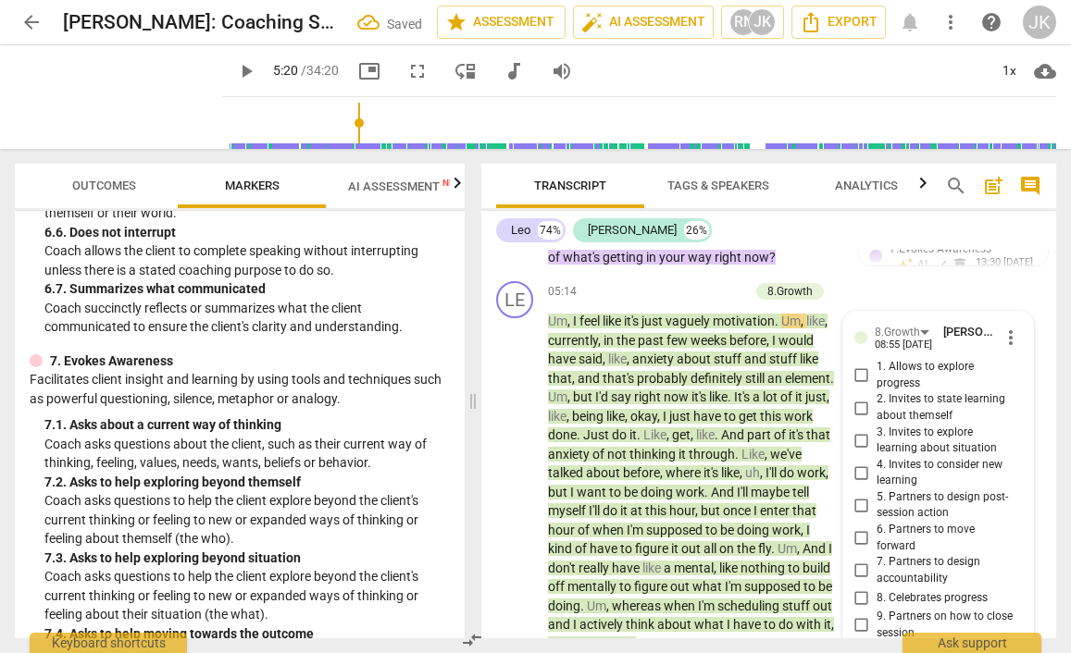
scroll to position [2615, 0]
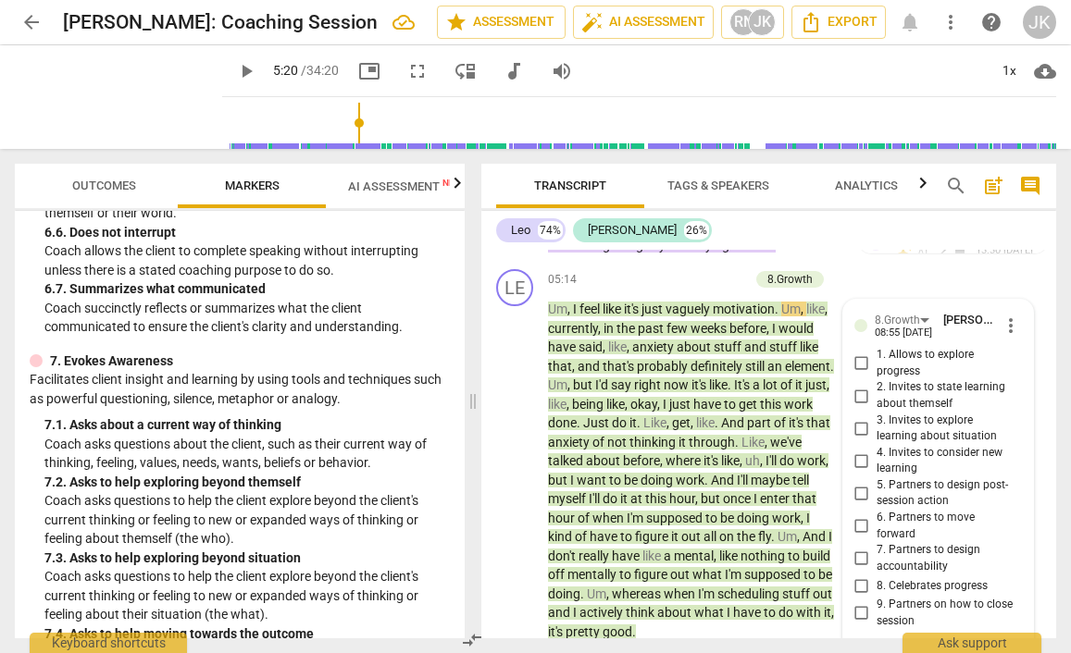
click at [922, 247] on div "[PERSON_NAME] 74% [PERSON_NAME] 26% LE play_arrow pause 00:00 + Add competency …" at bounding box center [768, 425] width 575 height 428
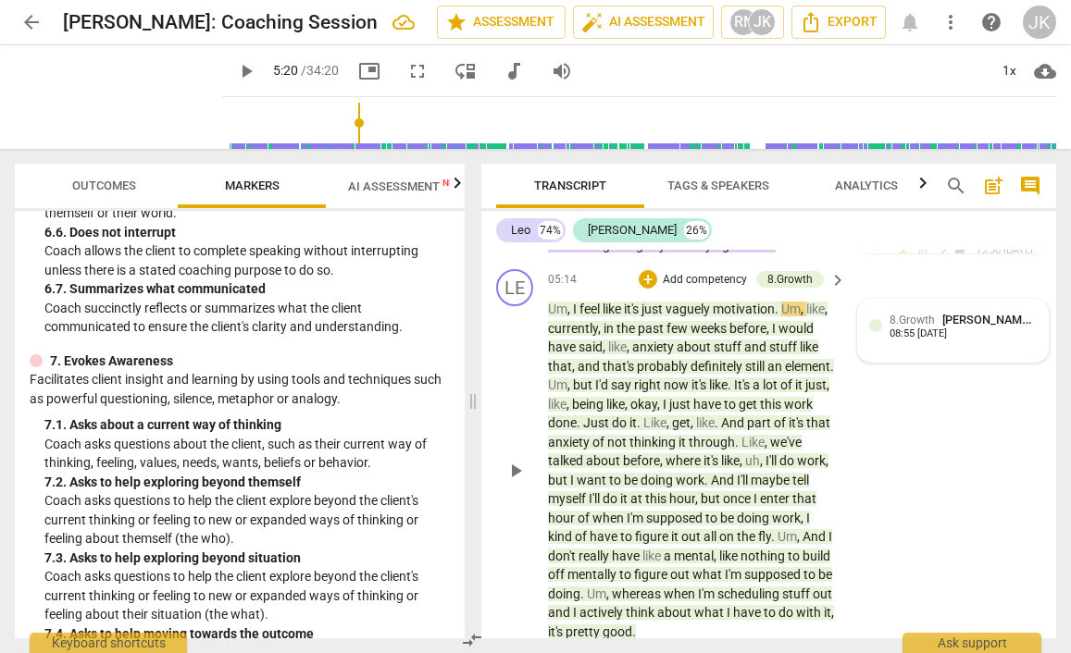
click at [1034, 300] on div "8.Growth [PERSON_NAME] 08:55 [DATE]" at bounding box center [953, 331] width 190 height 62
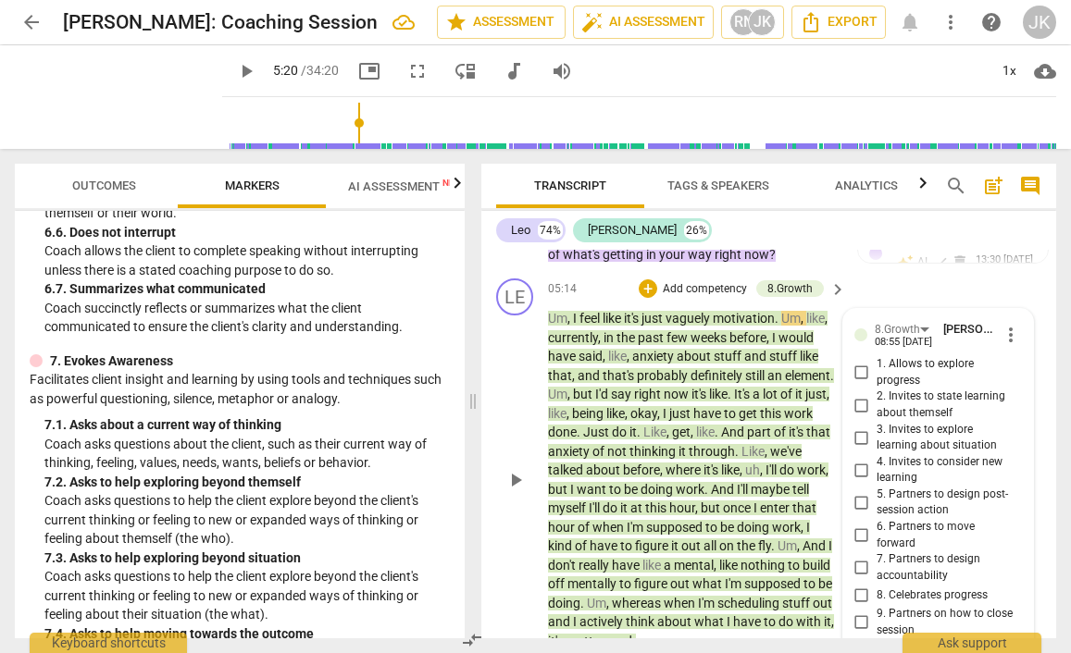
scroll to position [2512, 0]
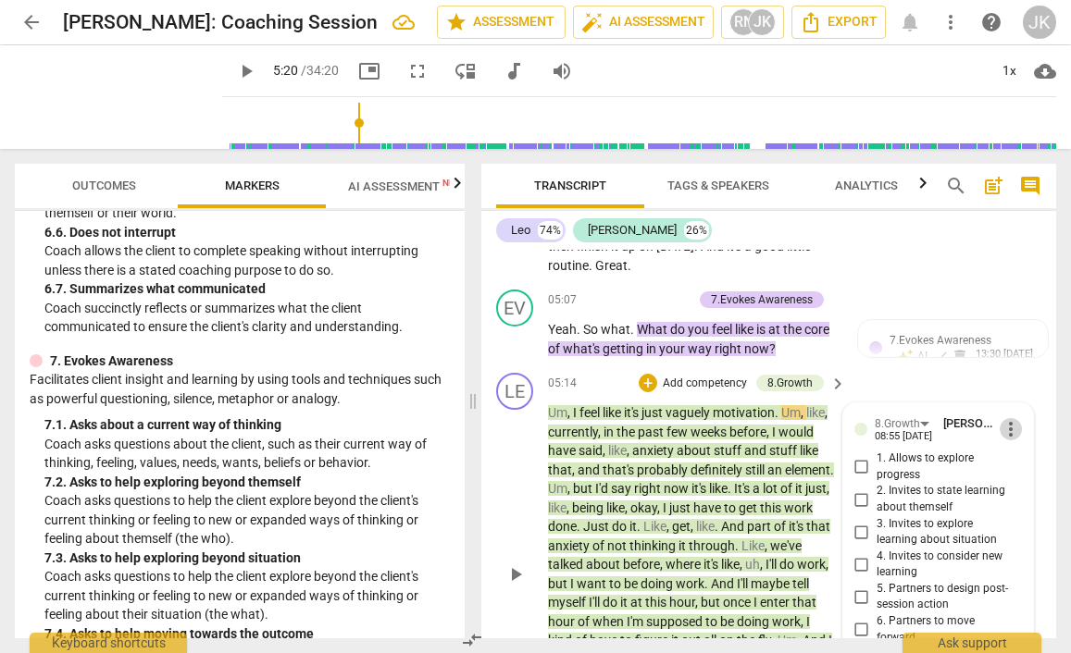
click at [1008, 418] on span "more_vert" at bounding box center [1010, 429] width 22 height 22
click at [1021, 437] on li "Delete" at bounding box center [1023, 444] width 64 height 35
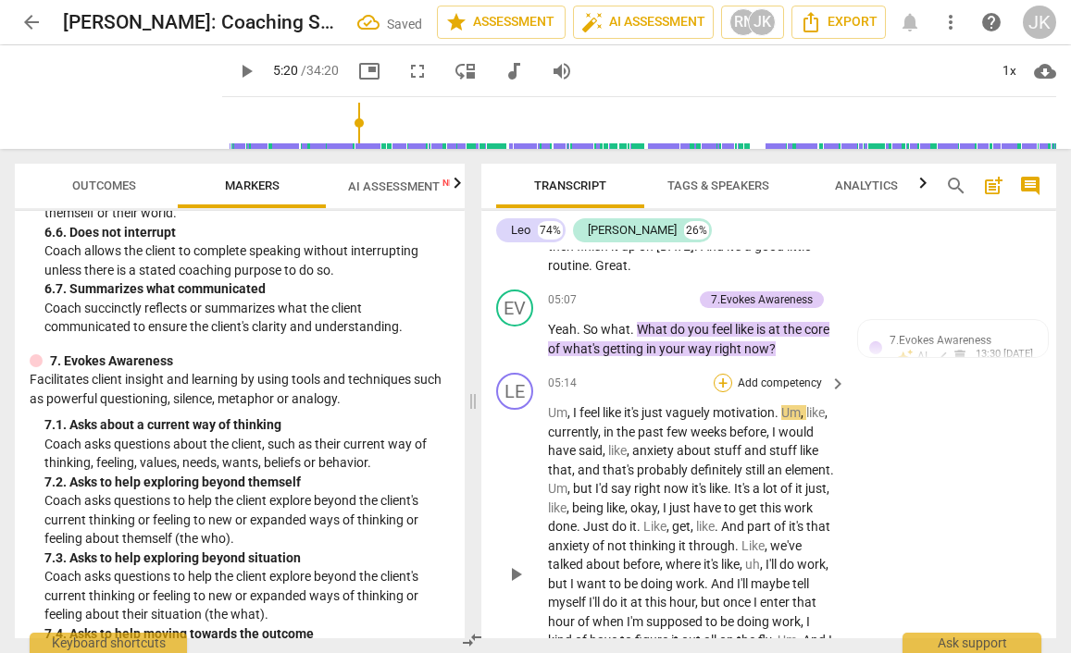
click at [724, 374] on div "+" at bounding box center [722, 383] width 19 height 19
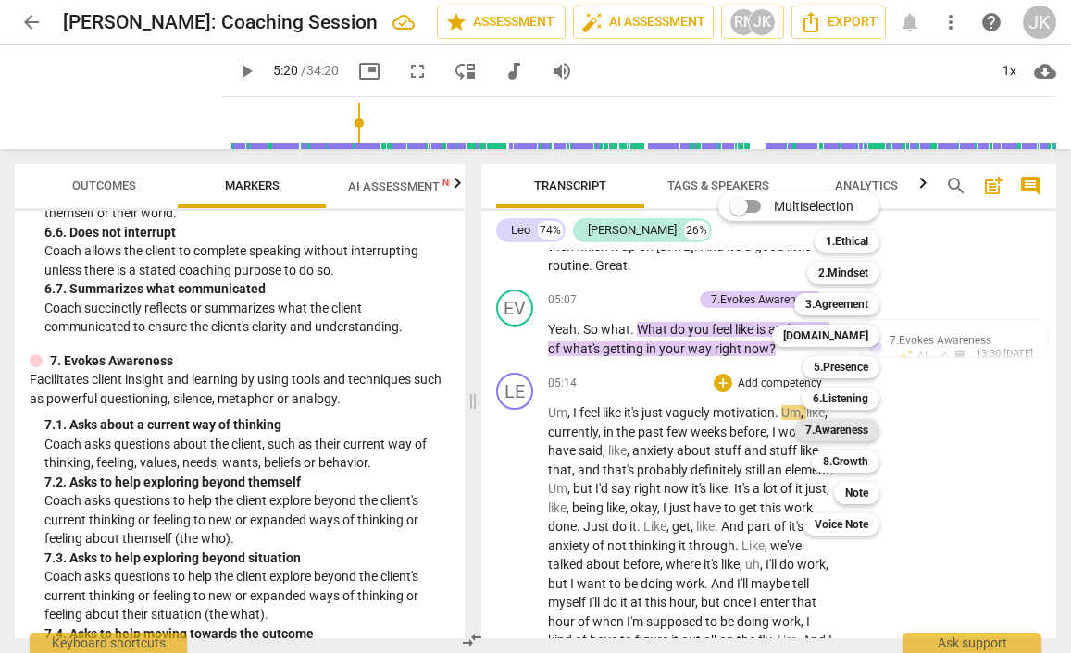
click at [836, 425] on b "7.Awareness" at bounding box center [836, 430] width 63 height 22
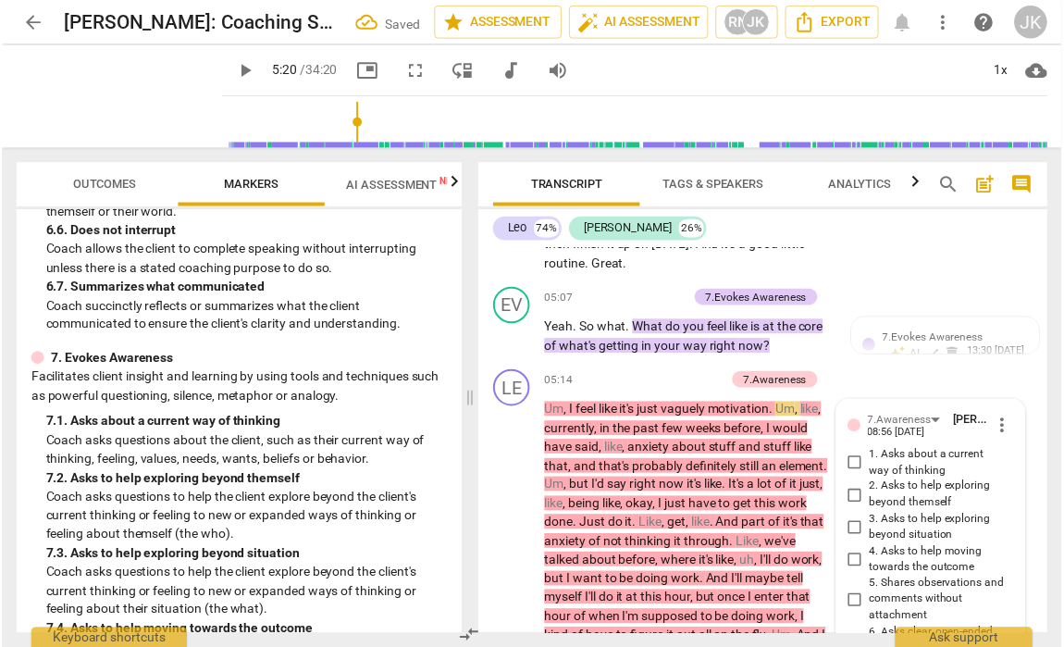
scroll to position [2603, 0]
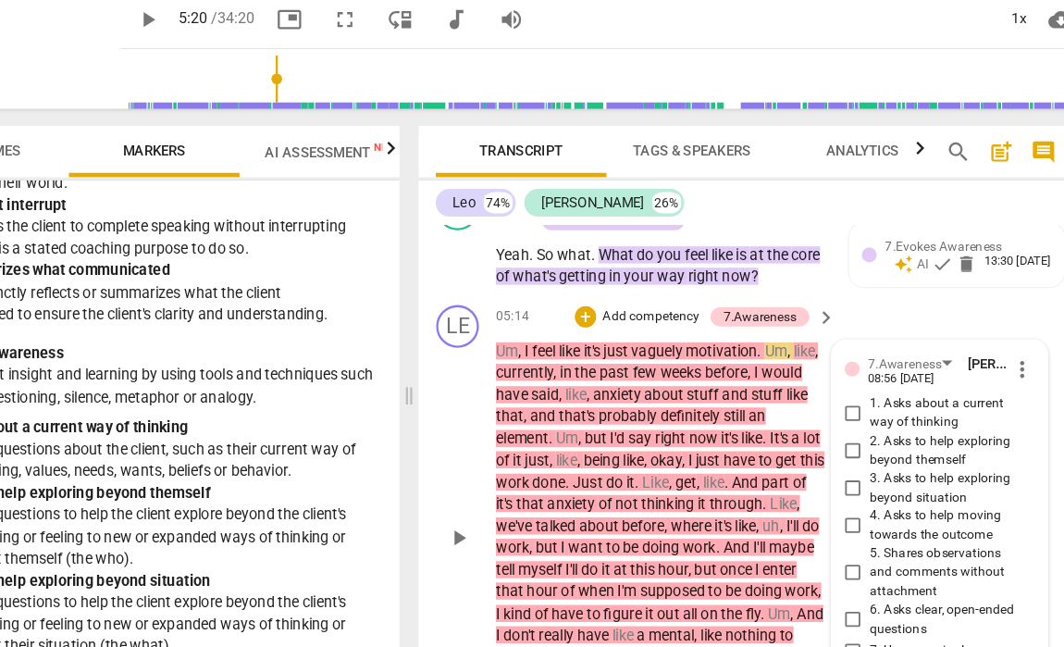
click at [801, 312] on div "LE play_arrow pause 05:14 + Add competency 7.Awareness keyboard_arrow_right Um …" at bounding box center [765, 505] width 568 height 387
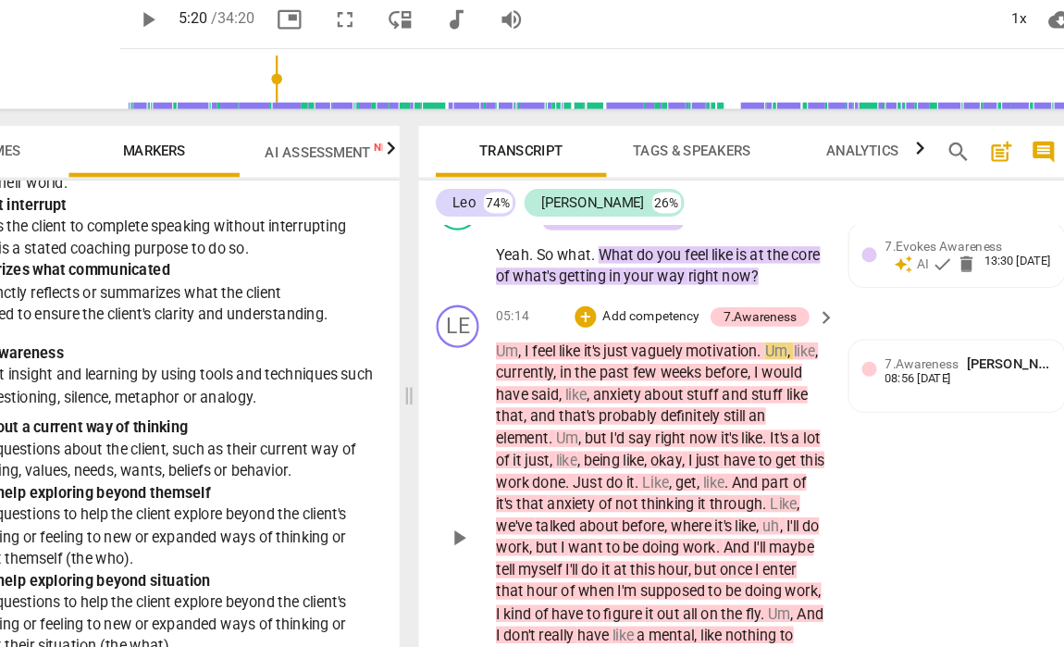
scroll to position [2618, 0]
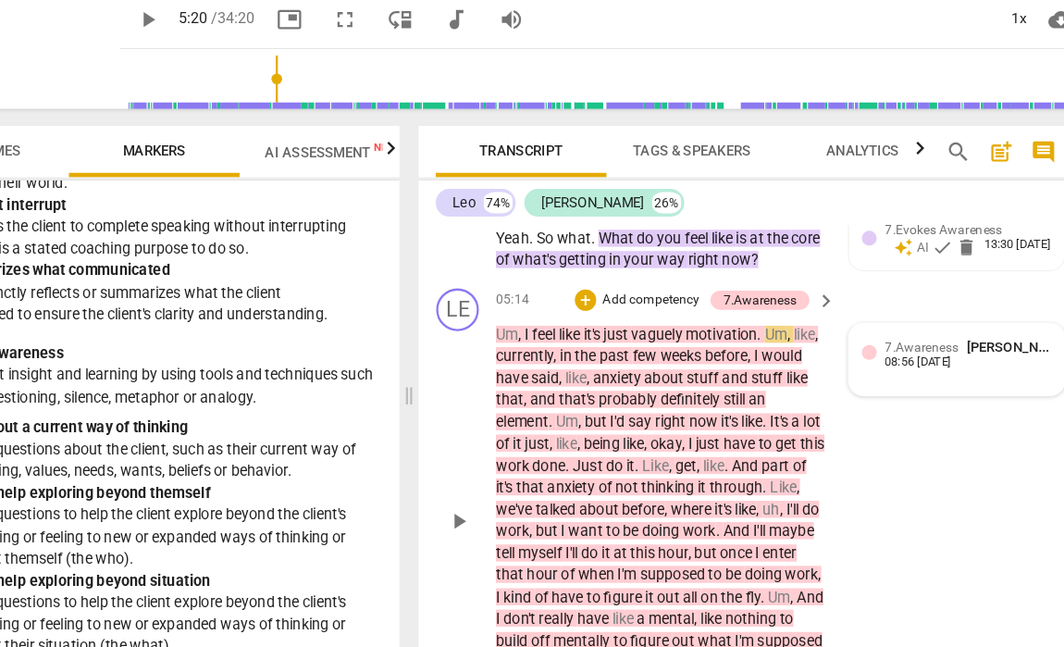
click at [957, 348] on span "[PERSON_NAME]" at bounding box center [1001, 355] width 89 height 14
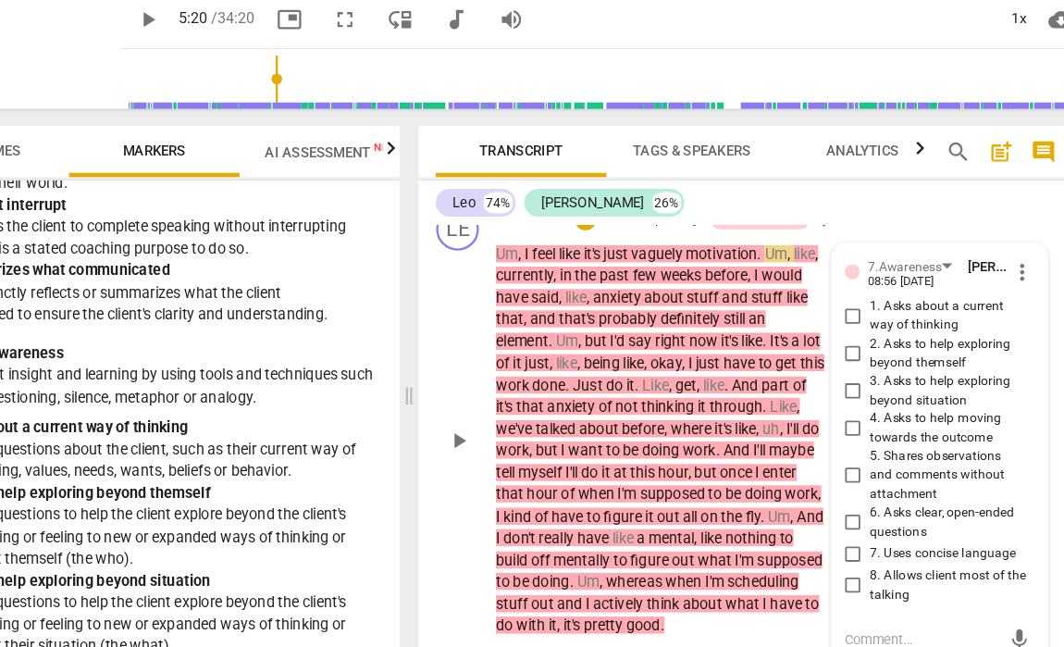
scroll to position [2689, 0]
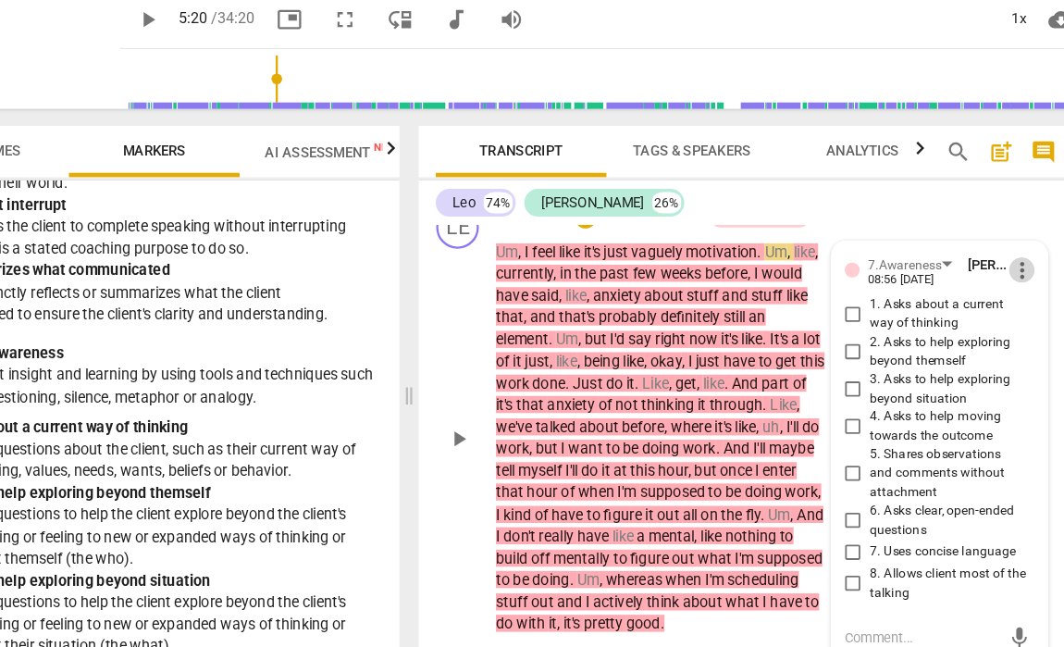
click at [993, 278] on span "more_vert" at bounding box center [1004, 289] width 22 height 22
click at [849, 231] on li "Delete" at bounding box center [881, 248] width 64 height 35
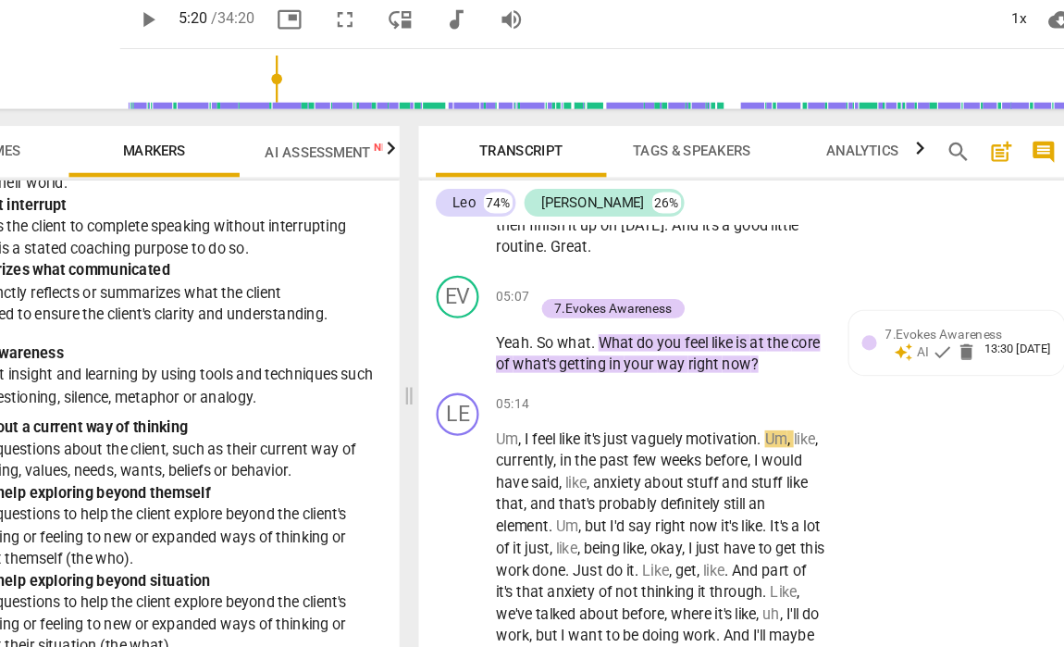
scroll to position [2526, 0]
click at [886, 339] on span "7.Evokes Awareness" at bounding box center [937, 345] width 102 height 13
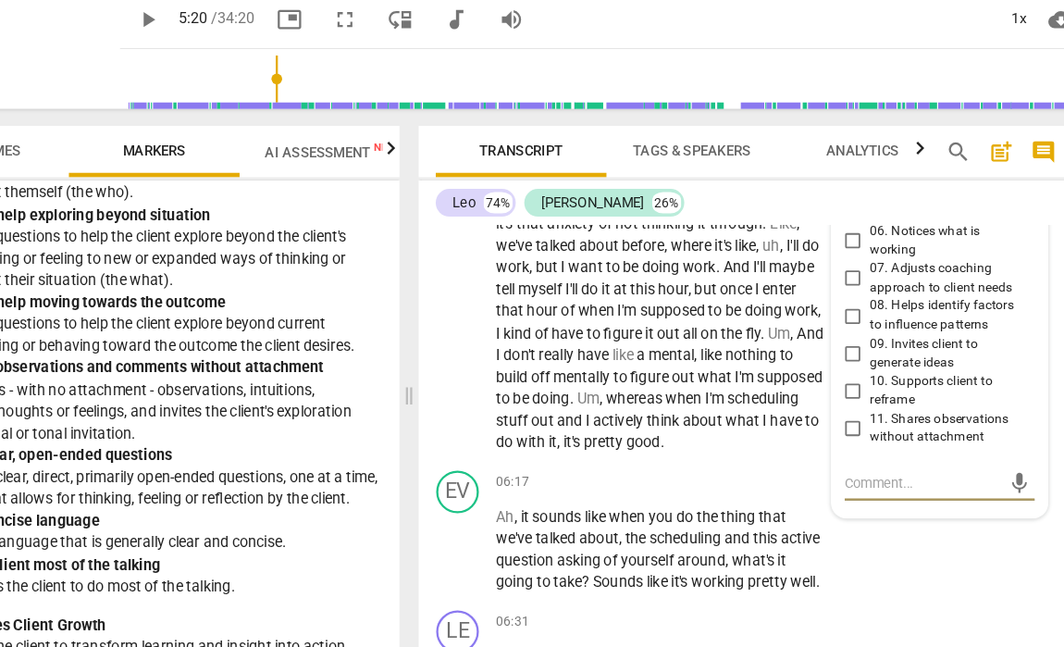
scroll to position [1946, 0]
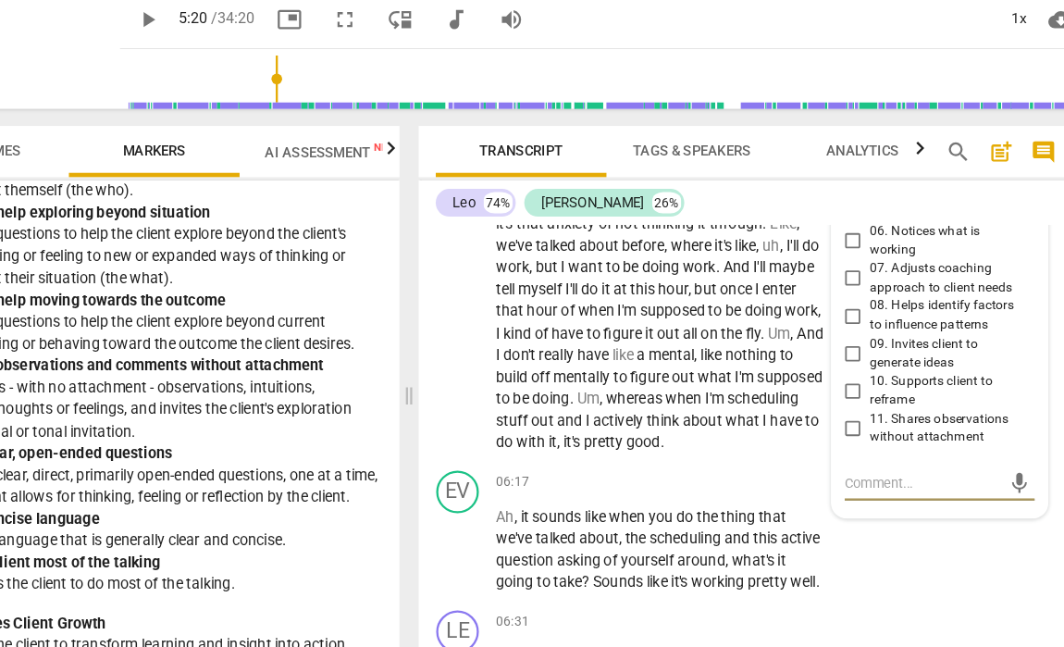
click at [752, 215] on div "[PERSON_NAME] 74% [PERSON_NAME] 26%" at bounding box center [765, 230] width 539 height 31
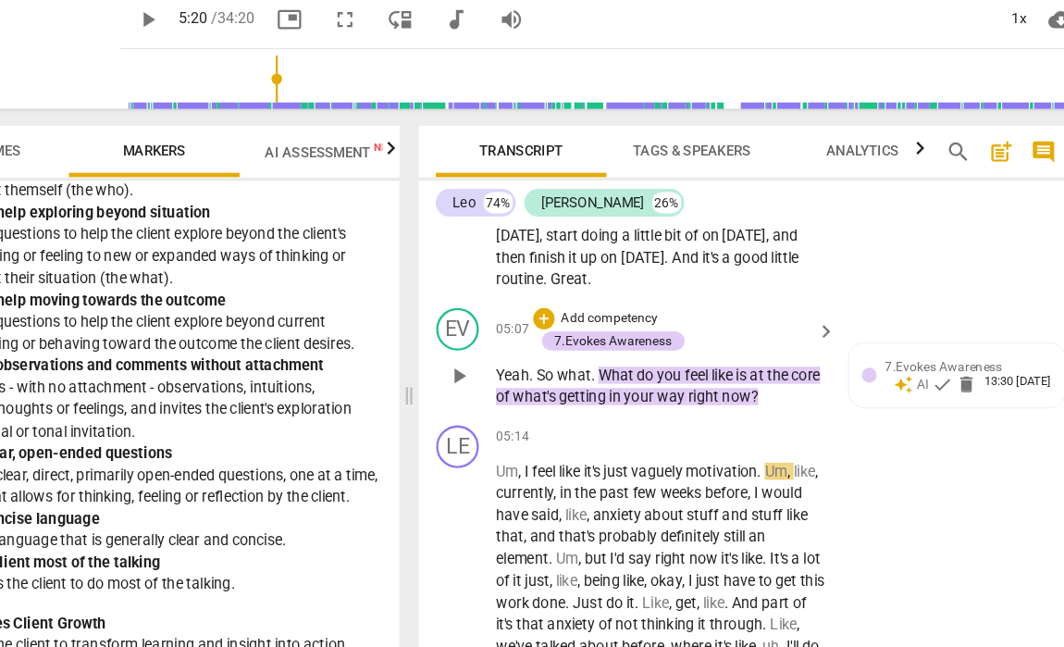
scroll to position [2500, 0]
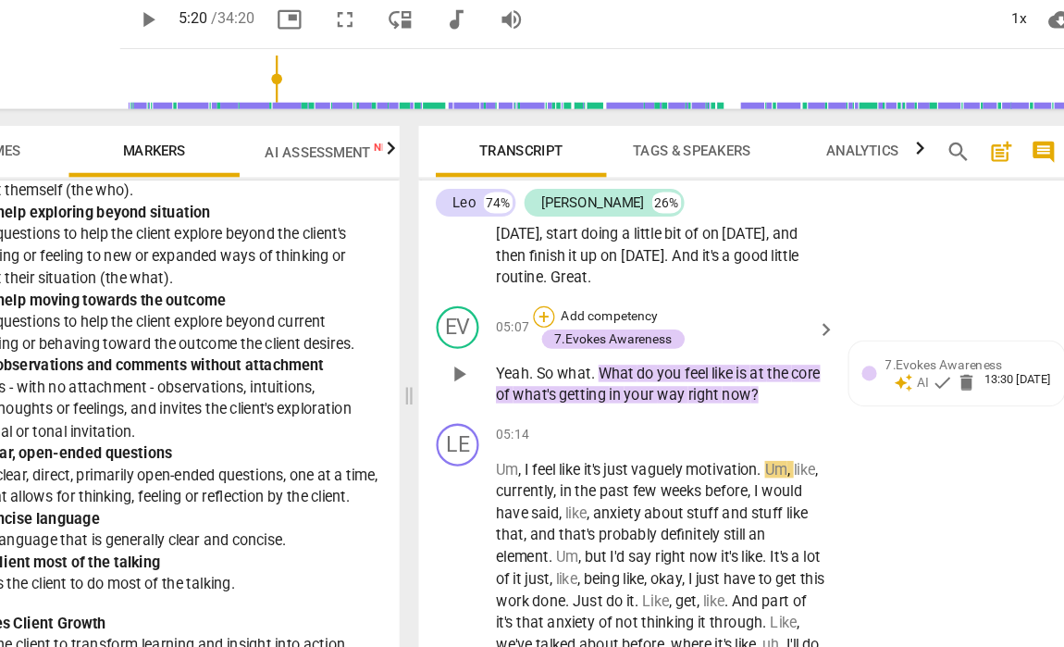
click at [580, 320] on div "+" at bounding box center [589, 329] width 19 height 19
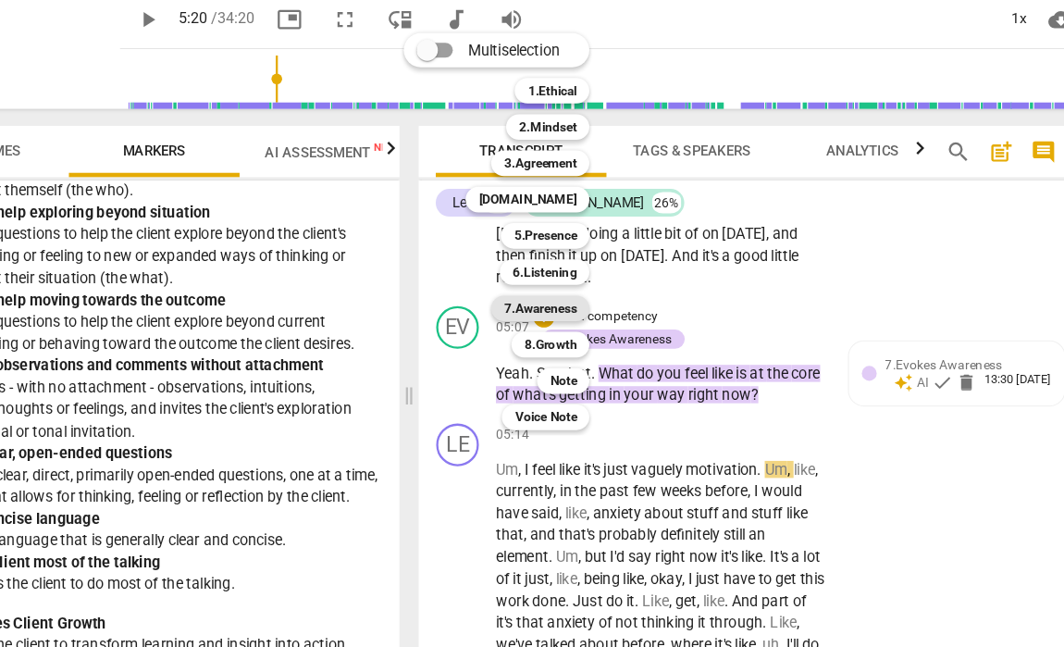
click at [555, 311] on b "7.Awareness" at bounding box center [586, 322] width 63 height 22
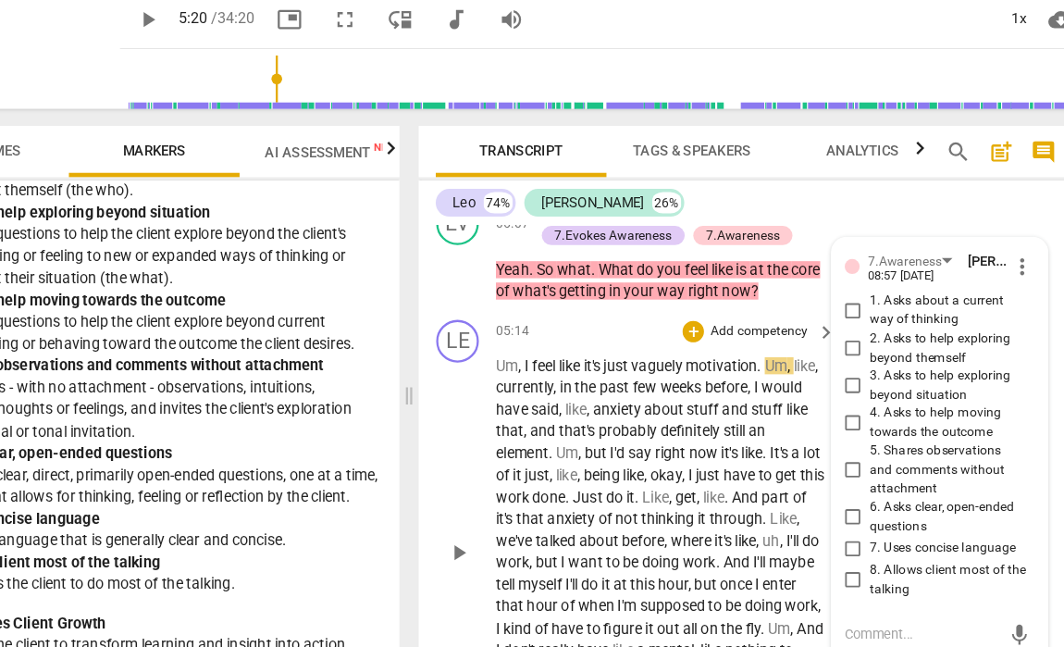
scroll to position [2592, 0]
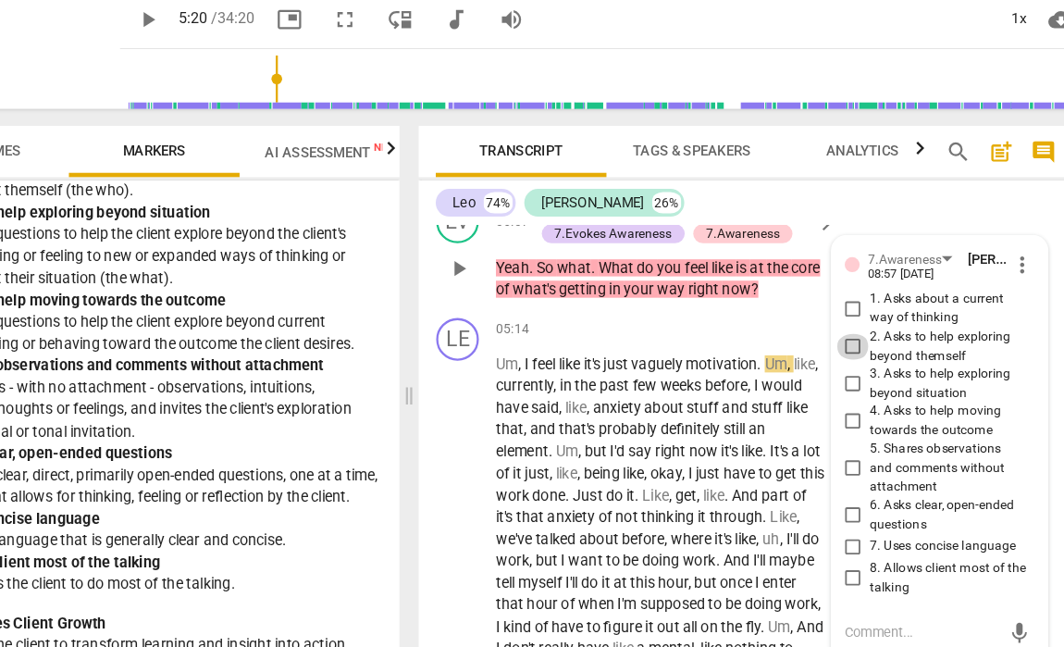
click at [843, 344] on input "2. Asks to help exploring beyond themself" at bounding box center [858, 355] width 30 height 22
click at [843, 311] on input "1. Asks about a current way of thinking" at bounding box center [858, 322] width 30 height 22
click at [850, 594] on textarea at bounding box center [917, 603] width 135 height 18
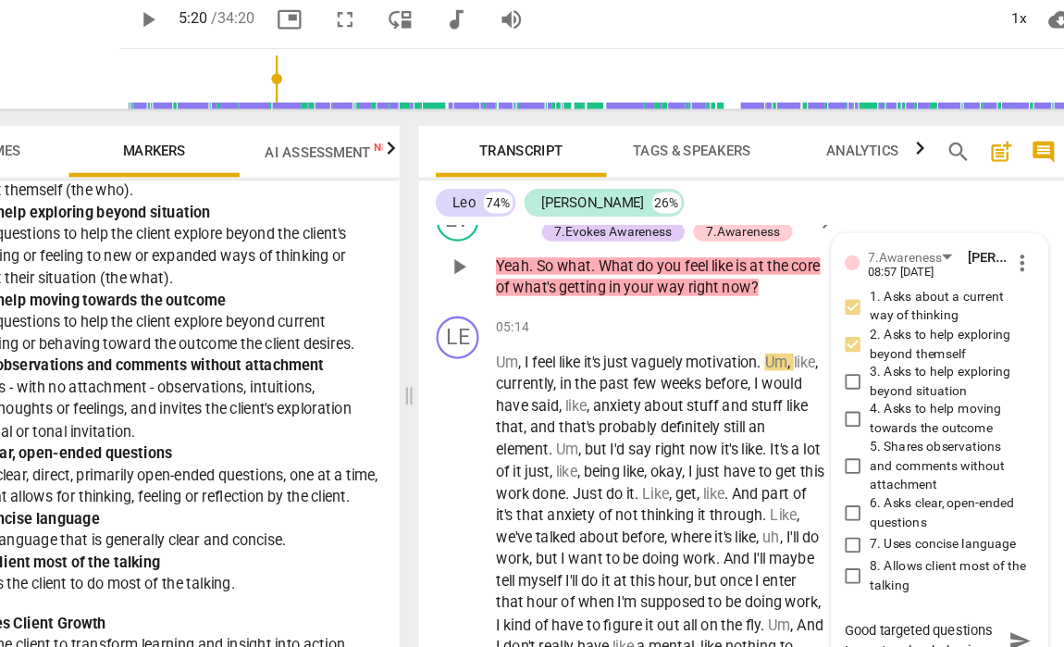
click at [843, 375] on input "3. Asks to help exploring beyond situation" at bounding box center [858, 386] width 30 height 22
click at [843, 309] on input "1. Asks about a current way of thinking" at bounding box center [858, 320] width 30 height 22
click at [548, 329] on div "05:14 + Add competency keyboard_arrow_right" at bounding box center [696, 339] width 296 height 20
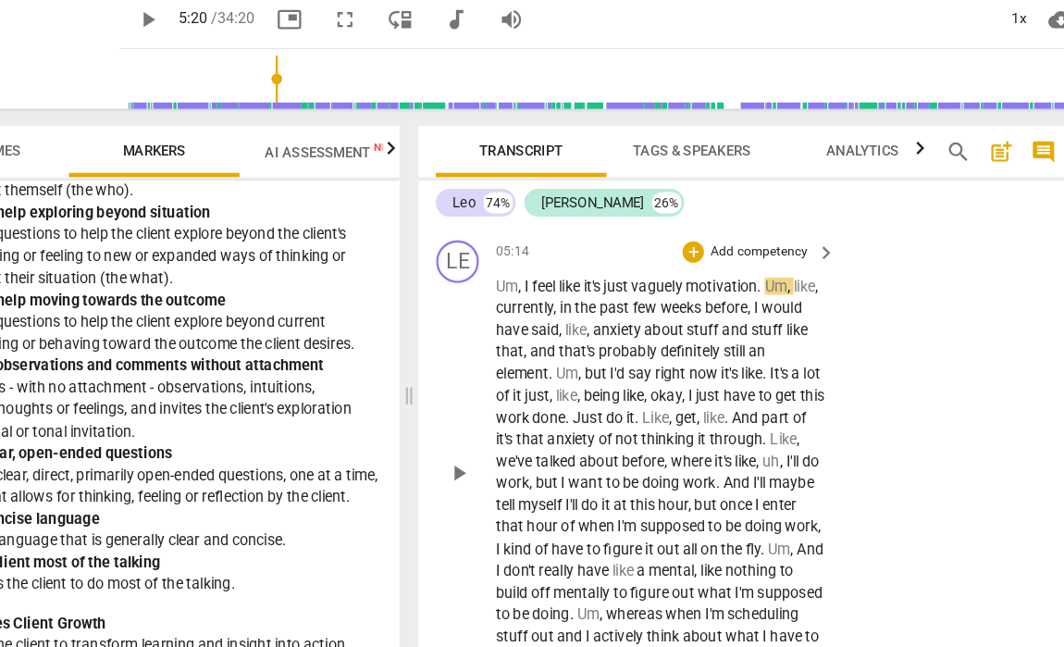
scroll to position [2656, 0]
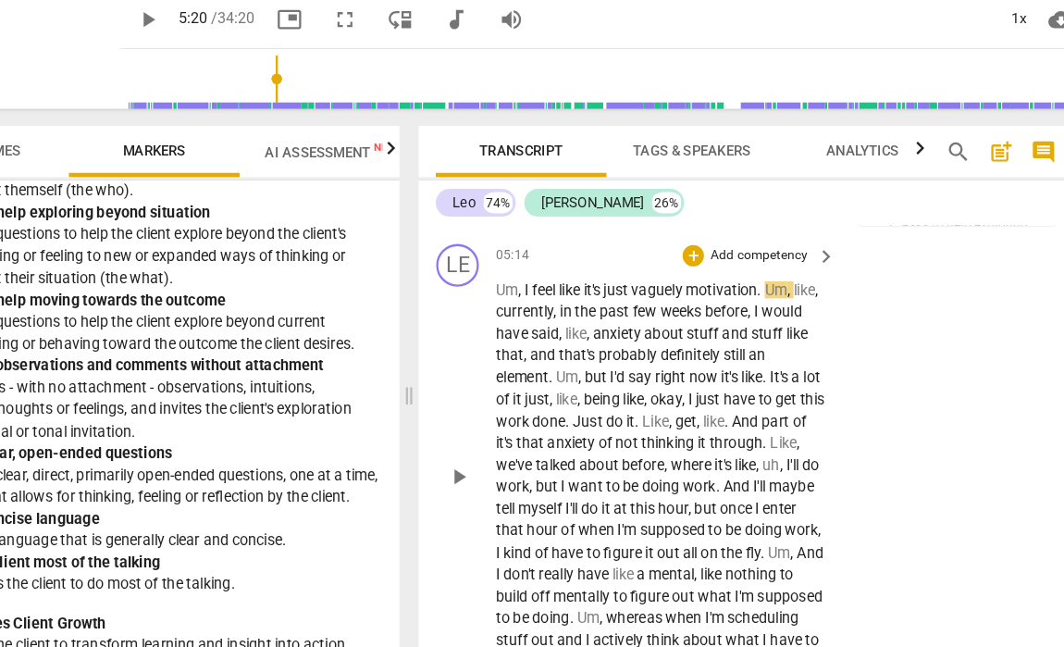
click at [501, 304] on div "play_arrow pause" at bounding box center [524, 468] width 47 height 329
click at [504, 457] on span "play_arrow" at bounding box center [515, 468] width 22 height 22
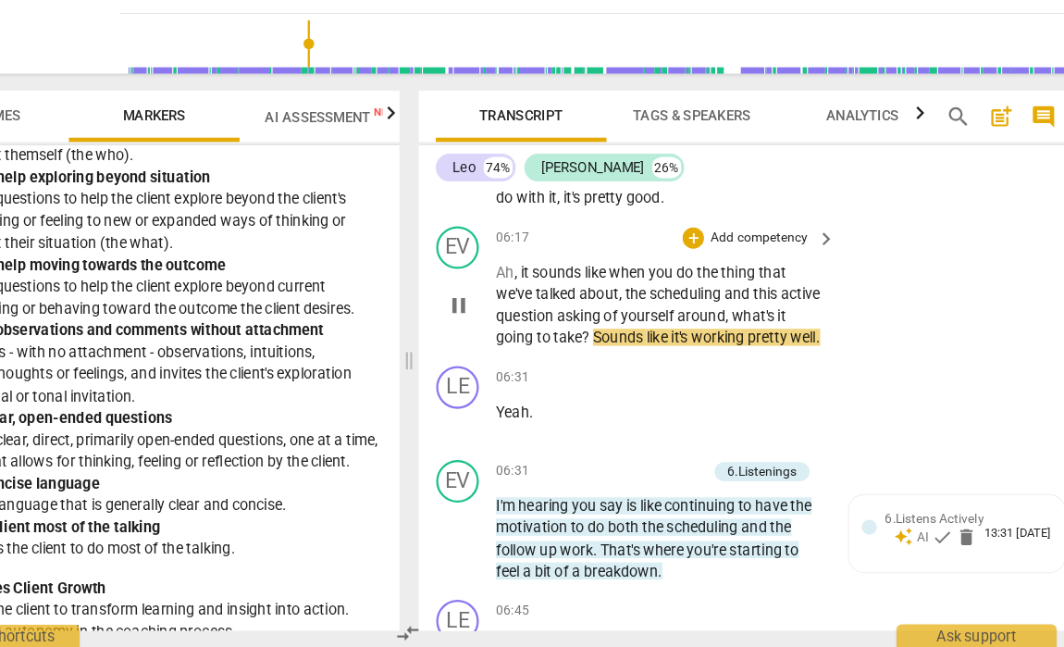
scroll to position [3031, 0]
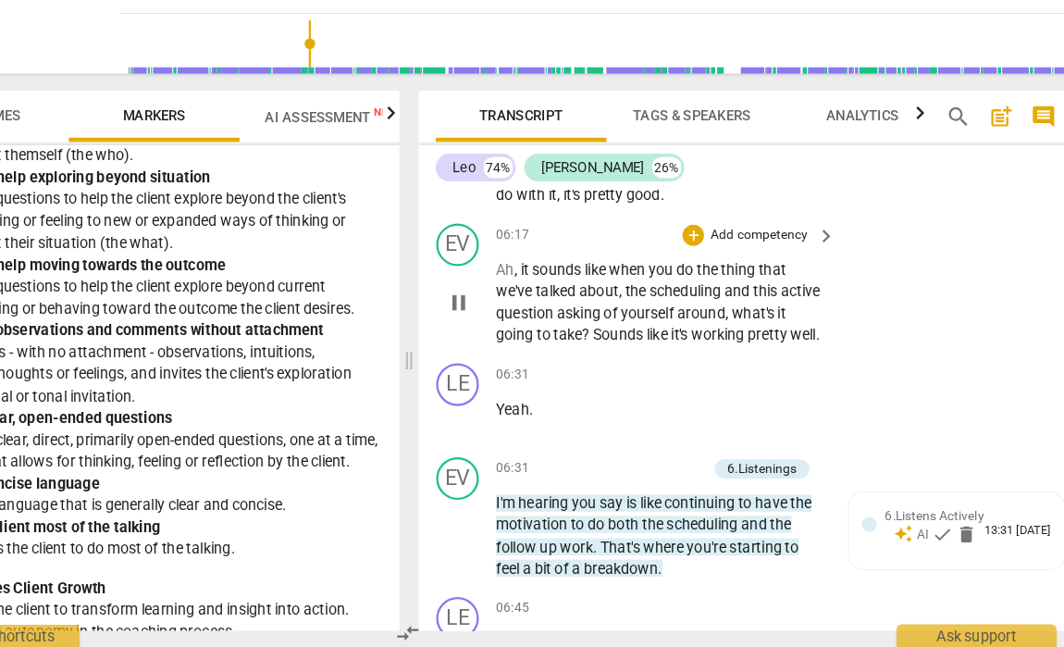
click at [504, 336] on span "pause" at bounding box center [515, 347] width 22 height 22
click at [710, 279] on div "+" at bounding box center [719, 288] width 19 height 19
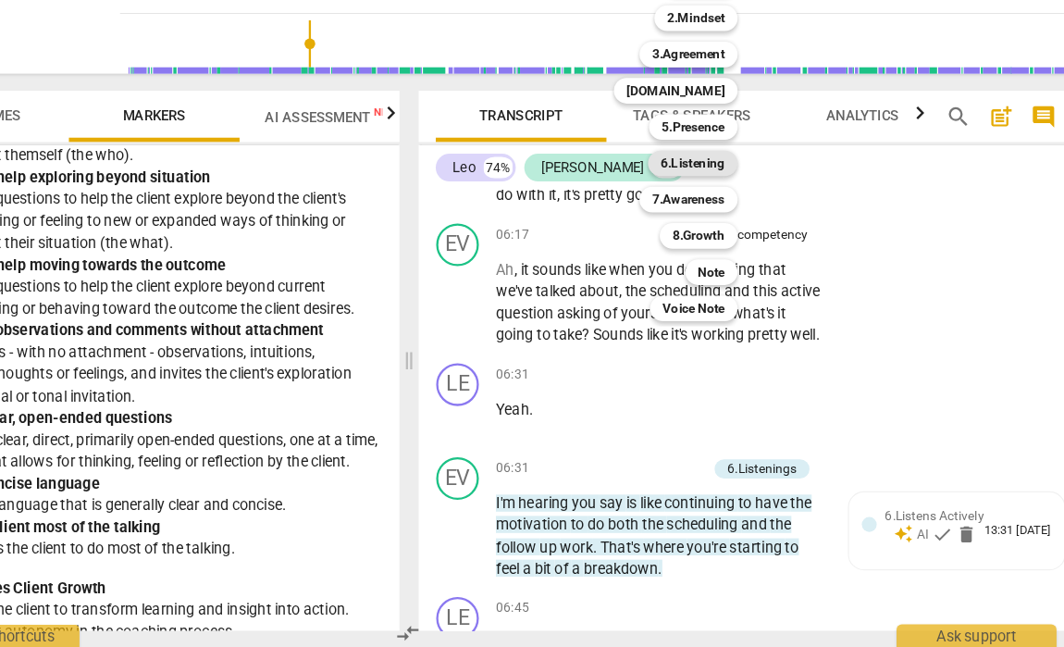
click at [691, 216] on b "6.Listening" at bounding box center [719, 227] width 56 height 22
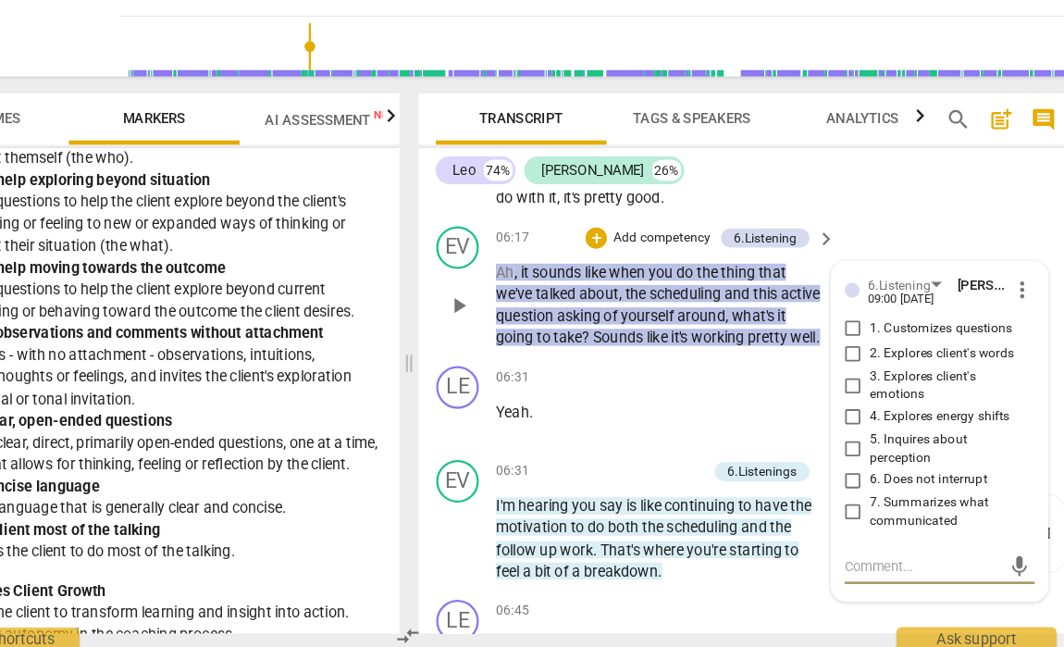
click at [843, 461] on input "5. Inquires about perception" at bounding box center [858, 472] width 30 height 22
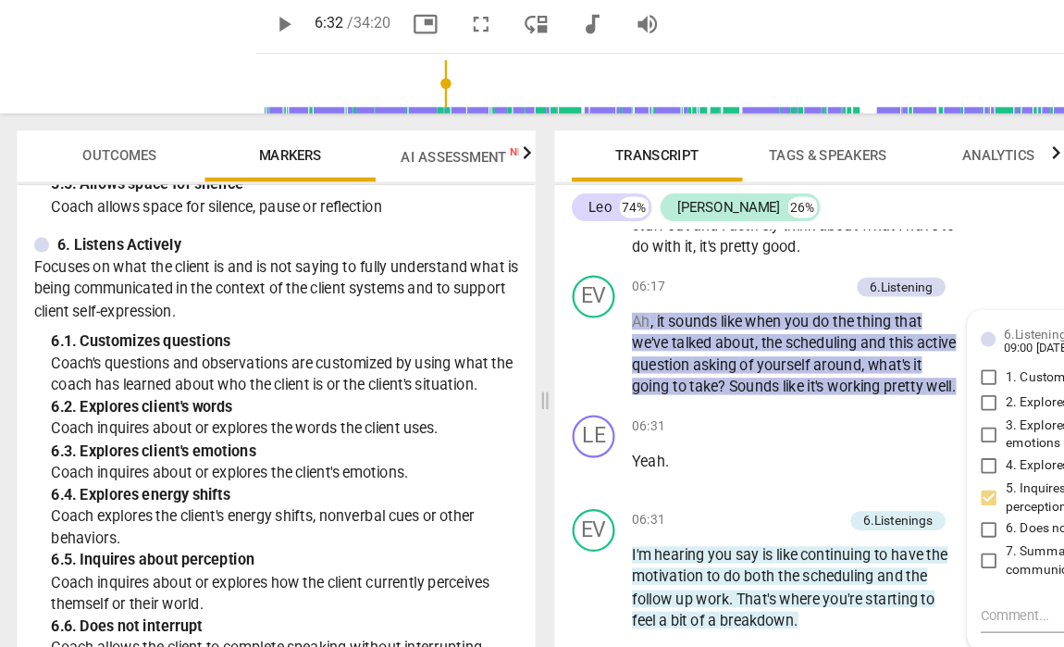
scroll to position [1259, 0]
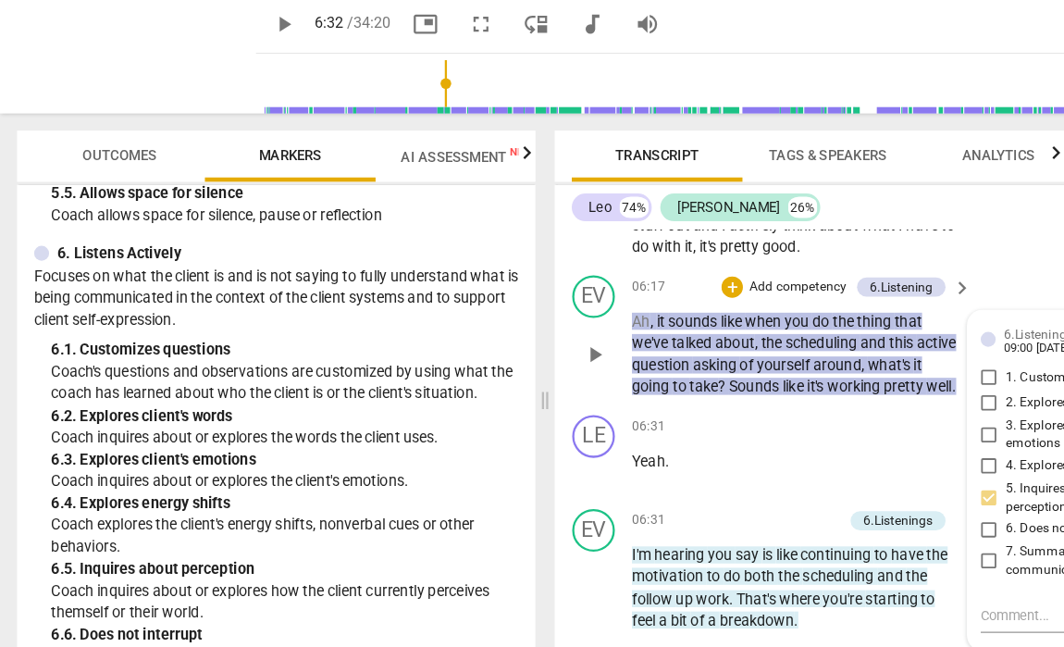
click at [855, 527] on input "7. Summarizes what communicated" at bounding box center [858, 538] width 30 height 22
click at [631, 411] on div "06:31 + Add competency keyboard_arrow_right Yeah ." at bounding box center [696, 444] width 296 height 67
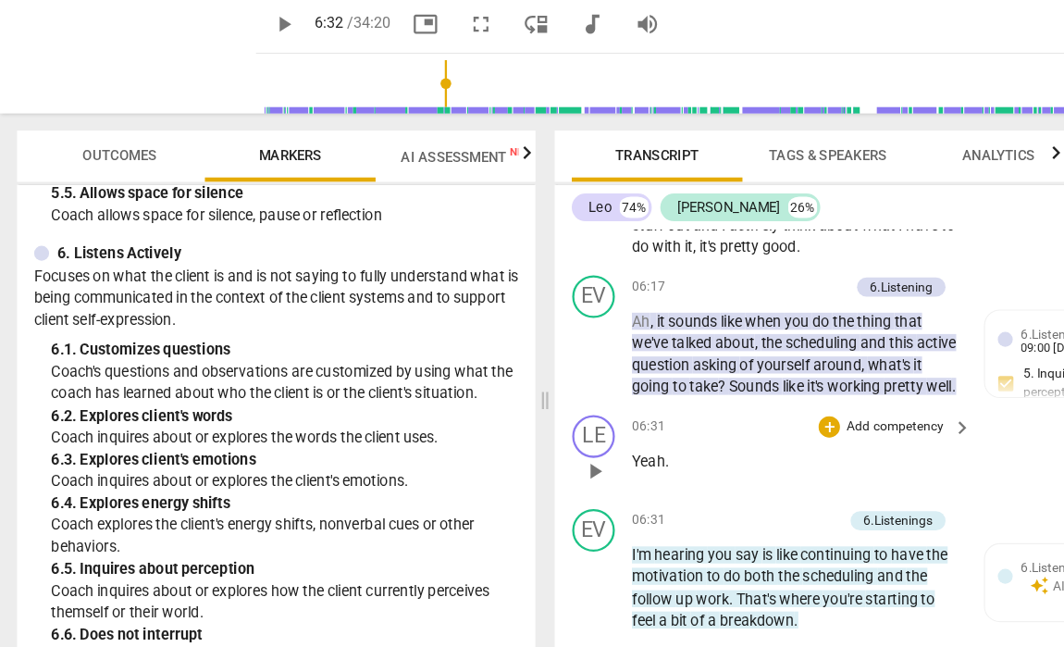
click at [509, 449] on span "play_arrow" at bounding box center [515, 460] width 22 height 22
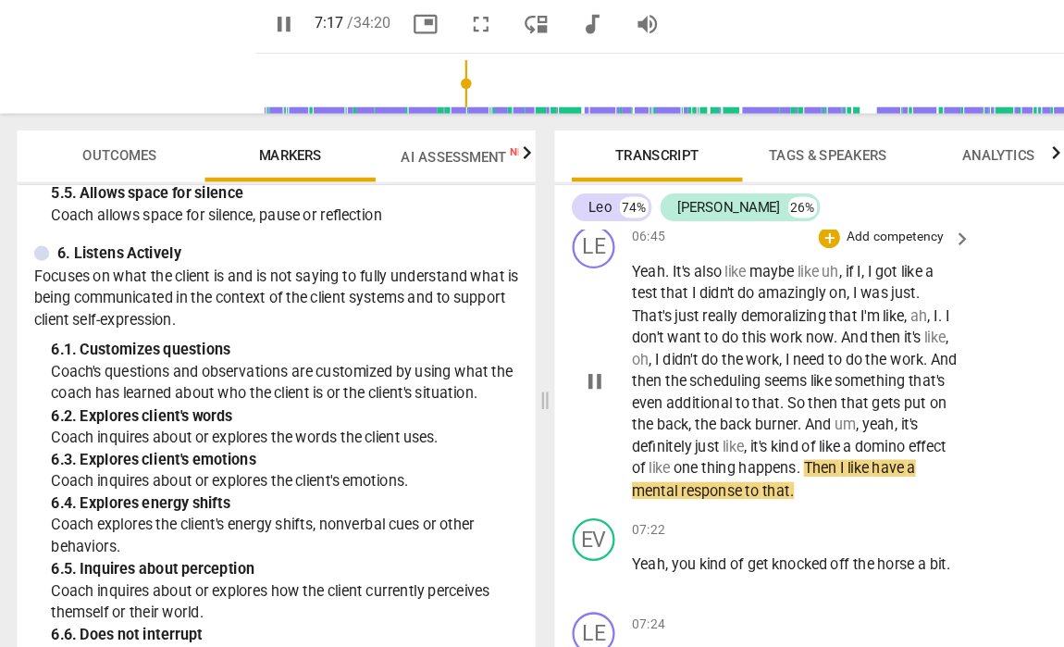
scroll to position [3405, 0]
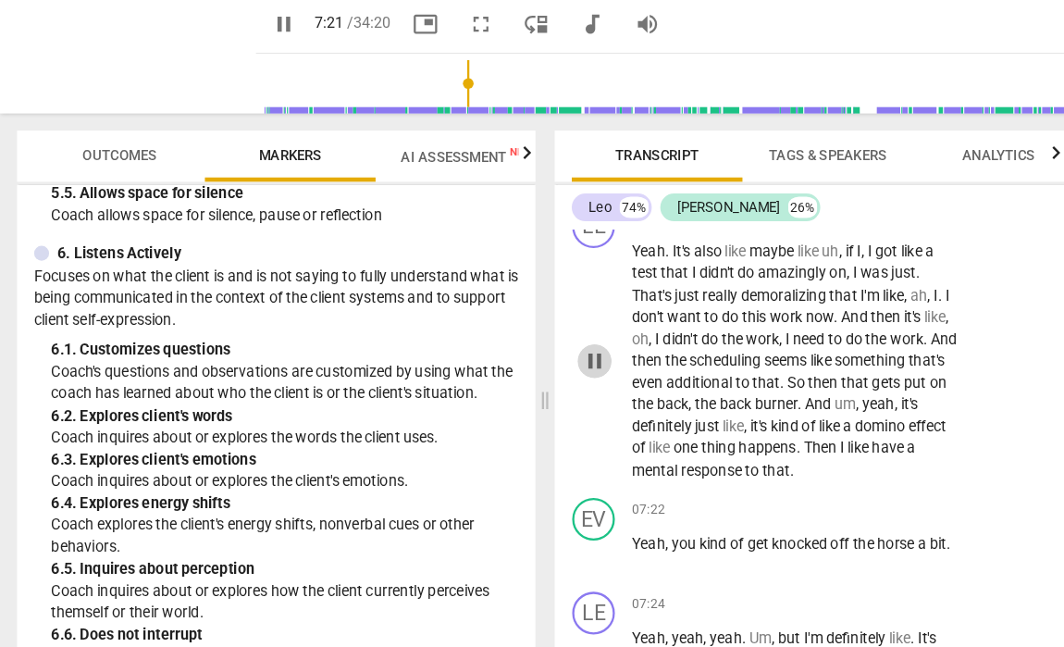
click at [514, 353] on span "pause" at bounding box center [515, 364] width 22 height 22
drag, startPoint x: 768, startPoint y: 353, endPoint x: 581, endPoint y: 374, distance: 188.1
click at [581, 374] on p "Yeah . It's also like maybe like uh , if I , I got like a test that I didn't do…" at bounding box center [690, 363] width 285 height 209
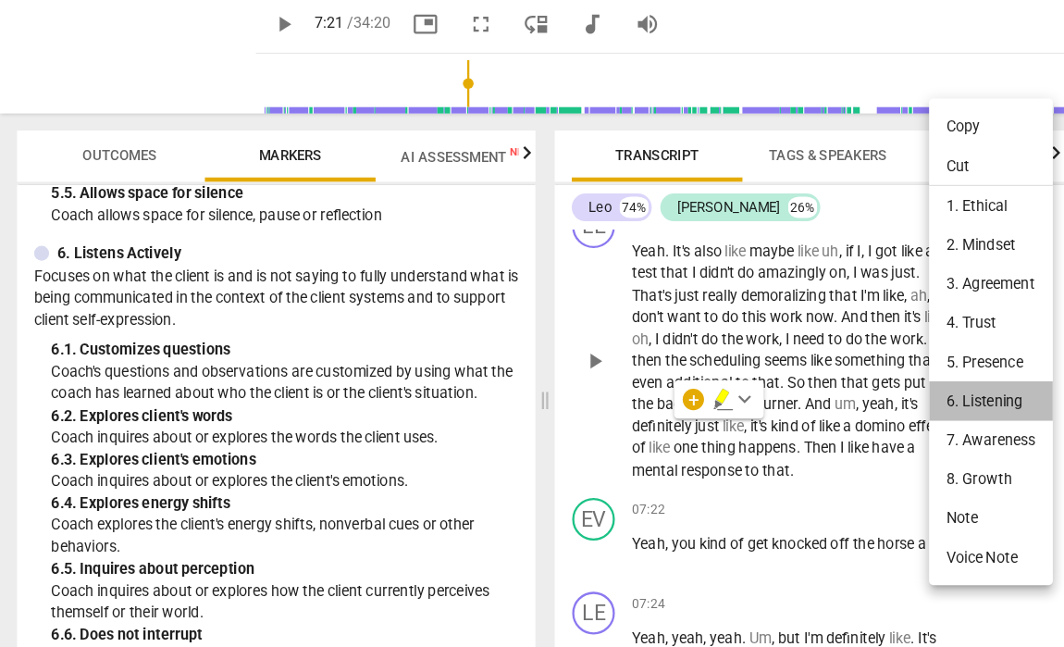
click at [878, 381] on li "6. Listening" at bounding box center [859, 398] width 107 height 34
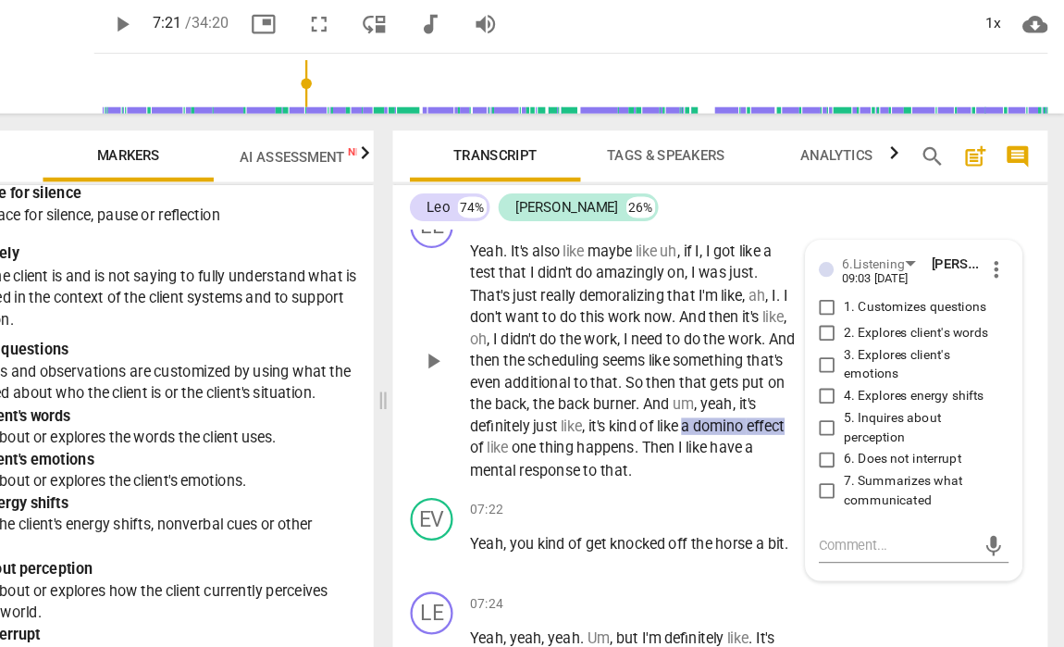
drag, startPoint x: 922, startPoint y: 523, endPoint x: 964, endPoint y: 515, distance: 43.4
click at [964, 0] on html "arrow_back [PERSON_NAME]: Coaching Session Saved edit star Assessment auto_fix_…" at bounding box center [532, 0] width 1064 height 0
click at [843, 329] on input "2. Explores client's words" at bounding box center [858, 340] width 30 height 22
click at [850, 515] on textarea at bounding box center [917, 524] width 135 height 18
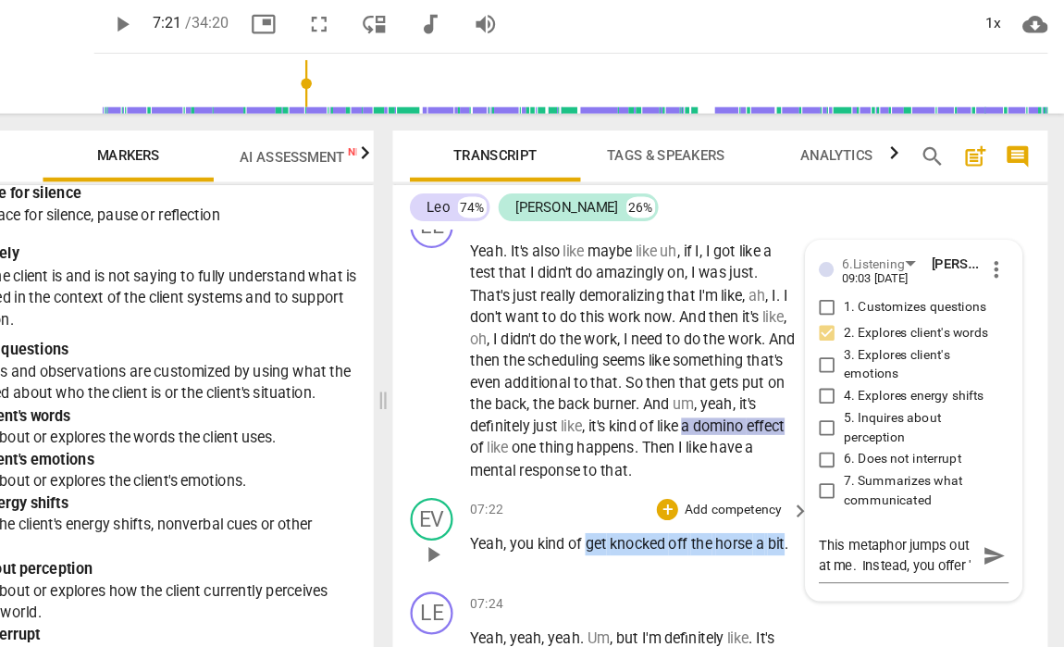
drag, startPoint x: 507, startPoint y: 453, endPoint x: 682, endPoint y: 457, distance: 174.9
click at [682, 513] on p "Yeah , you kind of get knocked off the horse a bit ." at bounding box center [690, 522] width 285 height 19
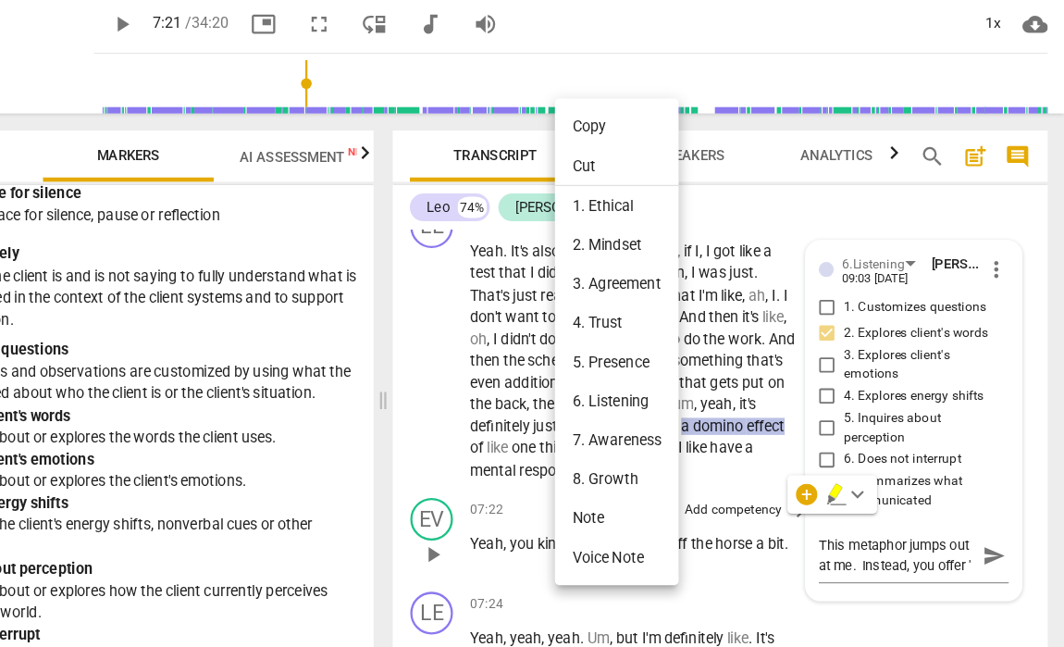
click at [622, 143] on li "Copy" at bounding box center [675, 160] width 107 height 34
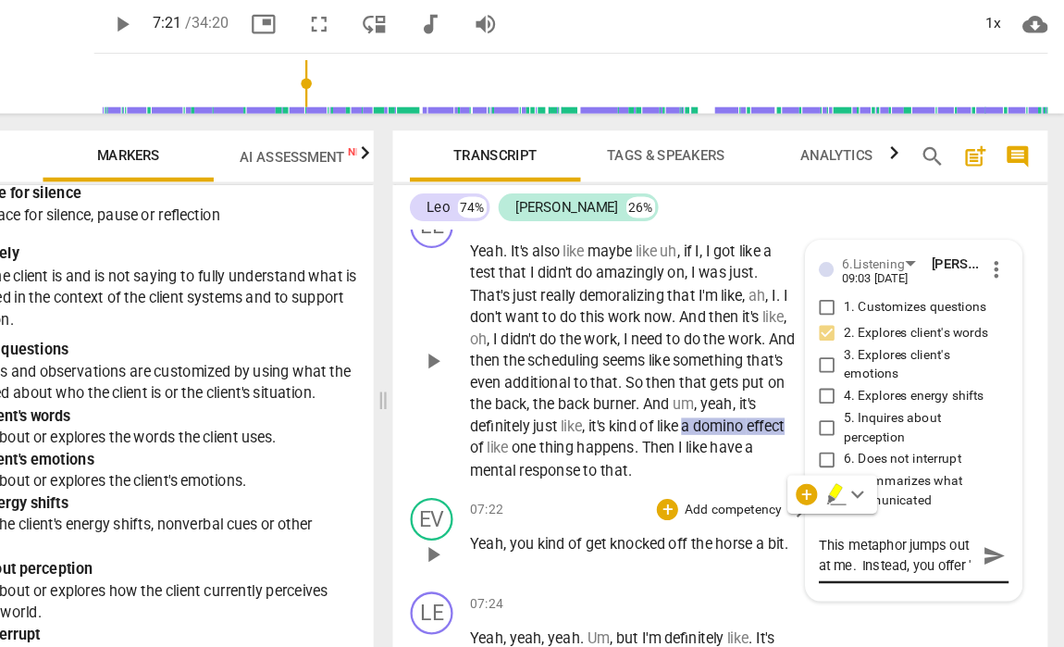
click at [850, 515] on textarea "This metaphor jumps out at me. Instead, you offer '" at bounding box center [917, 532] width 135 height 35
paste textarea "g"
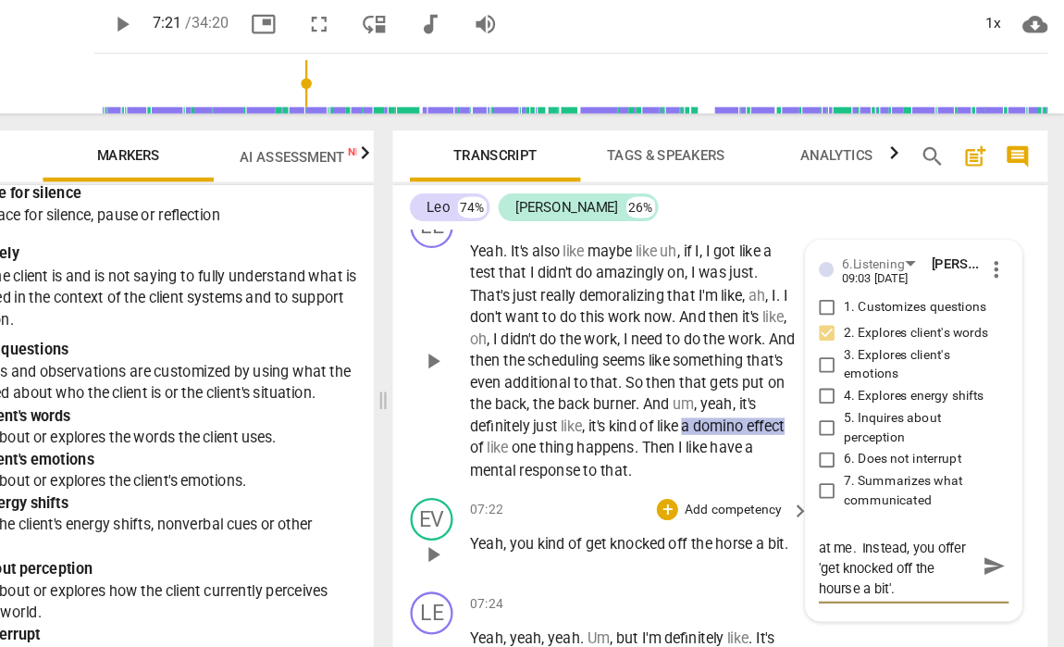
click at [850, 515] on textarea "This metaphor jumps out at me. Instead, you offer 'get knocked off the hourse a…" at bounding box center [917, 541] width 135 height 53
click at [850, 515] on textarea "This metaphor jumps out at me. Instead, you offer 'get knocked off the horse a …" at bounding box center [917, 541] width 135 height 53
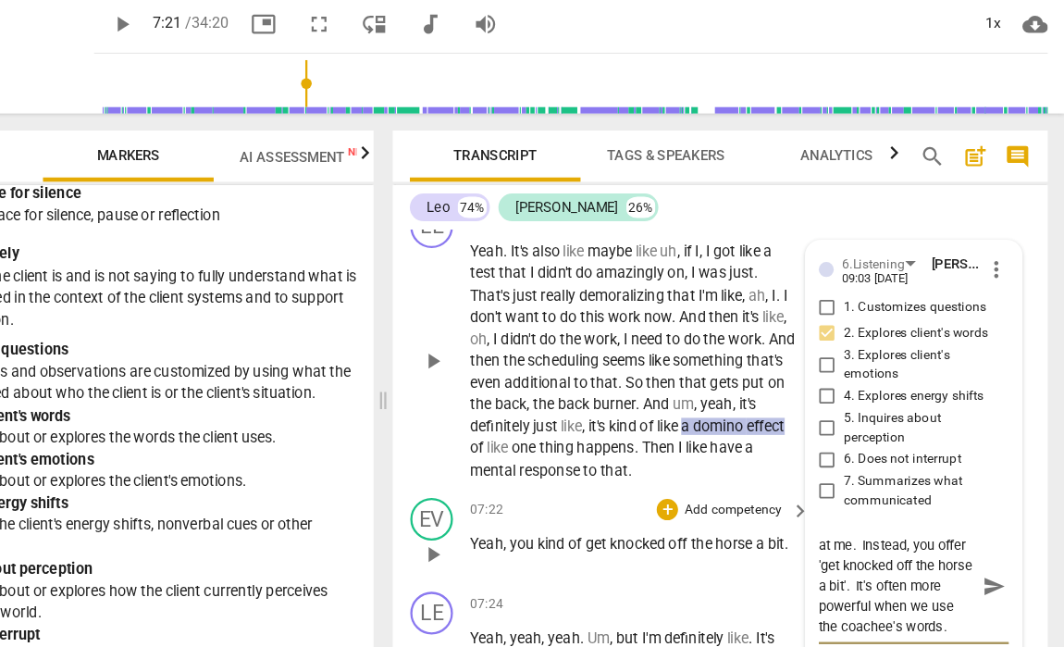
scroll to position [35, 0]
click at [570, 482] on div "EV play_arrow pause 07:22 + Add competency keyboard_arrow_right Yeah , you kind…" at bounding box center [765, 515] width 568 height 81
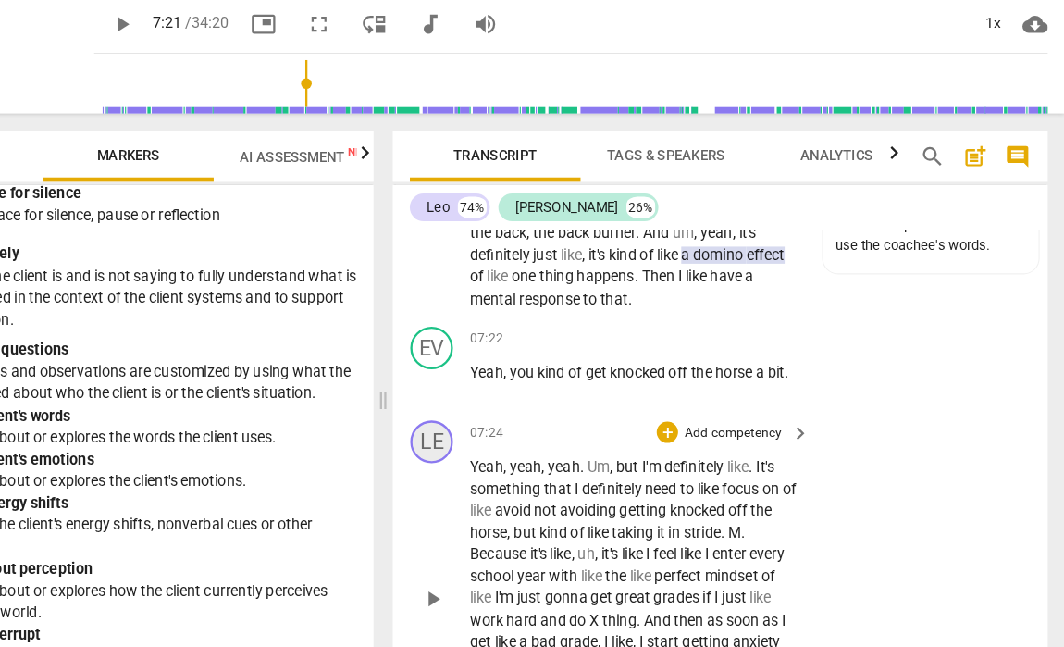
scroll to position [3559, 0]
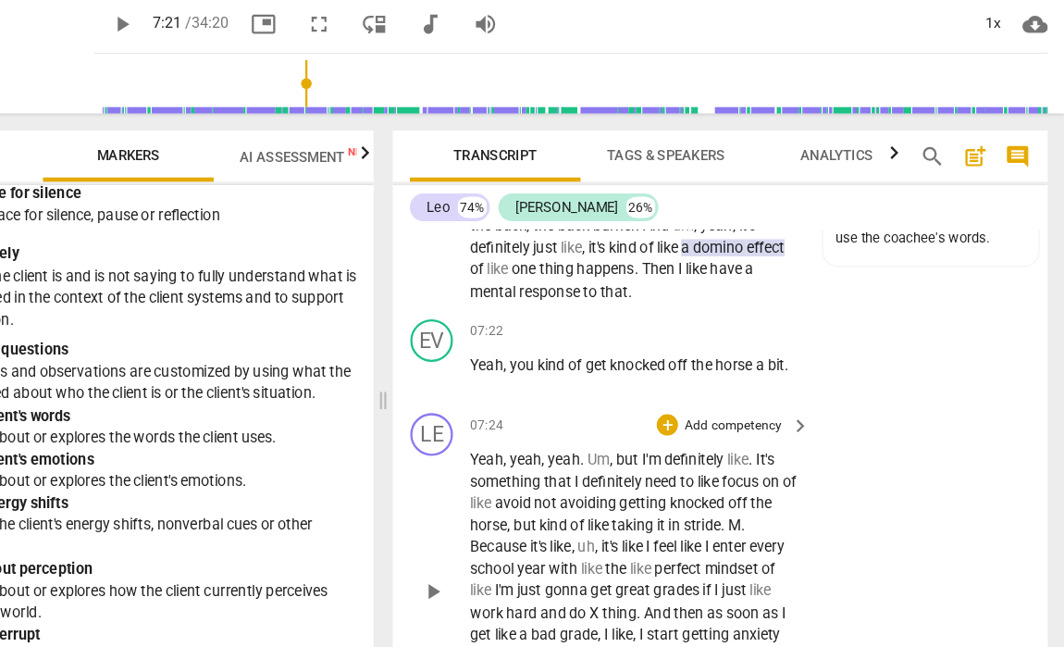
click at [504, 552] on span "play_arrow" at bounding box center [515, 563] width 22 height 22
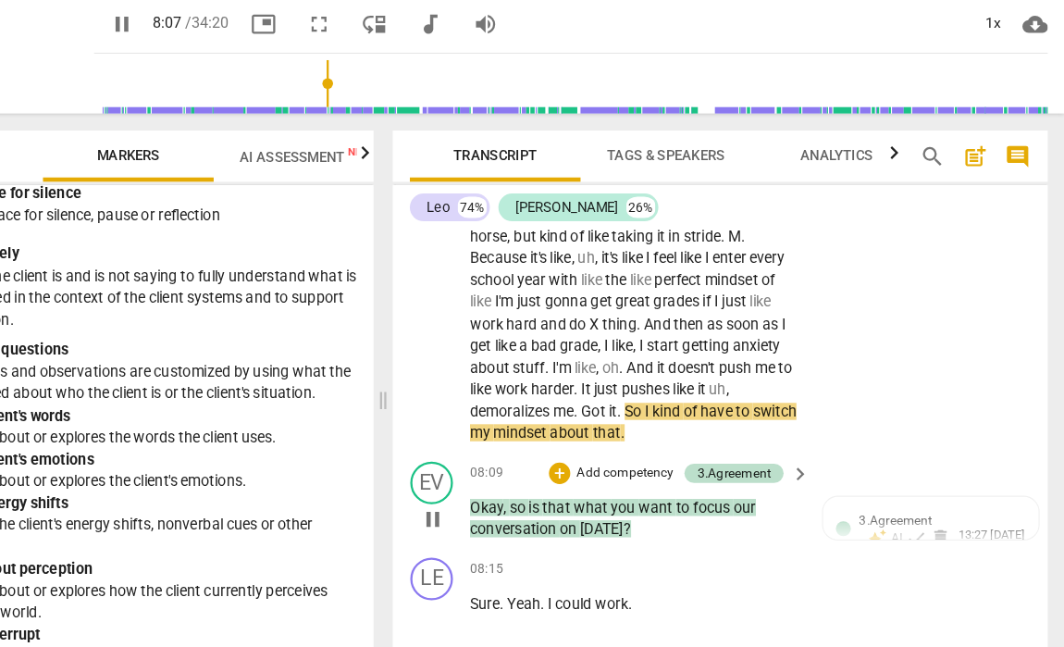
scroll to position [3814, 0]
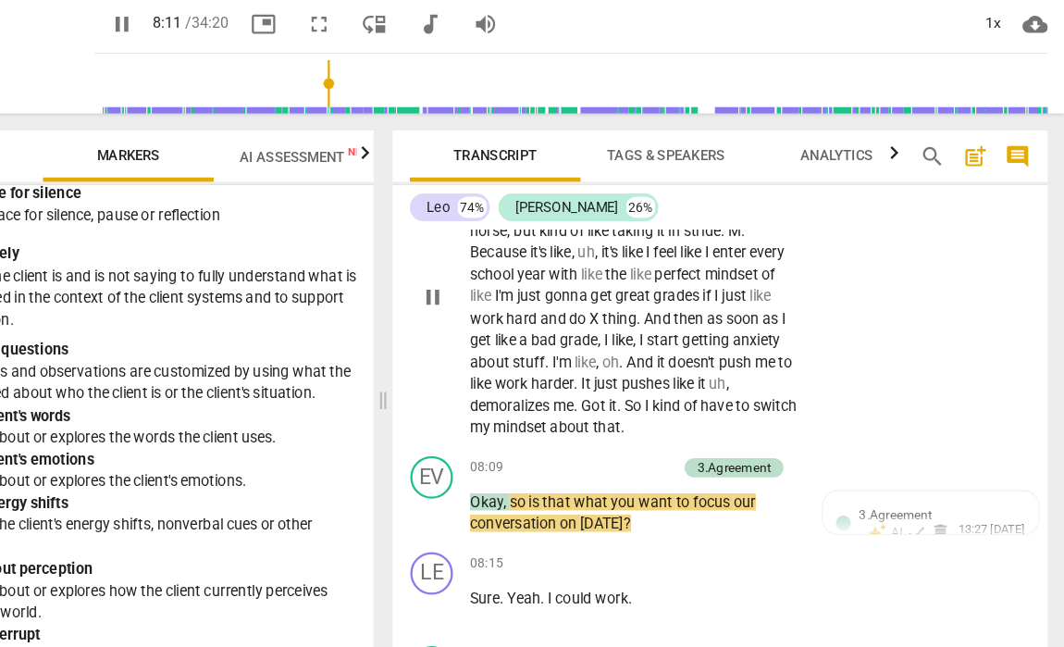
click at [682, 395] on span "So" at bounding box center [691, 402] width 18 height 15
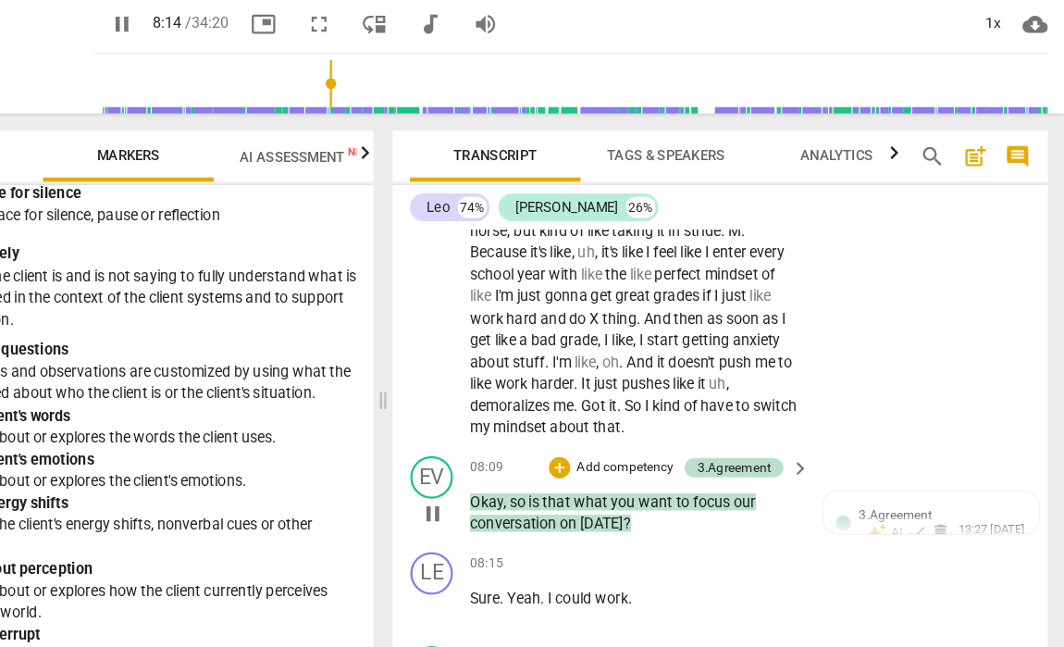
click at [504, 485] on span "pause" at bounding box center [515, 496] width 22 height 22
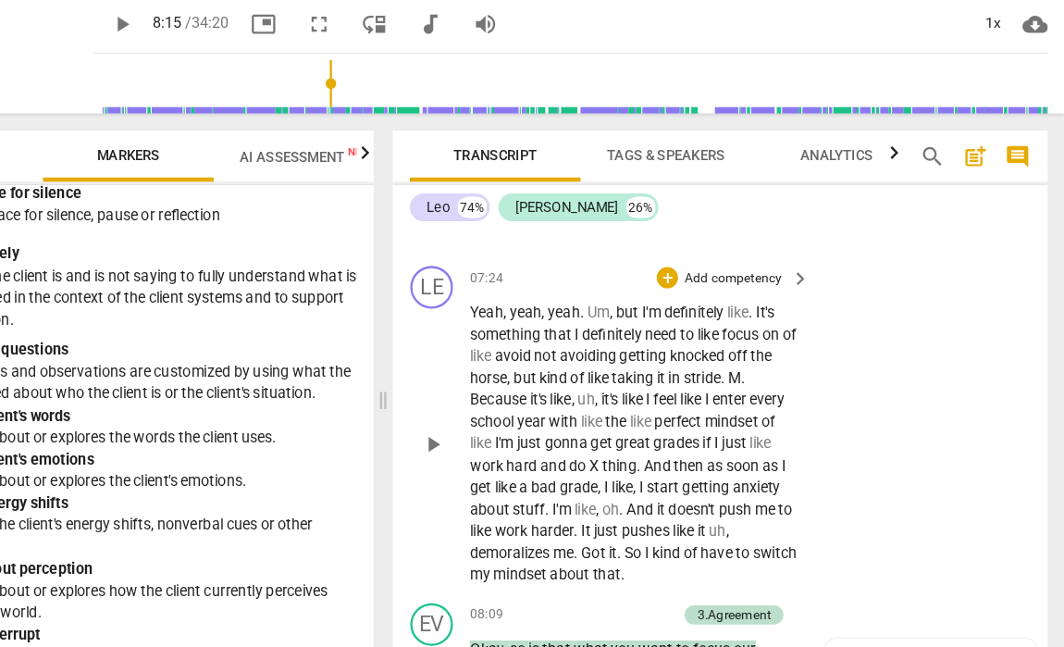
scroll to position [3682, 0]
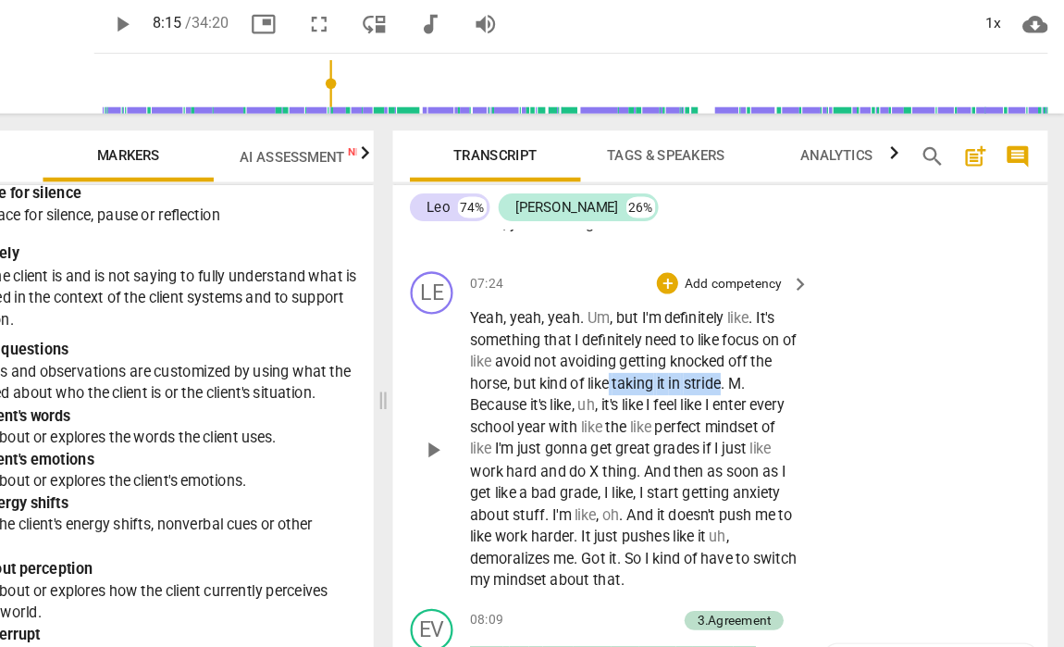
drag, startPoint x: 629, startPoint y: 311, endPoint x: 530, endPoint y: 311, distance: 99.0
click at [548, 316] on p "Yeah , yeah , yeah . Um , but I'm definitely like . It's something that I defin…" at bounding box center [690, 439] width 285 height 247
click at [804, 340] on icon "button" at bounding box center [807, 343] width 6 height 7
drag, startPoint x: 513, startPoint y: 312, endPoint x: 631, endPoint y: 307, distance: 118.5
click at [631, 316] on p "Yeah , yeah , yeah . Um , but I'm definitely like . It's something that I defin…" at bounding box center [690, 439] width 285 height 247
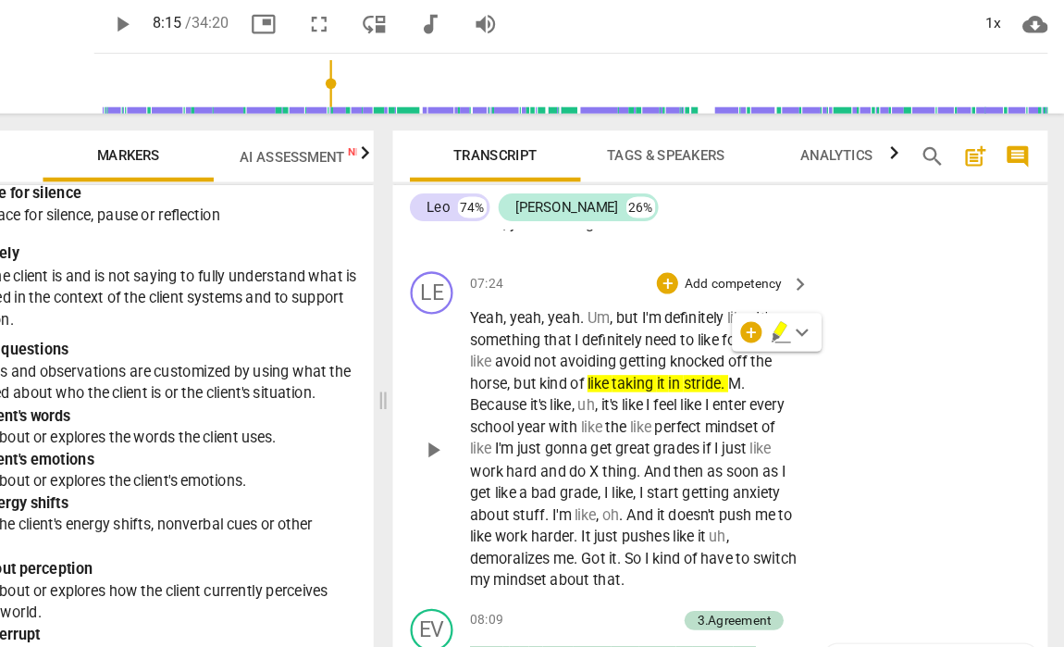
click at [732, 289] on p "Add competency" at bounding box center [776, 297] width 88 height 17
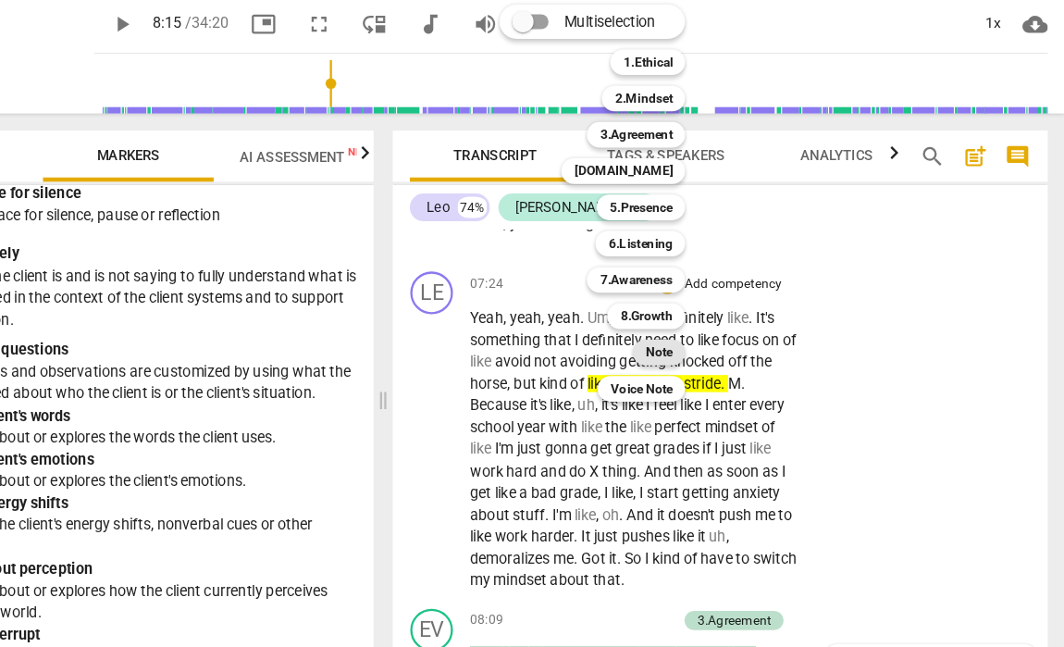
click at [701, 345] on b "Note" at bounding box center [712, 356] width 23 height 22
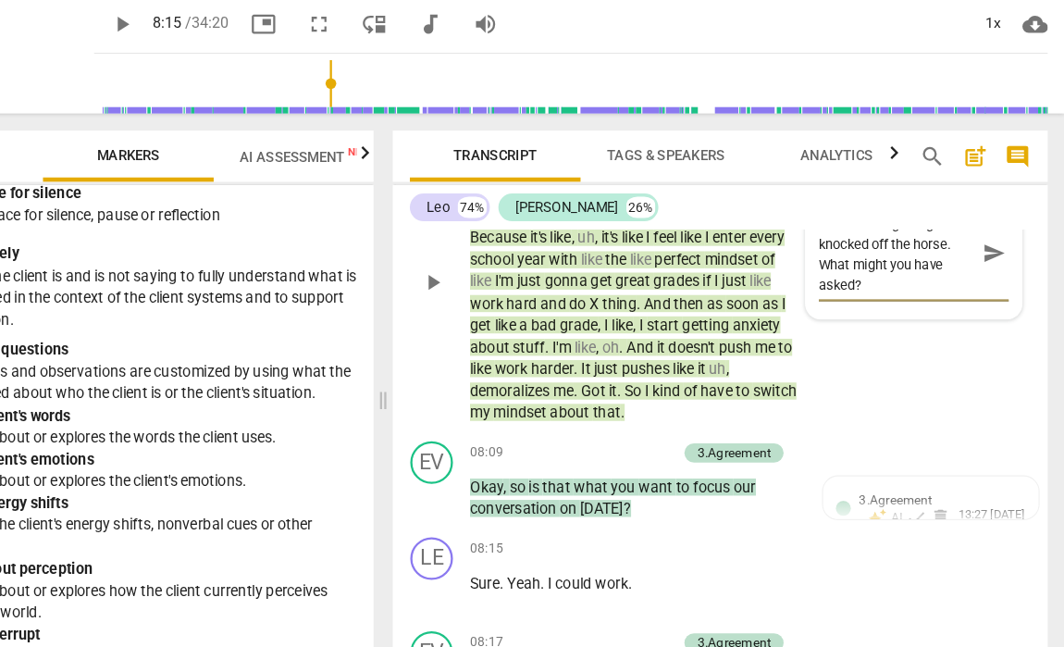
scroll to position [3830, 0]
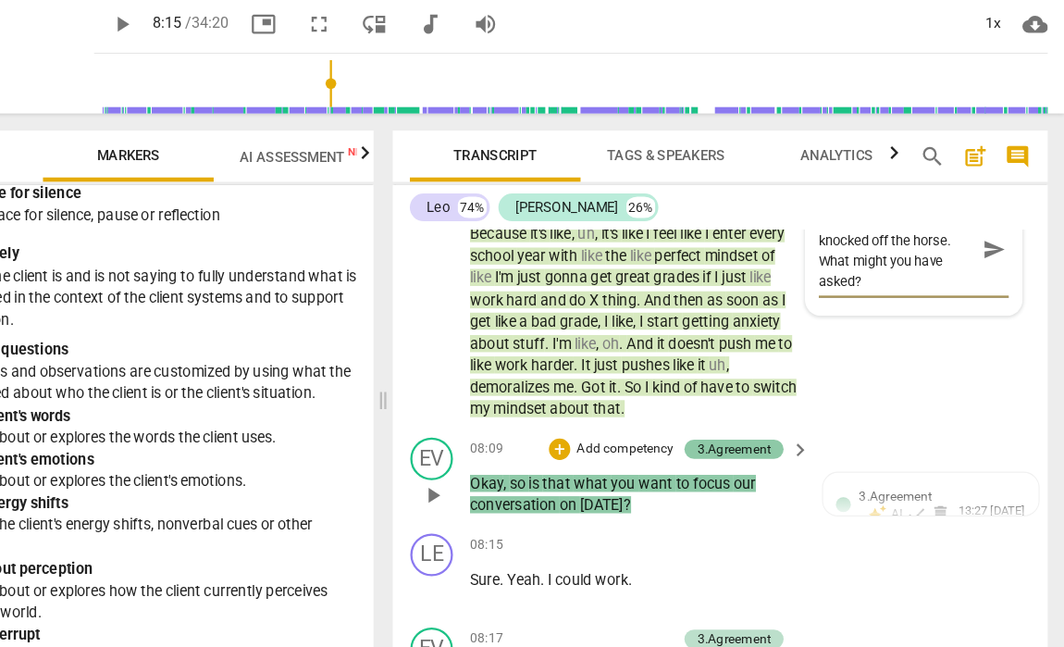
click at [745, 432] on div "3.Agreement" at bounding box center [777, 440] width 64 height 17
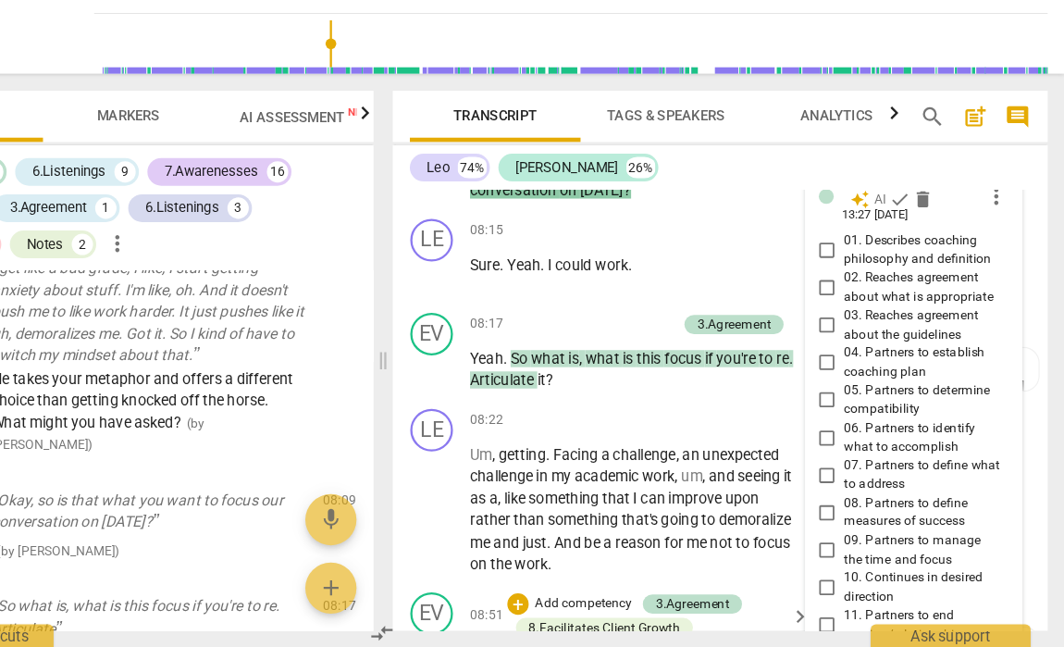
scroll to position [4067, 0]
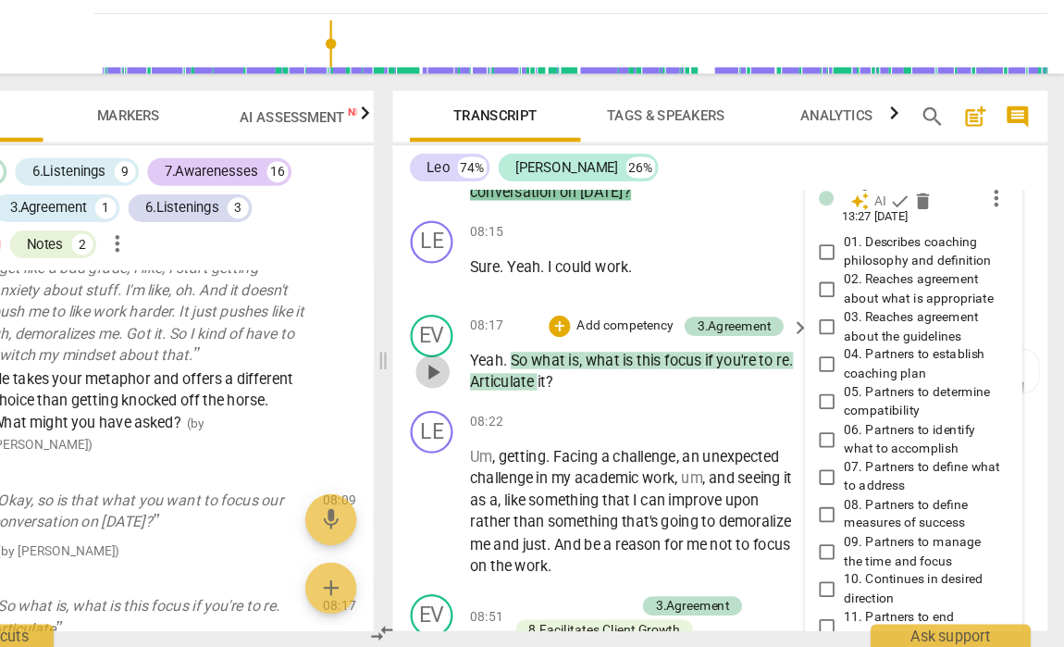
click at [504, 397] on span "play_arrow" at bounding box center [515, 408] width 22 height 22
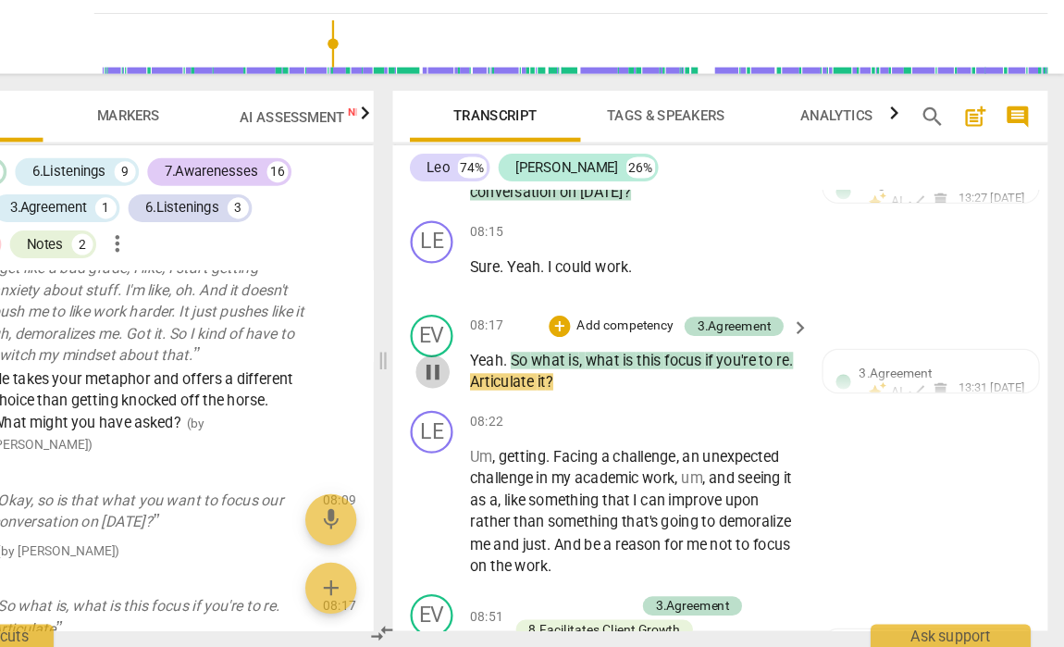
click at [504, 397] on span "pause" at bounding box center [515, 408] width 22 height 22
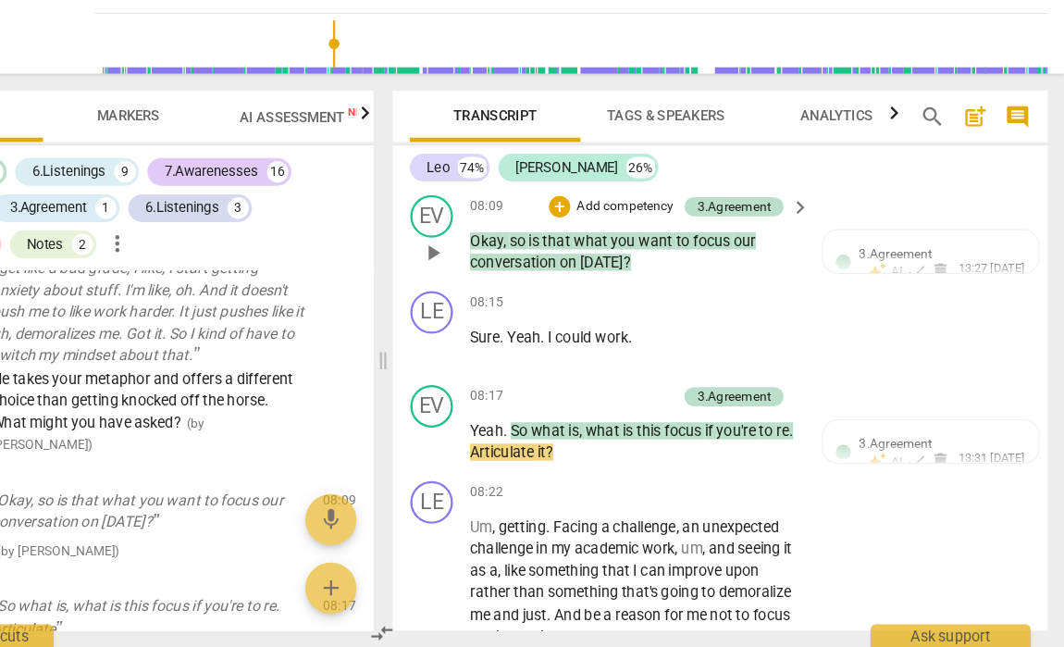
scroll to position [4008, 0]
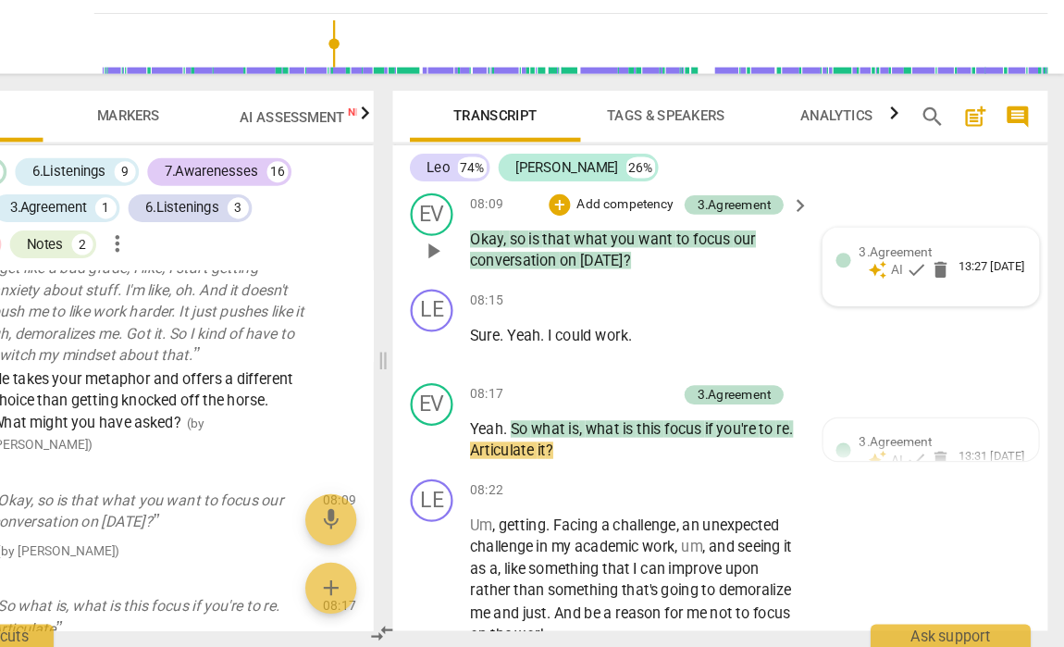
click at [865, 294] on div "3.Agreement auto_awesome AI check delete 13:27 [DATE]" at bounding box center [947, 311] width 165 height 34
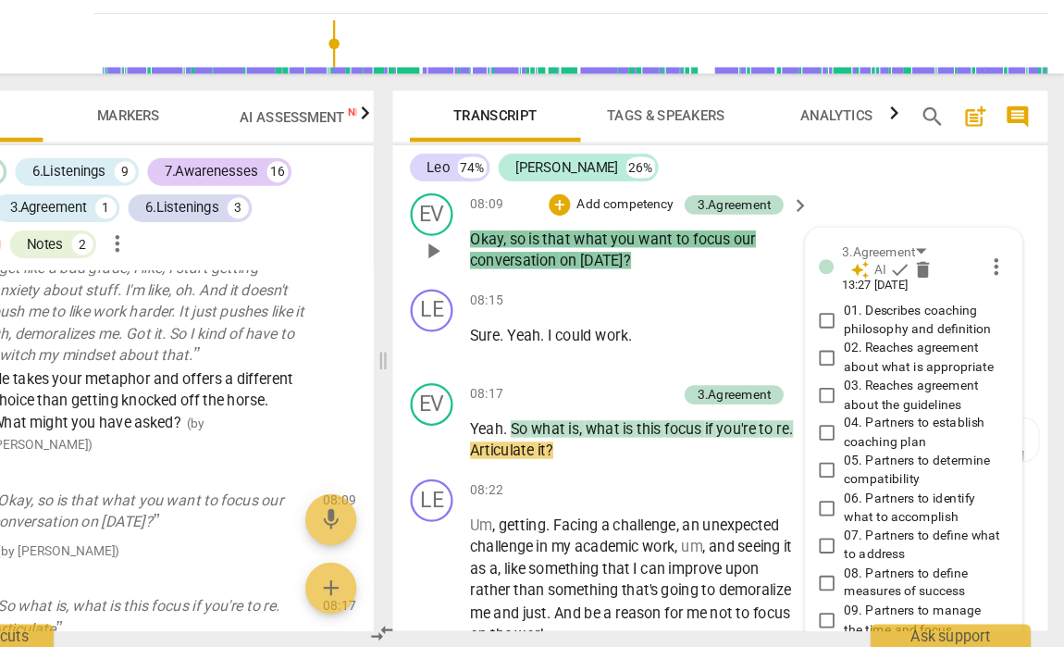
scroll to position [4313, 0]
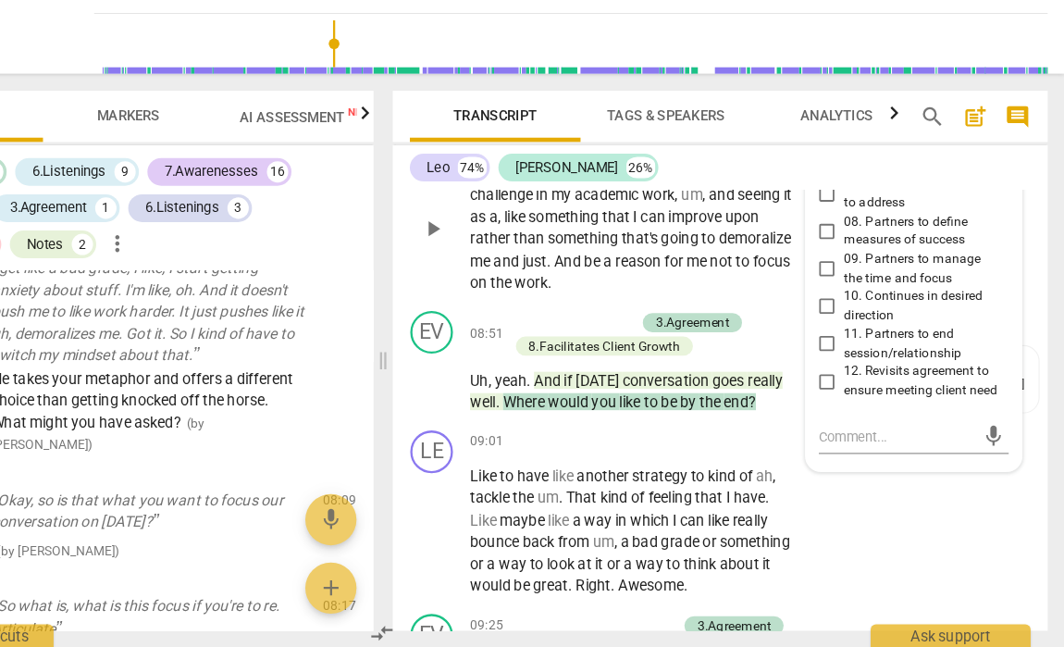
click at [639, 226] on p "Um , getting . Facing a challenge , an unexpected challenge in my academic work…" at bounding box center [690, 283] width 285 height 114
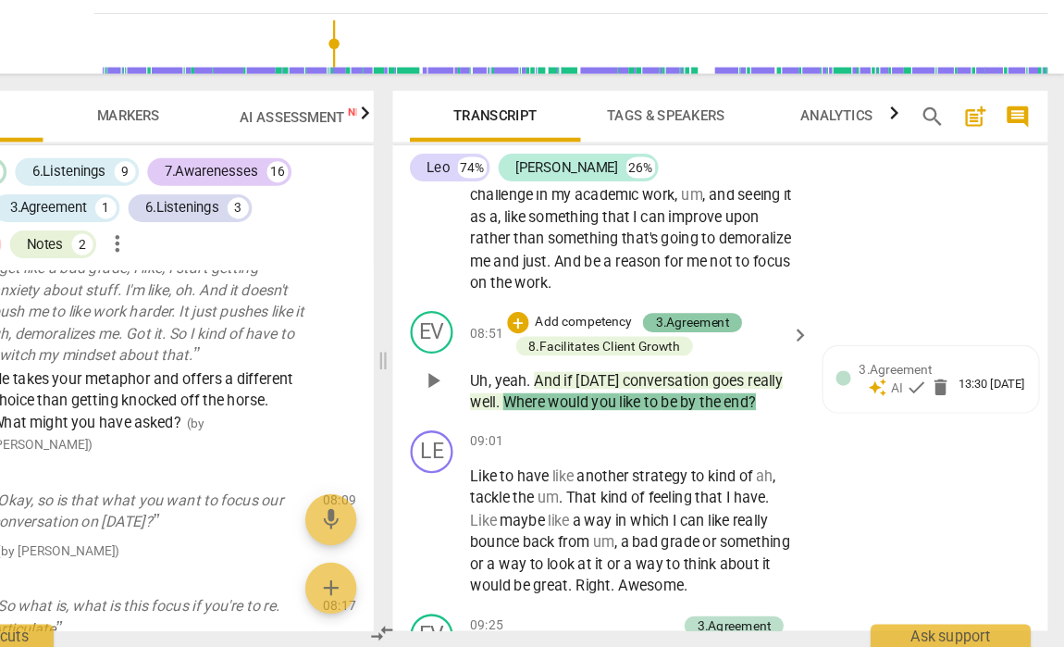
click at [709, 356] on div "3.Agreement" at bounding box center [741, 364] width 64 height 17
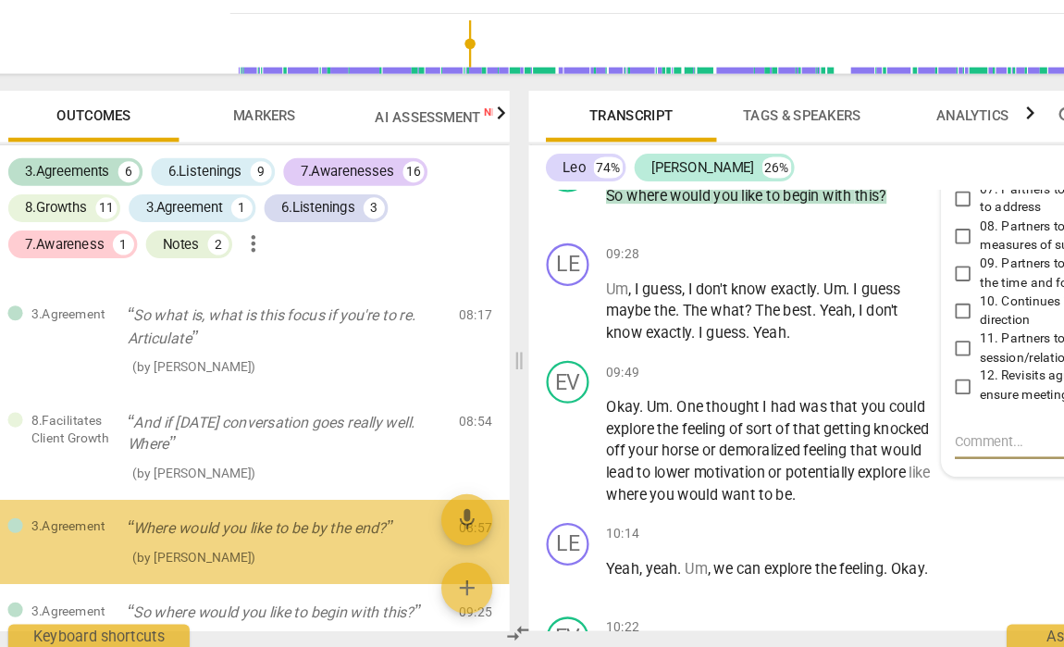
scroll to position [1853, 0]
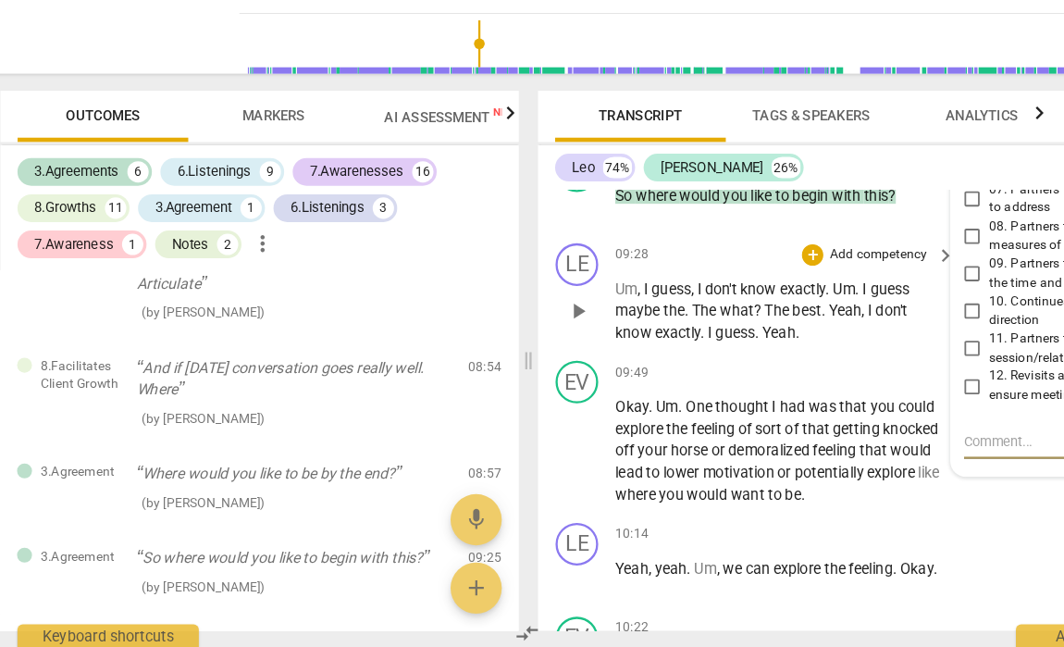
click at [682, 296] on div "09:28 + Add competency keyboard_arrow_right" at bounding box center [696, 306] width 296 height 20
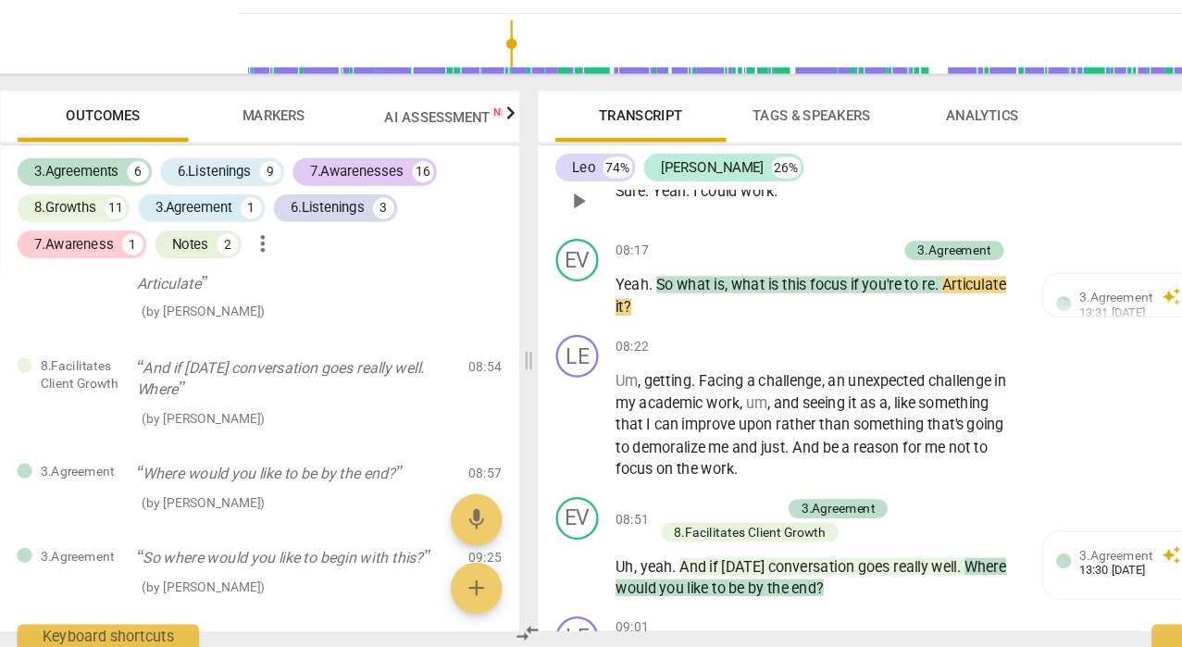
scroll to position [3678, 0]
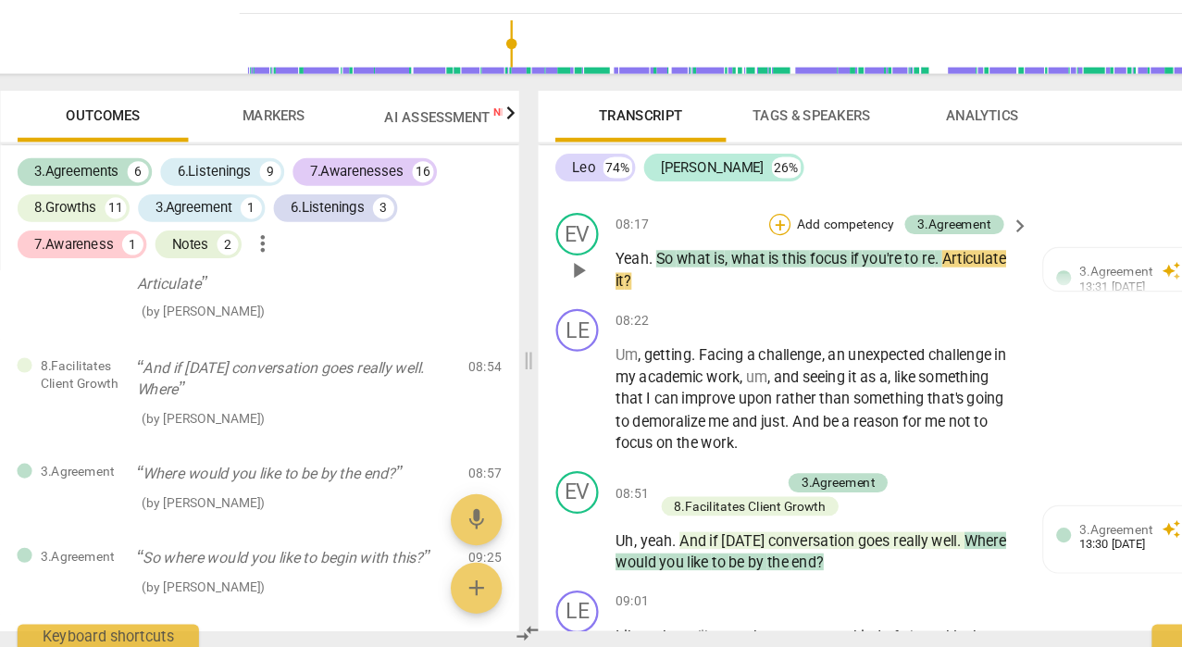
click at [681, 270] on div "+" at bounding box center [690, 279] width 19 height 19
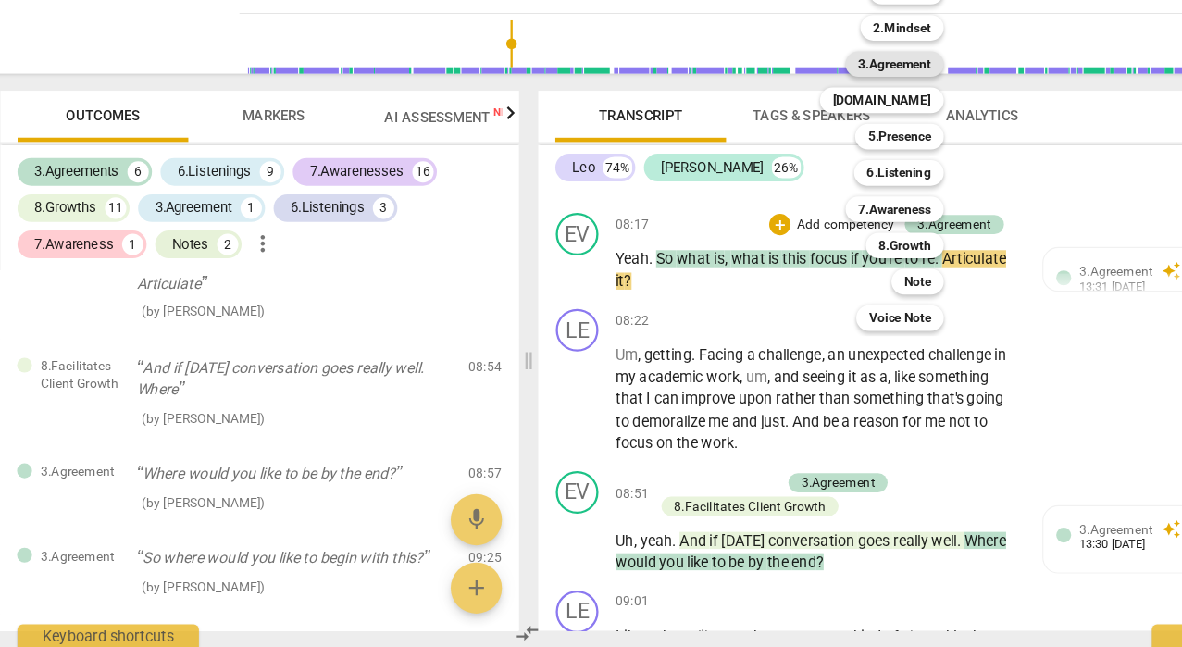
click at [791, 130] on b "3.Agreement" at bounding box center [790, 141] width 63 height 22
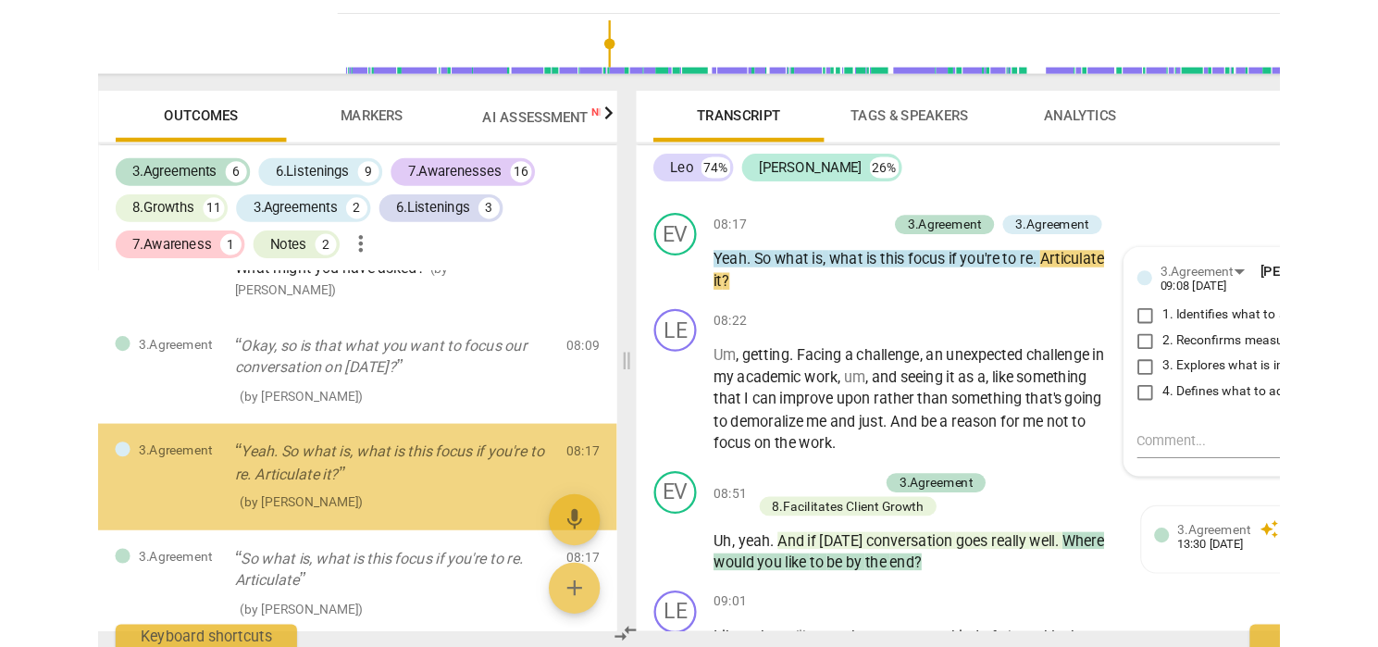
scroll to position [1681, 0]
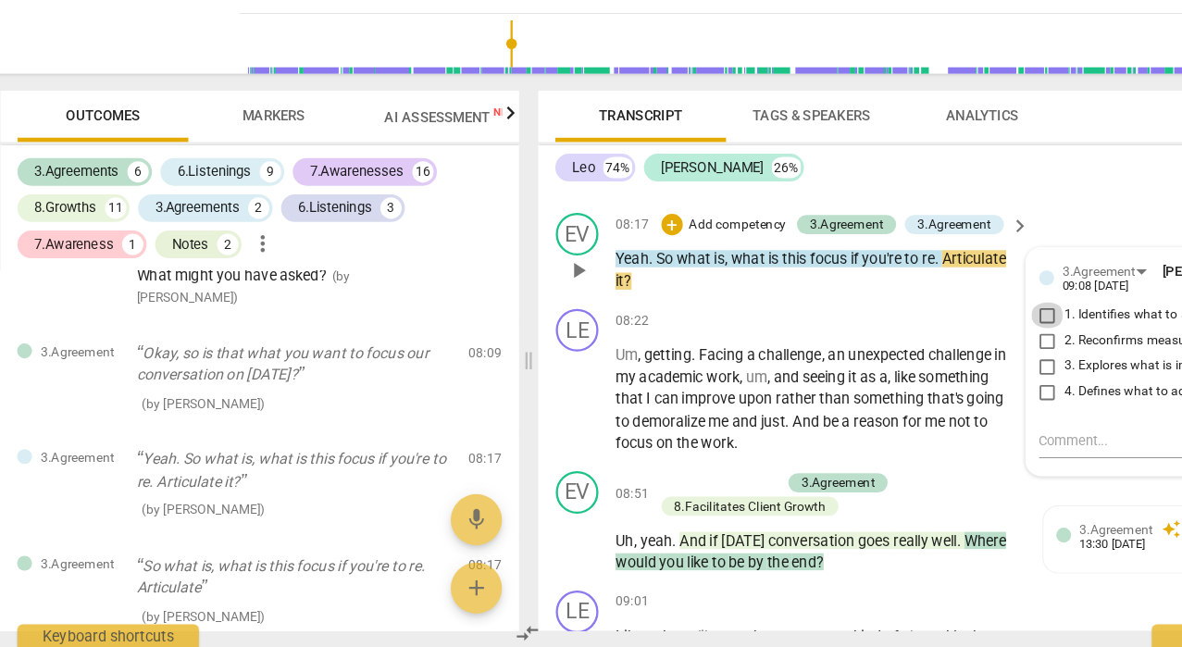
click at [908, 347] on input "1. Identifies what to accomplish" at bounding box center [923, 358] width 30 height 22
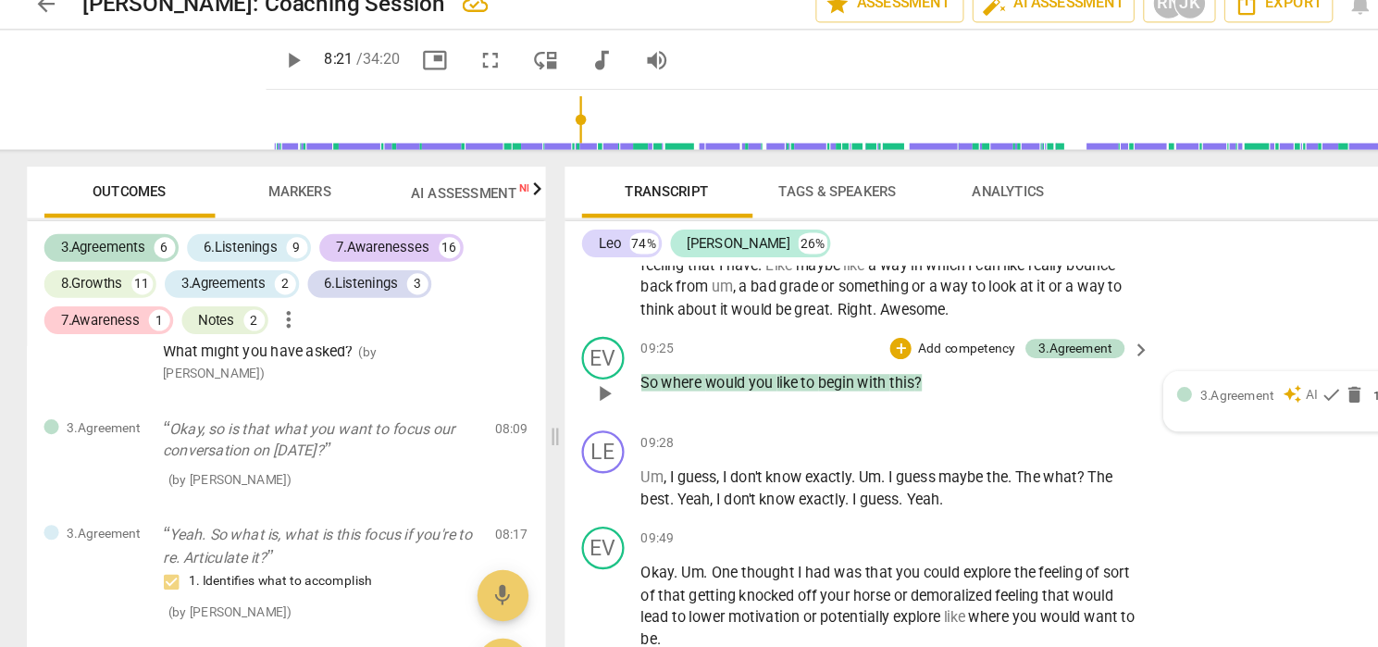
click at [1056, 355] on span "3.Agreement" at bounding box center [1088, 361] width 64 height 13
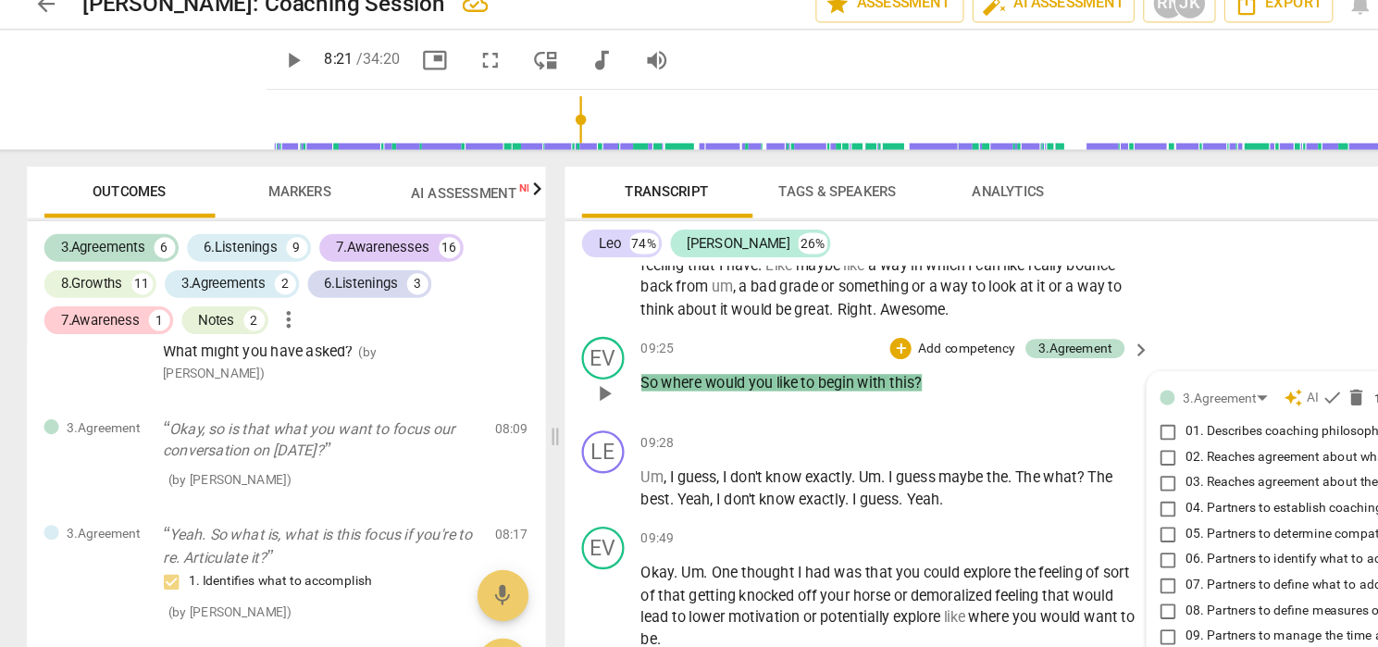
scroll to position [3926, 0]
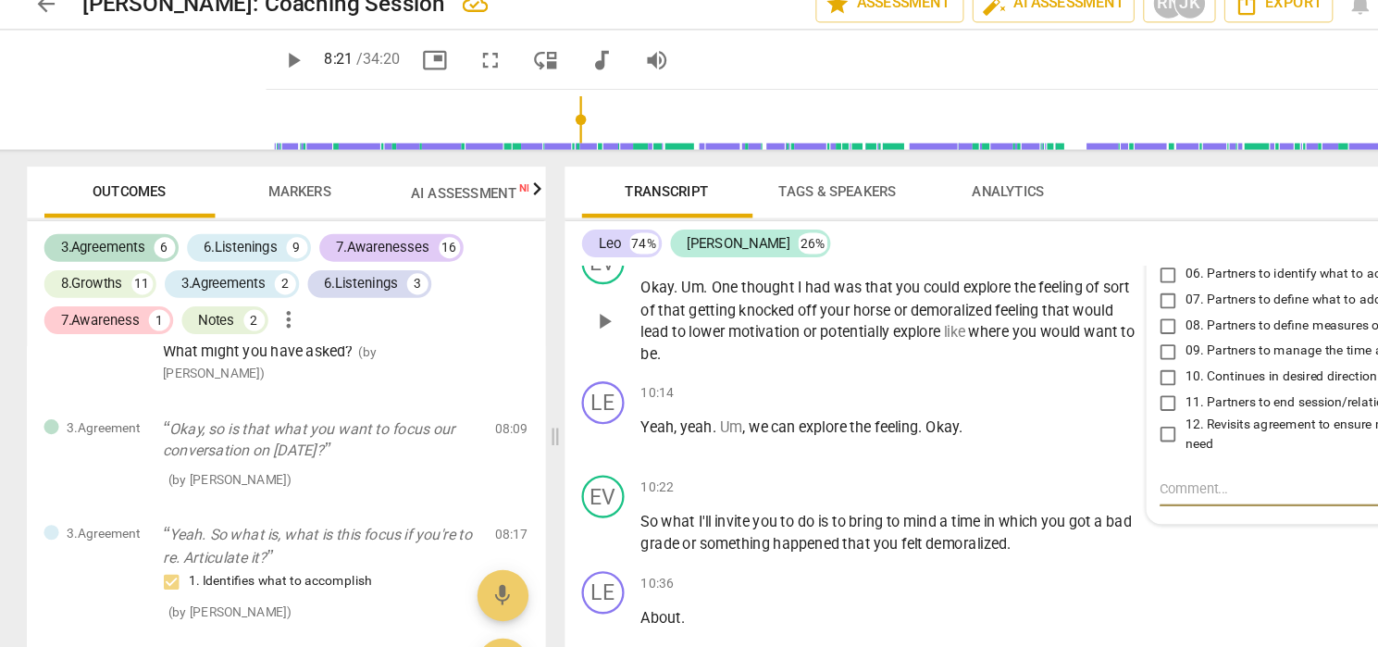
click at [967, 304] on p "Okay . Um . One thought I had was that you could explore the feeling of sort of…" at bounding box center [787, 297] width 433 height 76
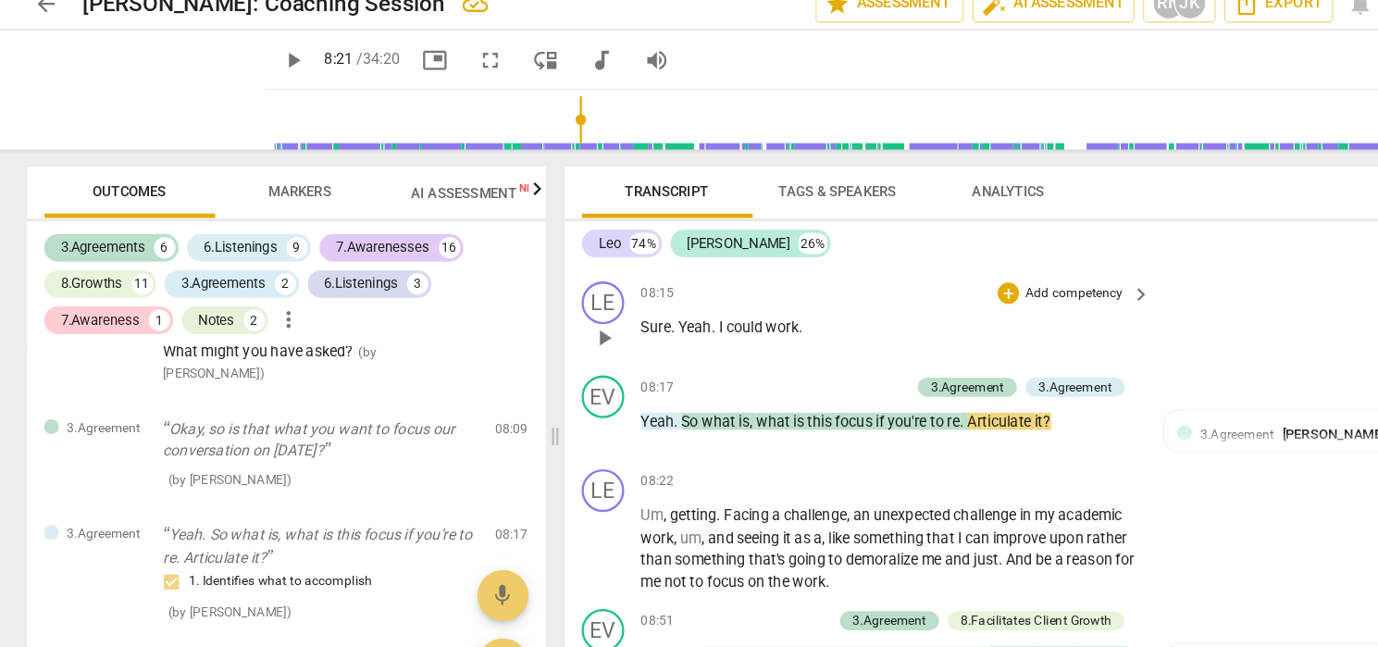
scroll to position [3243, 0]
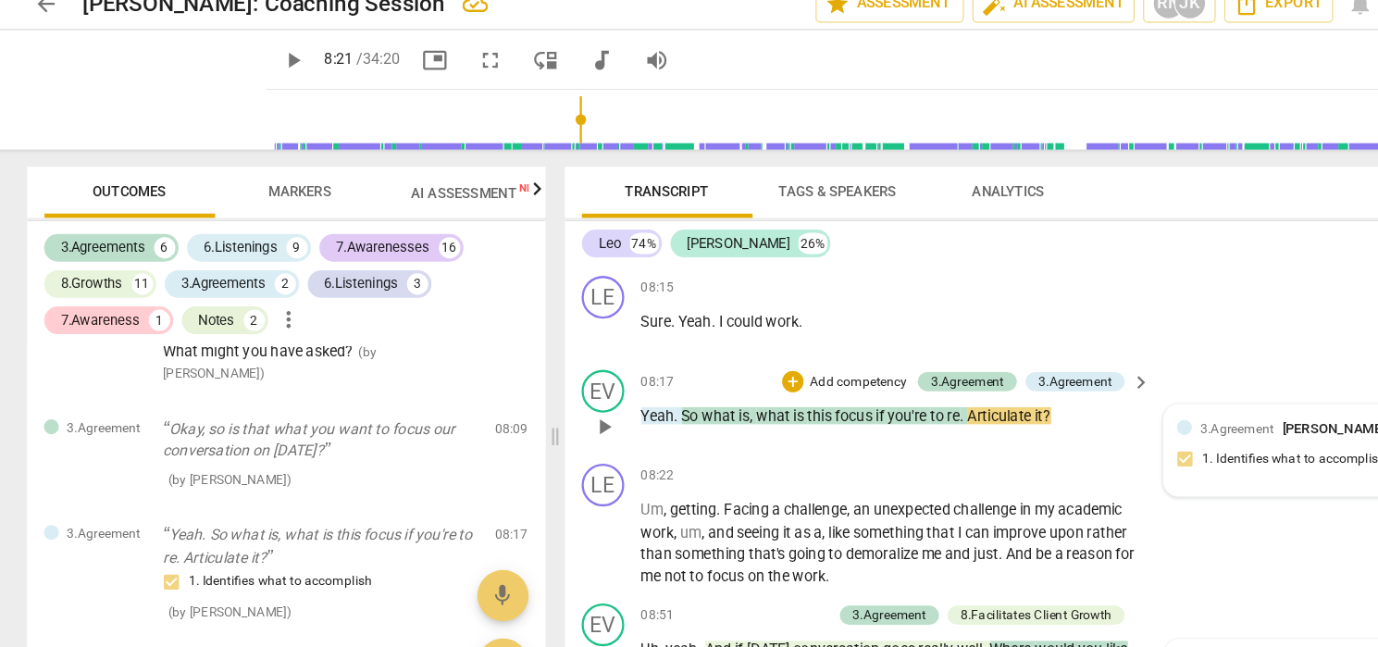
click at [1056, 384] on span "3.Agreement" at bounding box center [1088, 390] width 64 height 13
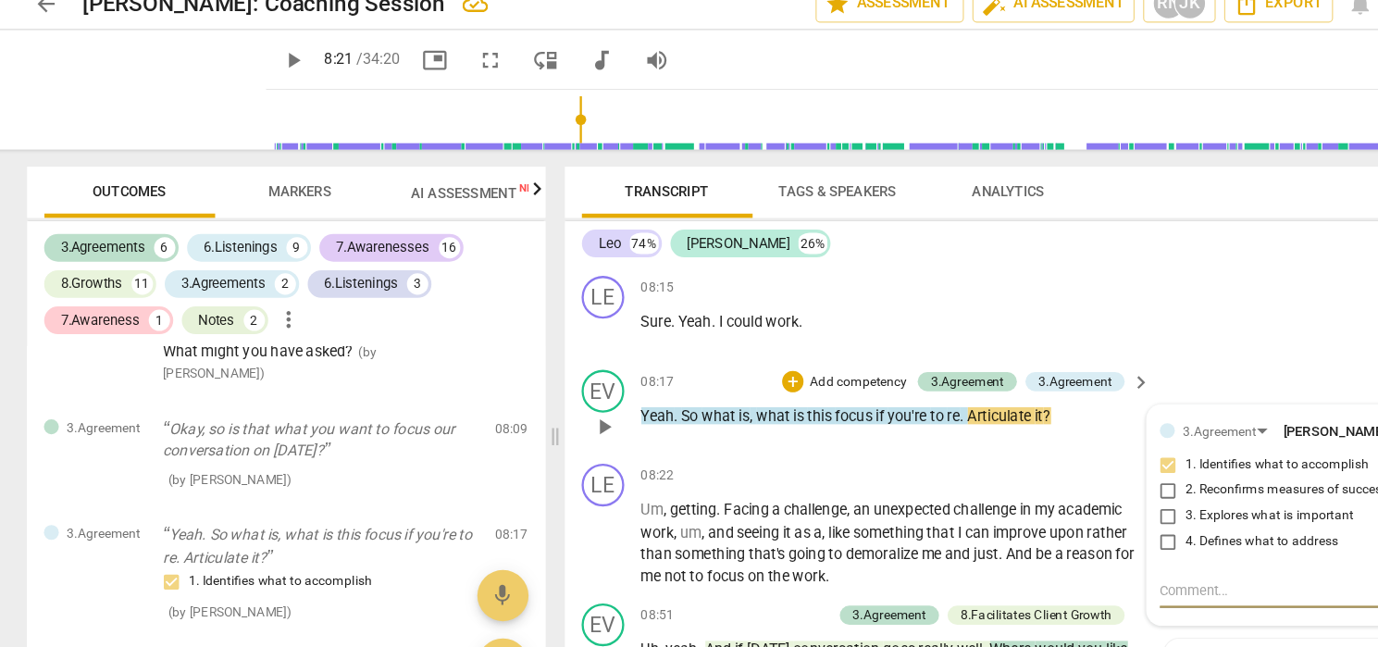
click at [1013, 478] on input "4. Defines what to address" at bounding box center [1028, 489] width 30 height 22
click at [1021, 522] on textarea at bounding box center [1149, 531] width 256 height 18
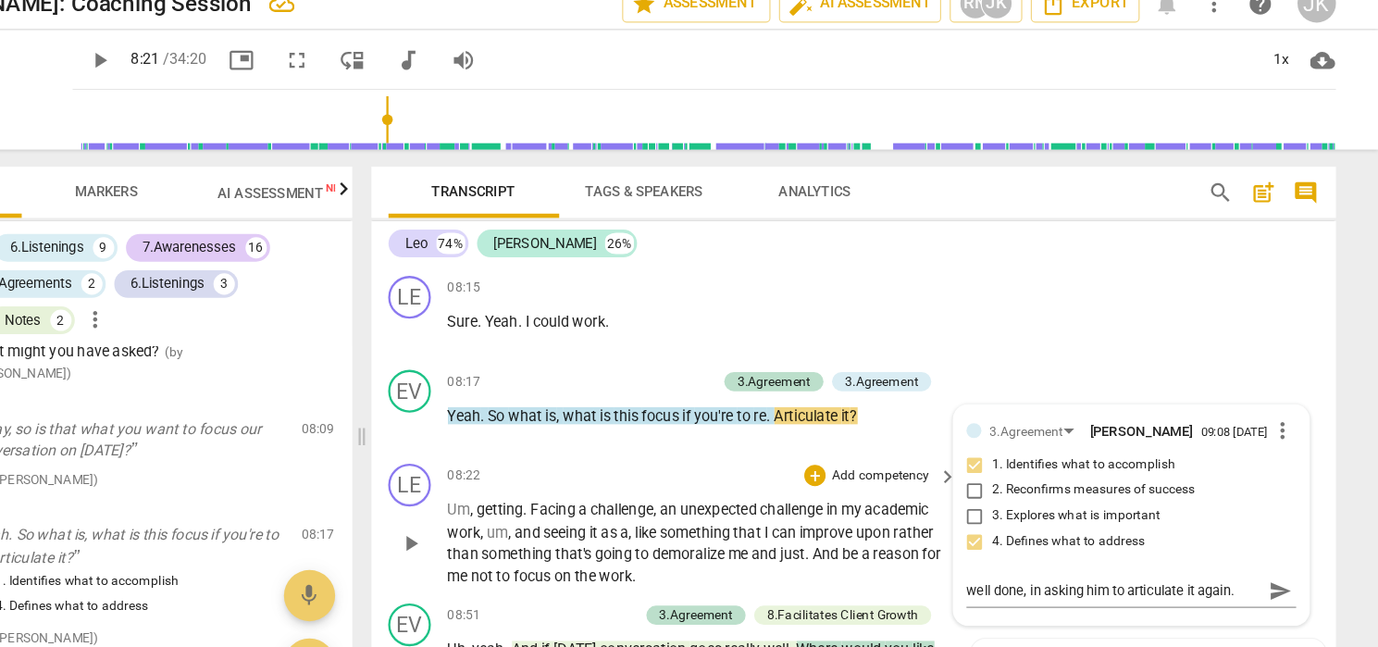
click at [651, 502] on p "Um , getting . Facing a challenge , an unexpected challenge in my academic work…" at bounding box center [787, 490] width 433 height 76
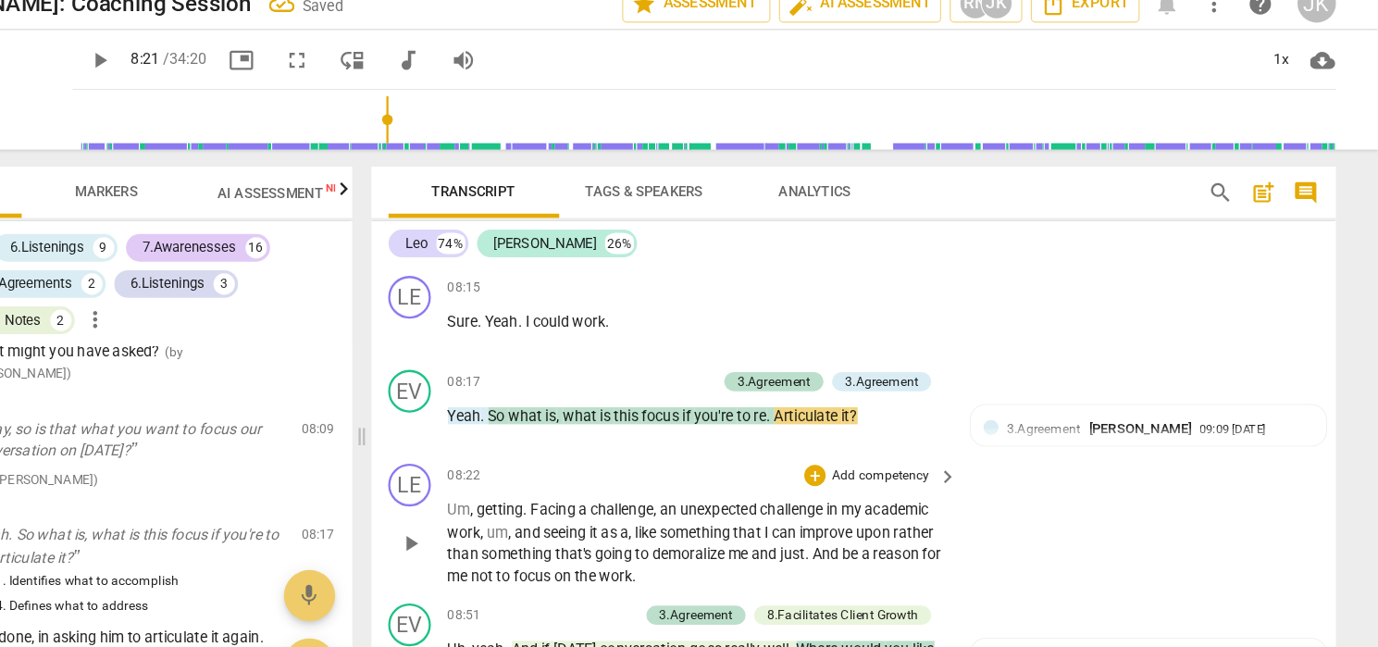
click at [527, 479] on span "play_arrow" at bounding box center [538, 490] width 22 height 22
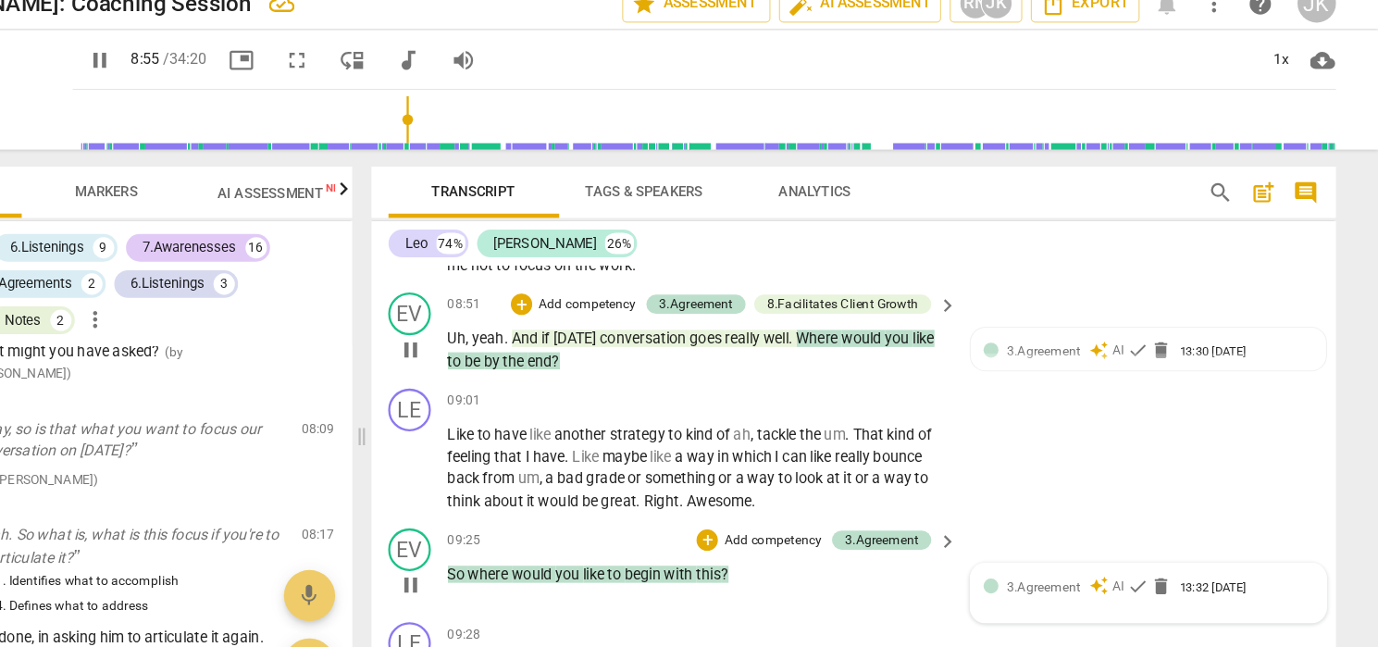
scroll to position [3515, 0]
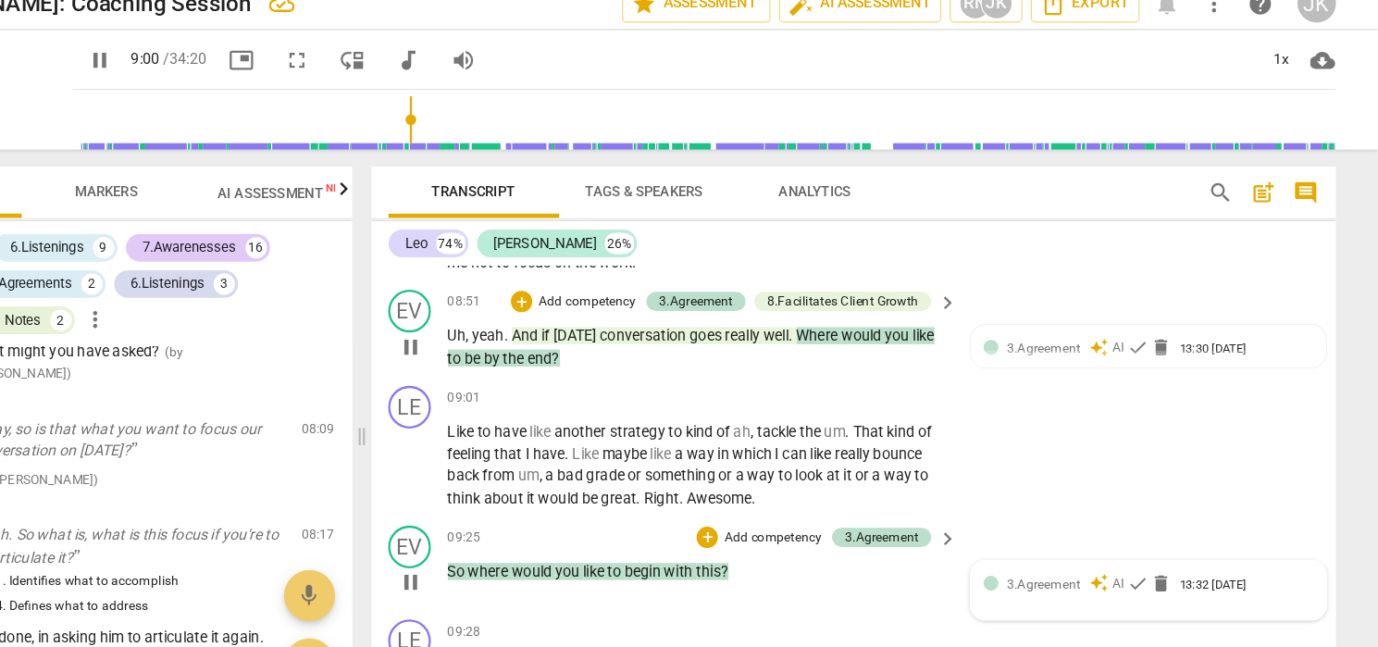
click at [527, 309] on span "pause" at bounding box center [538, 320] width 22 height 22
click at [626, 271] on div "+" at bounding box center [635, 280] width 19 height 19
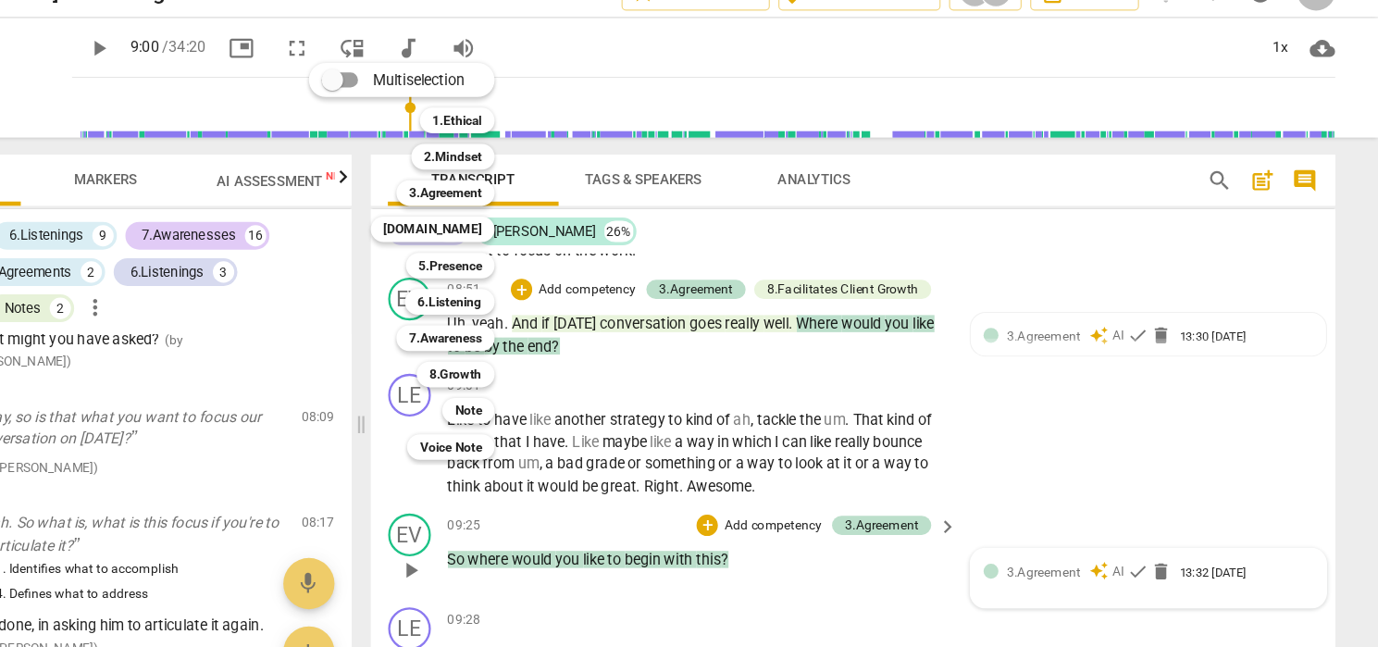
scroll to position [0, 0]
click at [538, 186] on b "3.Agreement" at bounding box center [569, 197] width 63 height 22
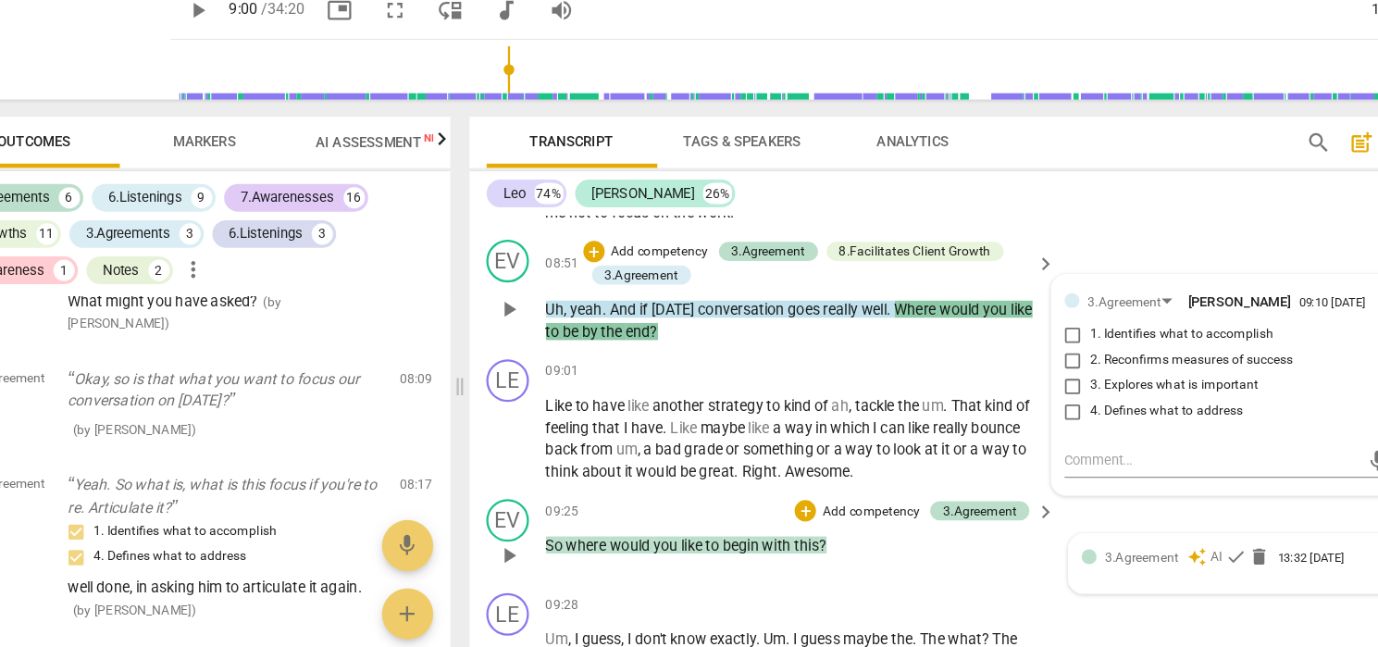
scroll to position [1935, 0]
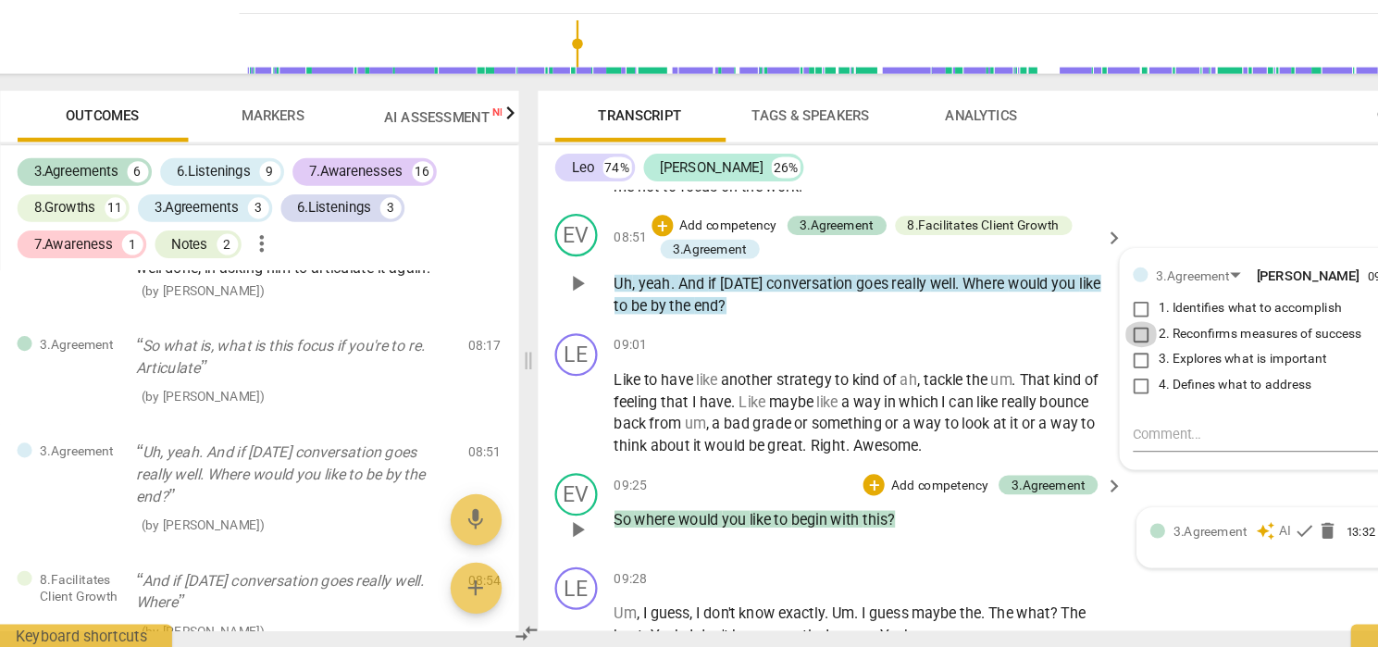
click at [1013, 364] on input "2. Reconfirms measures of success" at bounding box center [1028, 375] width 30 height 22
click at [1021, 453] on textarea at bounding box center [1149, 462] width 256 height 18
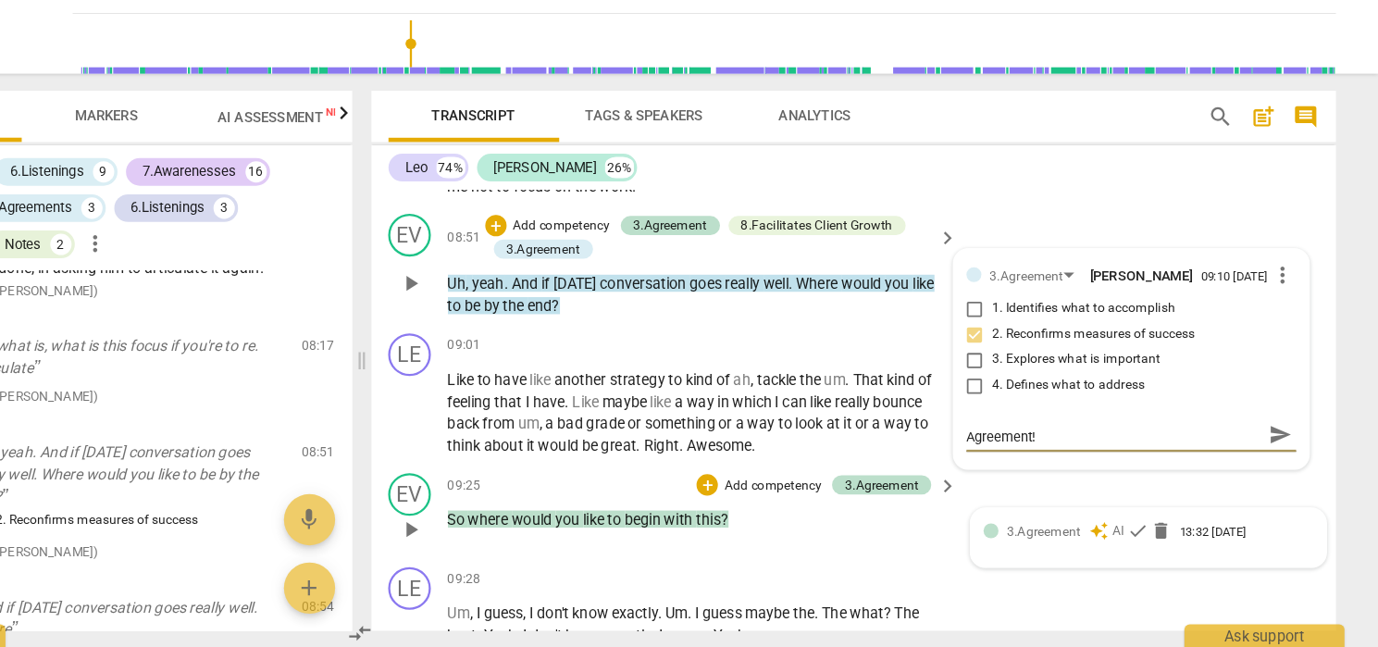
scroll to position [1, 0]
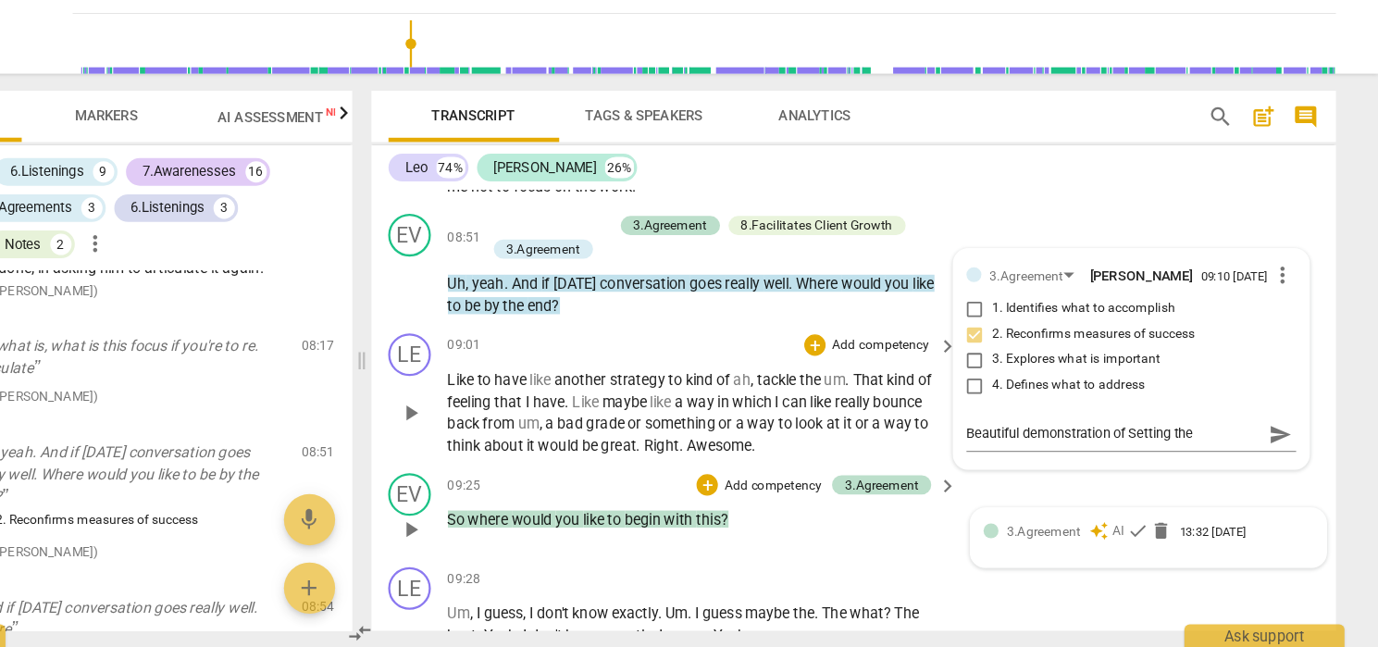
click at [647, 374] on div "09:01 + Add competency keyboard_arrow_right" at bounding box center [793, 384] width 444 height 20
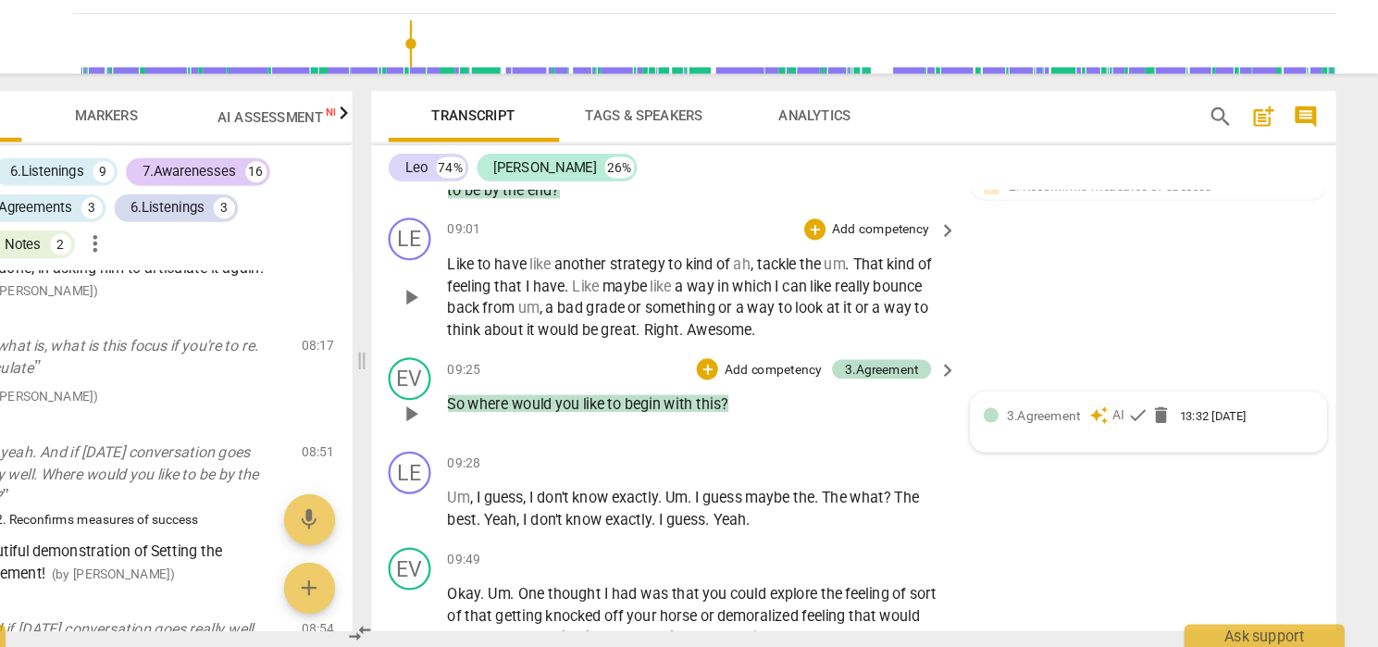
scroll to position [3621, 0]
